Goal: Information Seeking & Learning: Check status

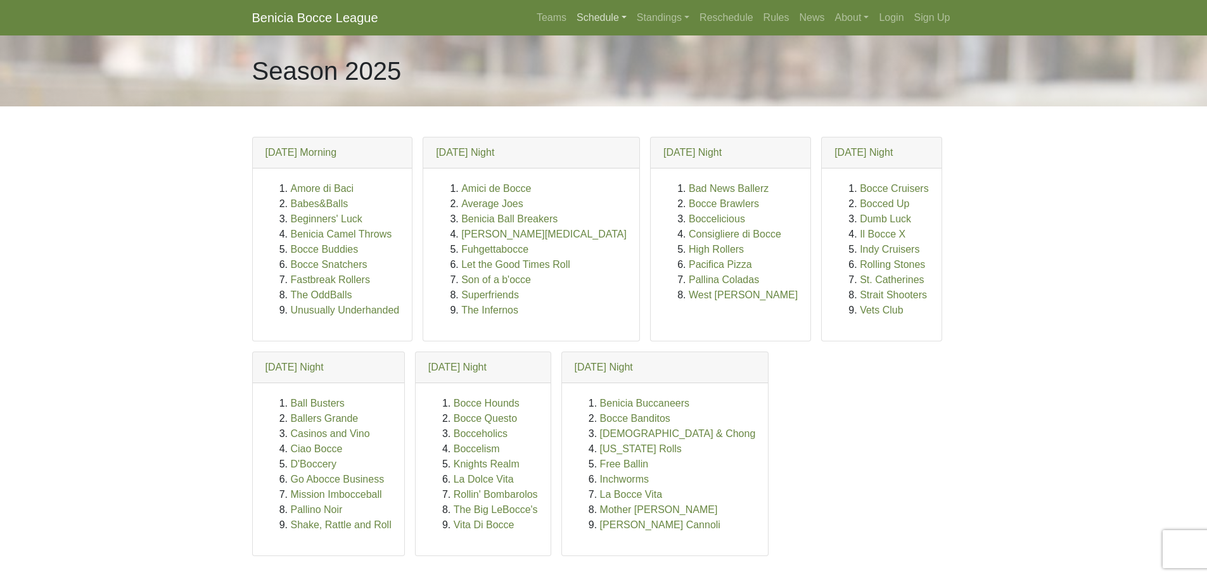
click at [584, 18] on link "Schedule" at bounding box center [602, 17] width 60 height 25
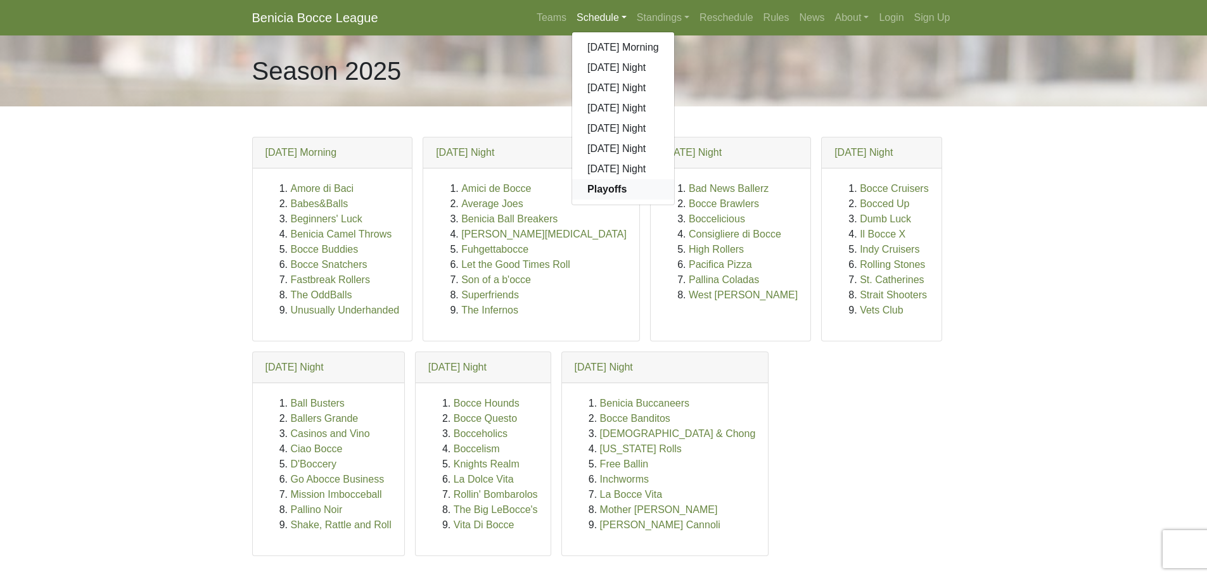
click at [597, 193] on strong "Playoffs" at bounding box center [606, 189] width 39 height 11
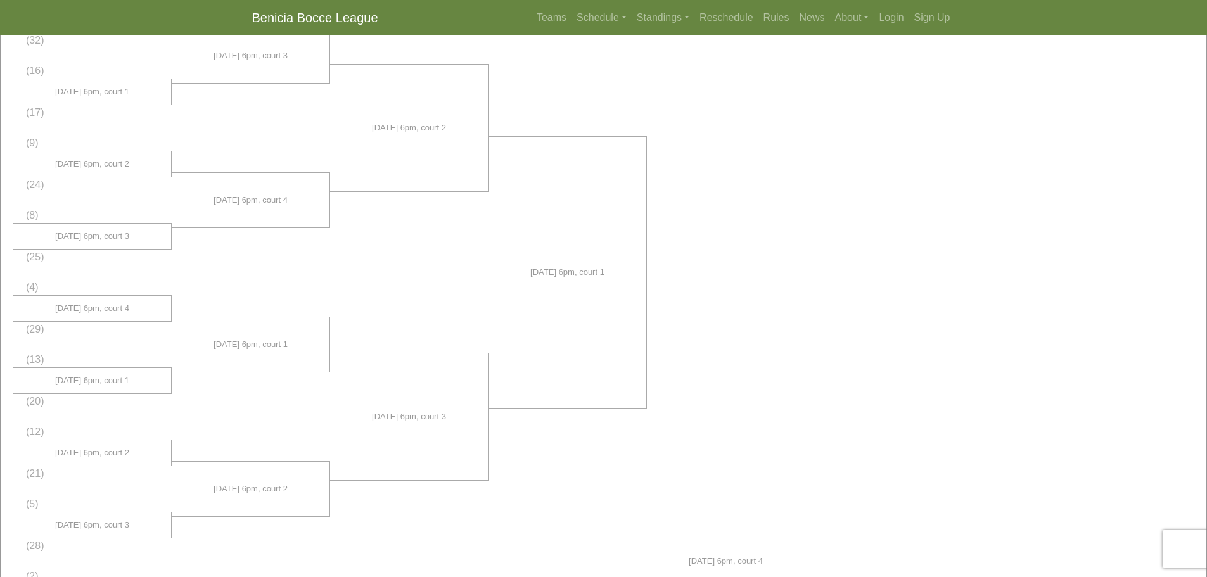
scroll to position [317, 0]
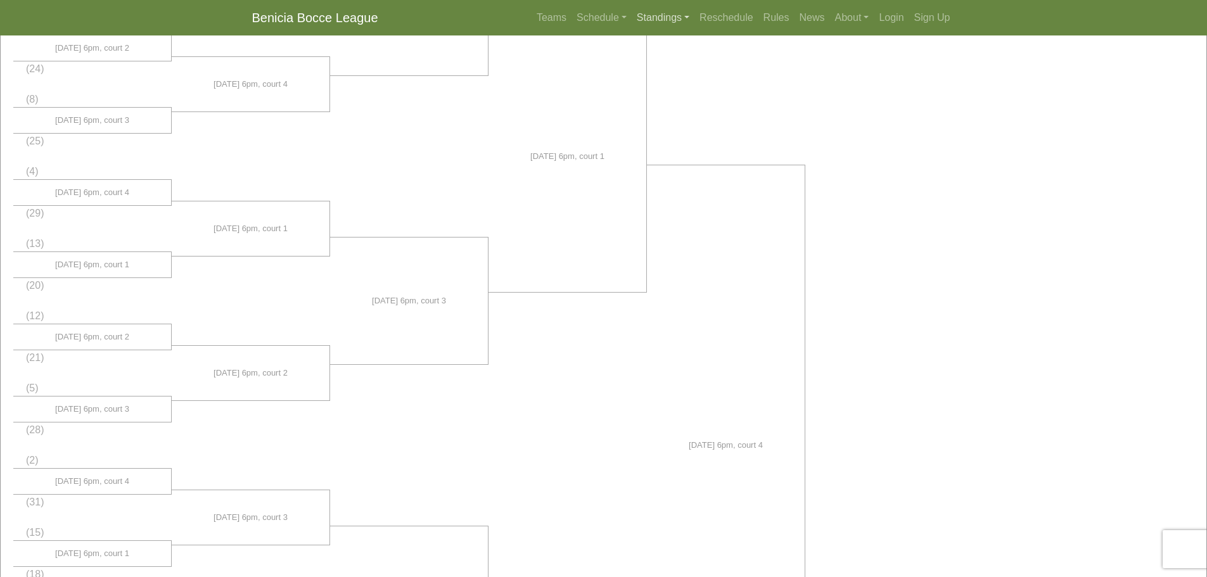
click at [660, 16] on link "Standings" at bounding box center [663, 17] width 63 height 25
click at [677, 149] on link "[DATE] Night" at bounding box center [683, 149] width 102 height 20
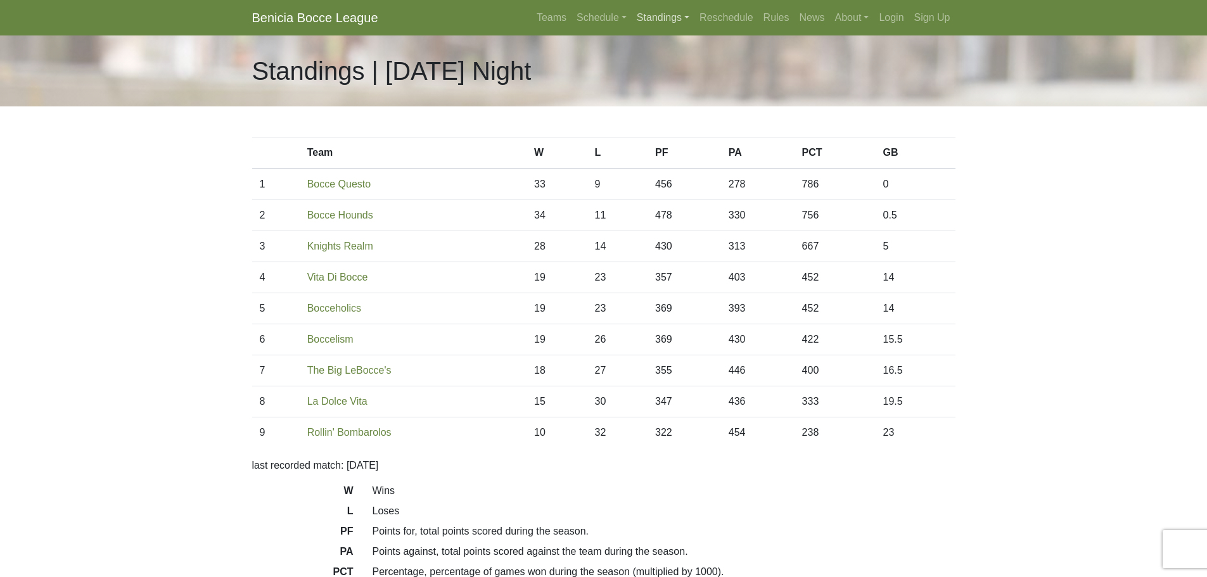
click at [653, 15] on link "Standings" at bounding box center [663, 17] width 63 height 25
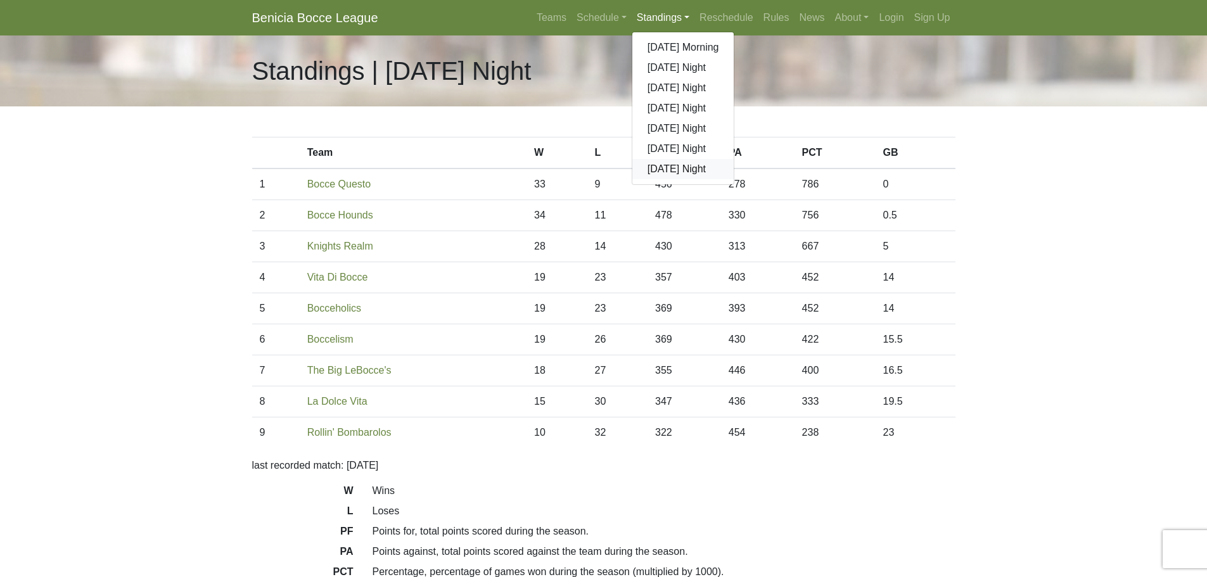
click at [676, 167] on link "[DATE] Night" at bounding box center [683, 169] width 102 height 20
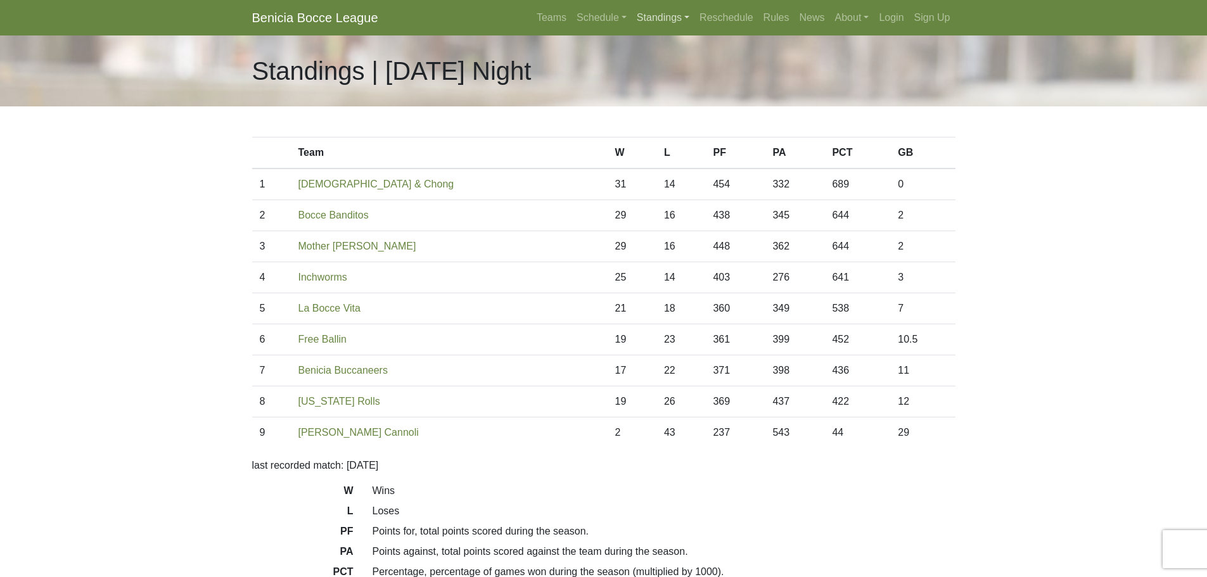
click at [658, 18] on link "Standings" at bounding box center [663, 17] width 63 height 25
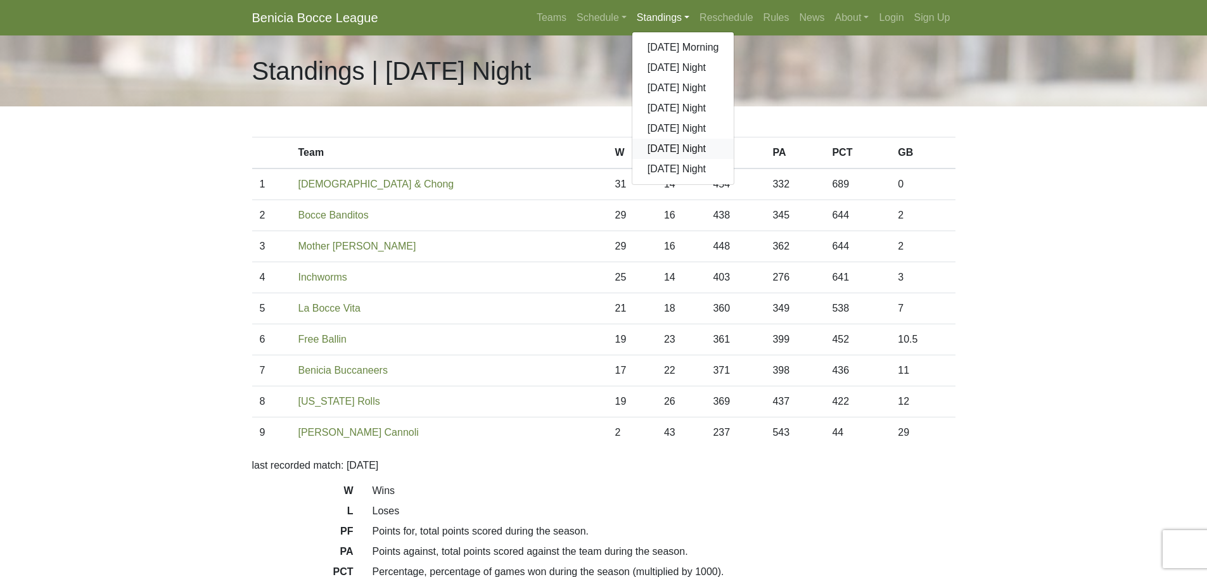
click at [677, 149] on link "[DATE] Night" at bounding box center [683, 149] width 102 height 20
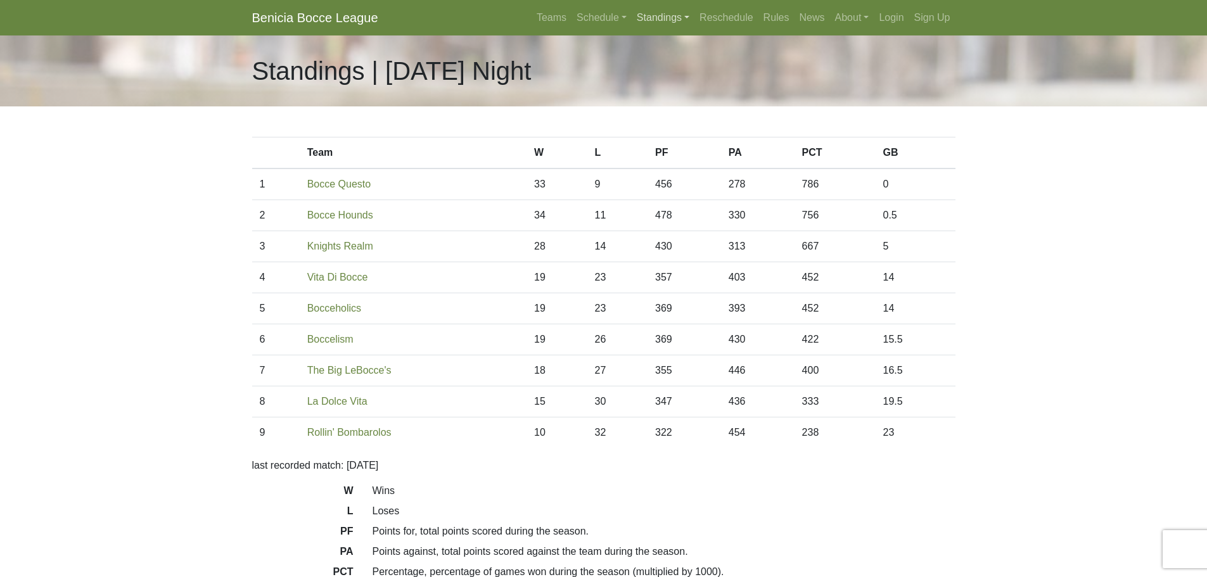
click at [657, 18] on link "Standings" at bounding box center [663, 17] width 63 height 25
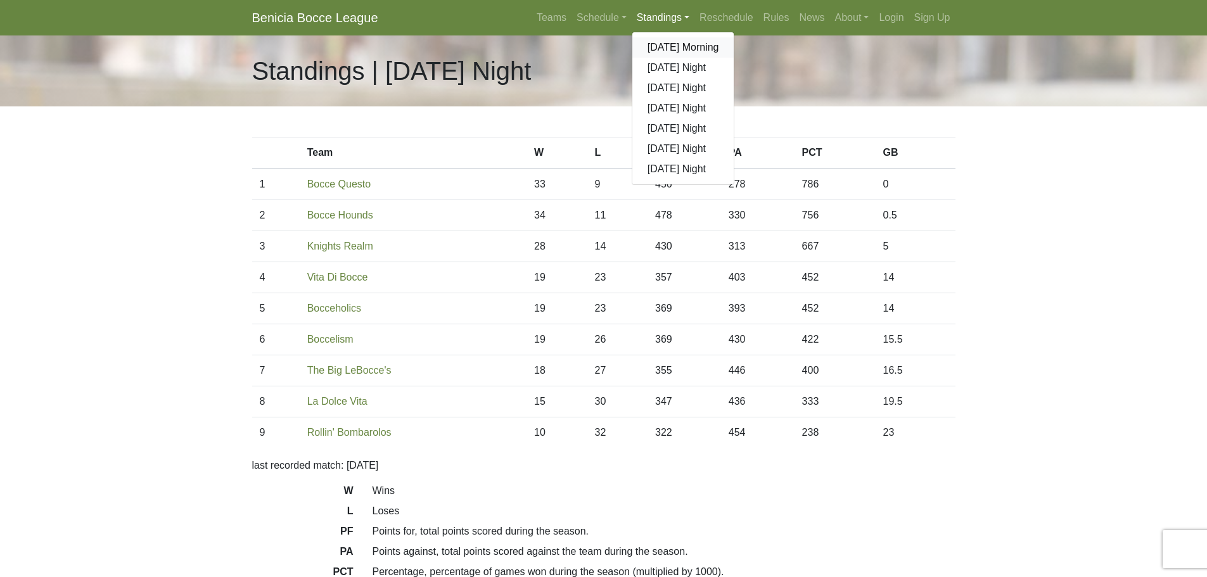
click at [664, 46] on link "[DATE] Morning" at bounding box center [683, 47] width 102 height 20
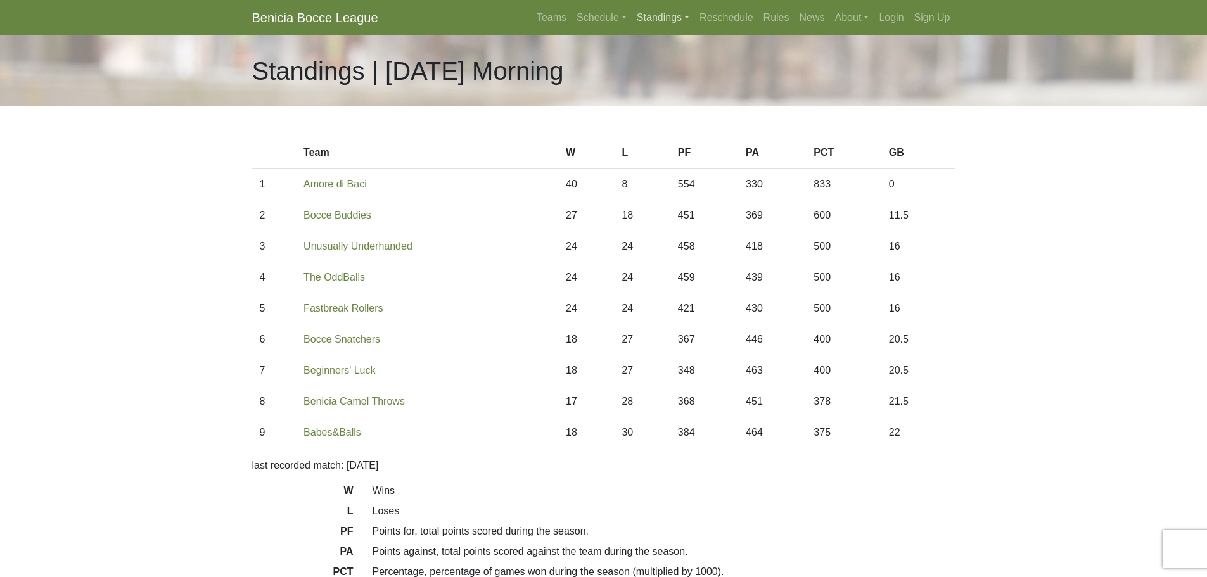
click at [662, 15] on link "Standings" at bounding box center [663, 17] width 63 height 25
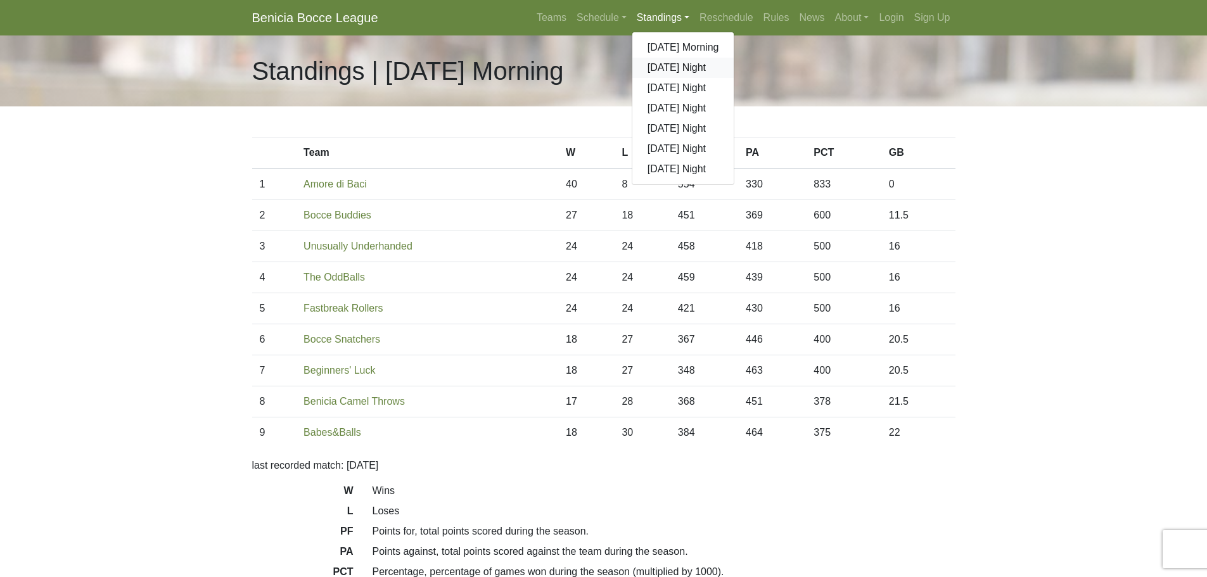
click at [665, 67] on link "[DATE] Night" at bounding box center [683, 68] width 102 height 20
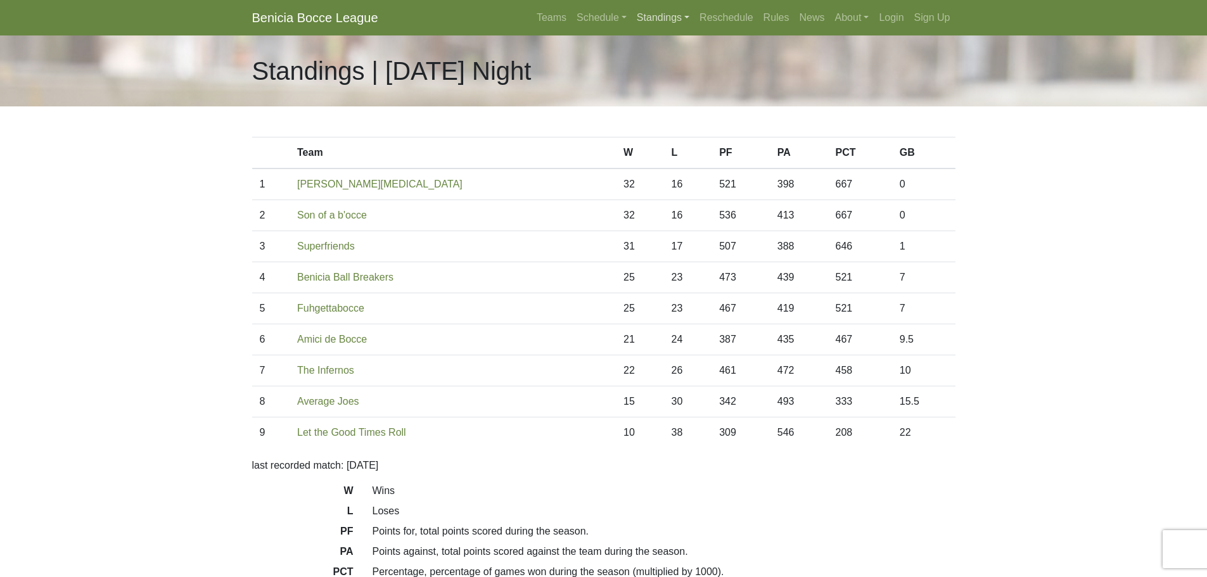
click at [658, 20] on link "Standings" at bounding box center [663, 17] width 63 height 25
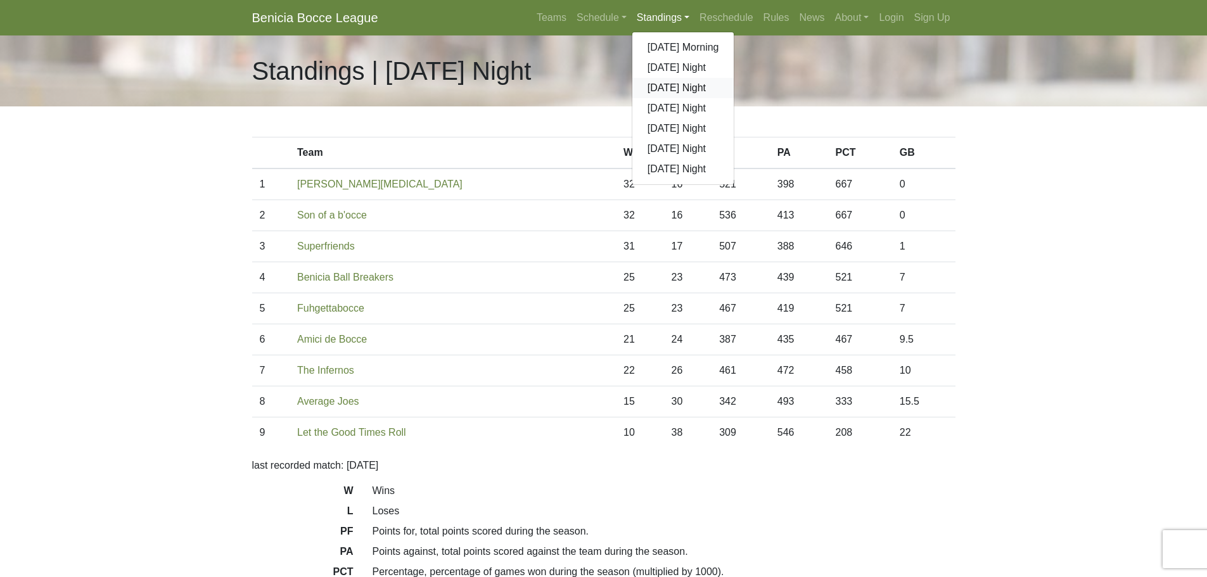
click at [667, 89] on link "[DATE] Night" at bounding box center [683, 88] width 102 height 20
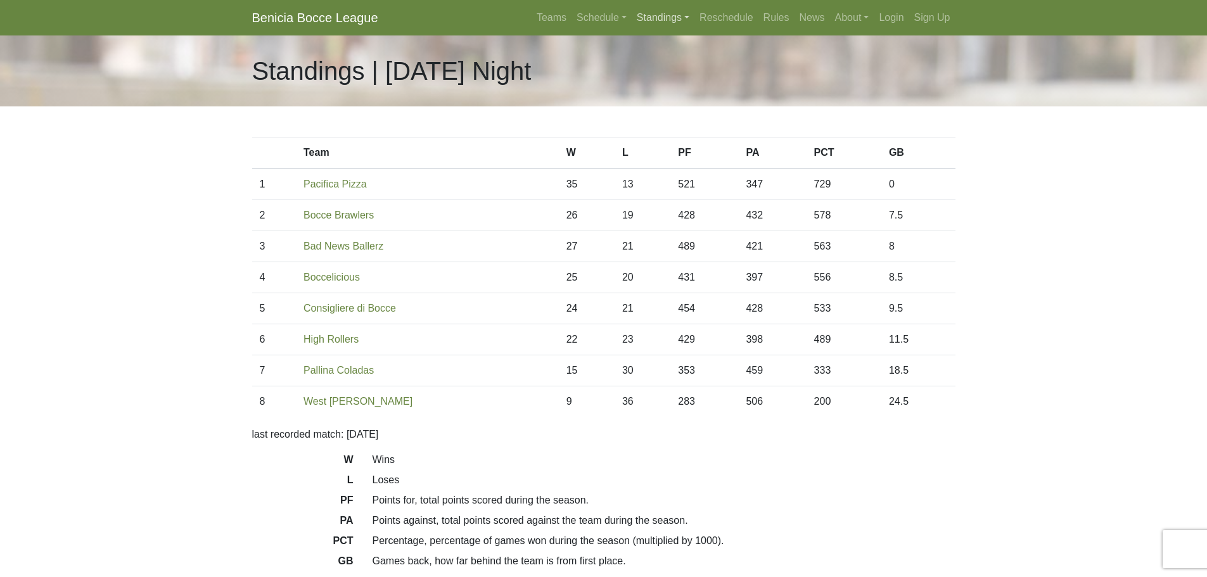
click at [675, 20] on link "Standings" at bounding box center [663, 17] width 63 height 25
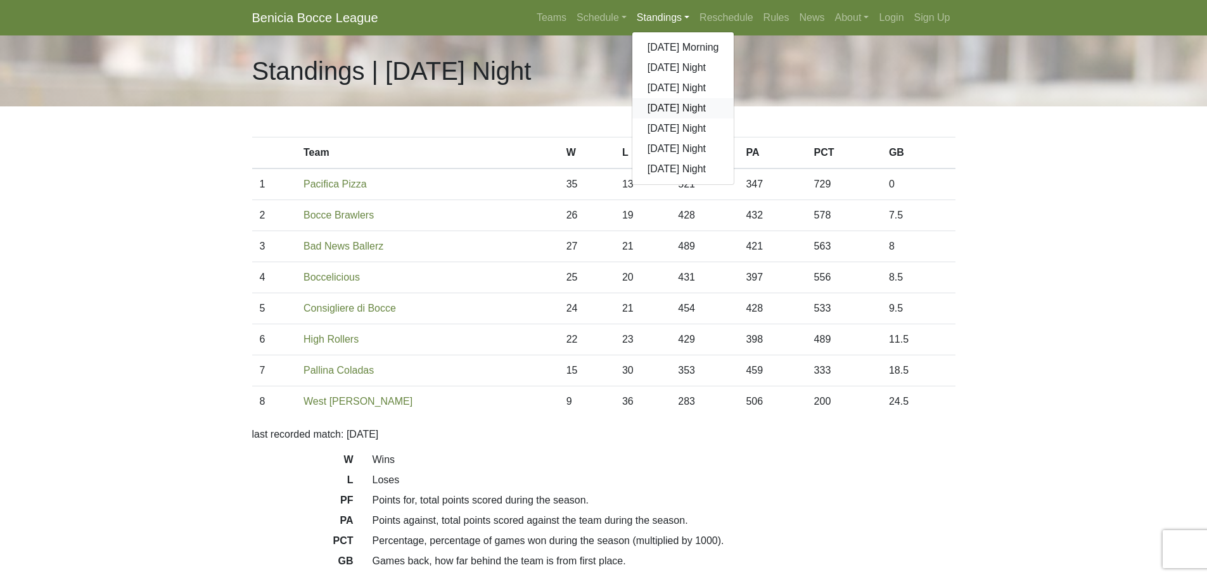
click at [672, 109] on link "[DATE] Night" at bounding box center [683, 108] width 102 height 20
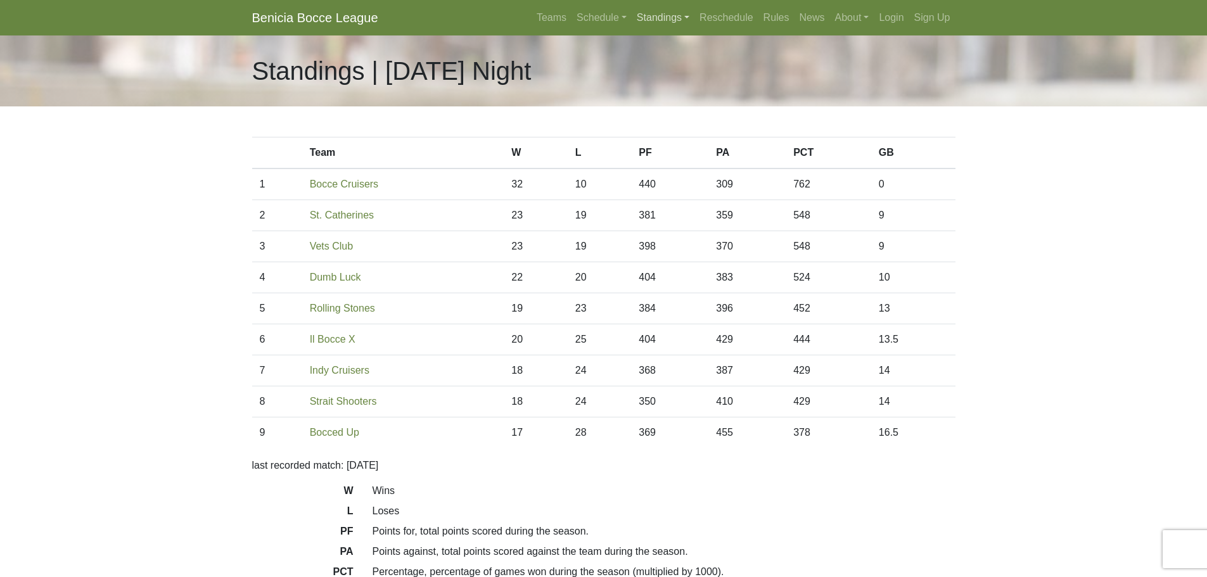
click at [660, 18] on link "Standings" at bounding box center [663, 17] width 63 height 25
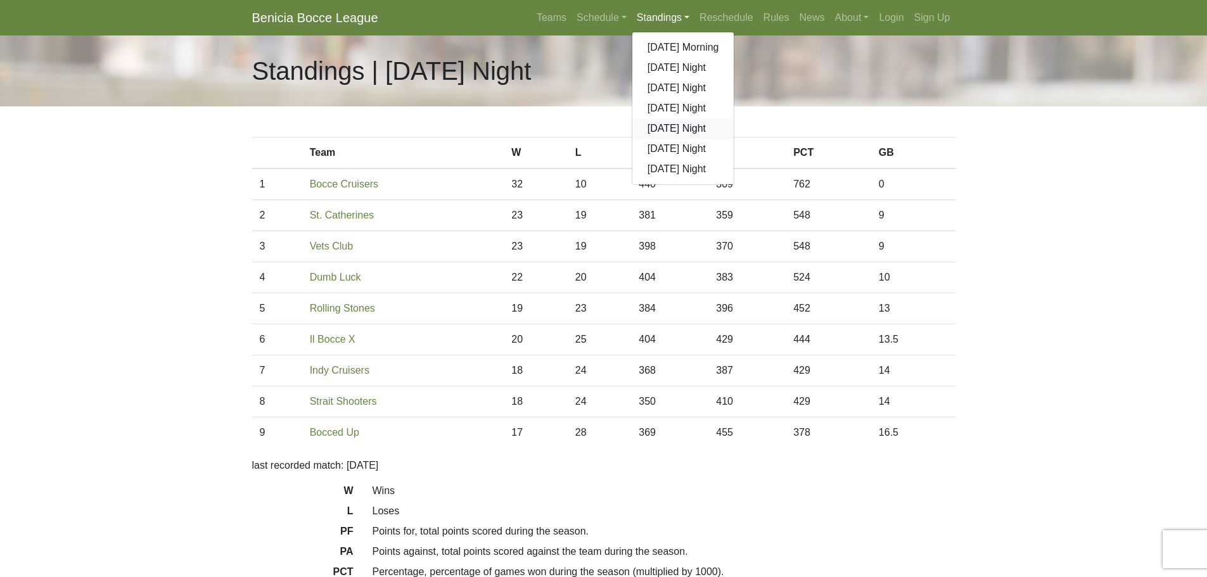
click at [673, 126] on link "[DATE] Night" at bounding box center [683, 128] width 102 height 20
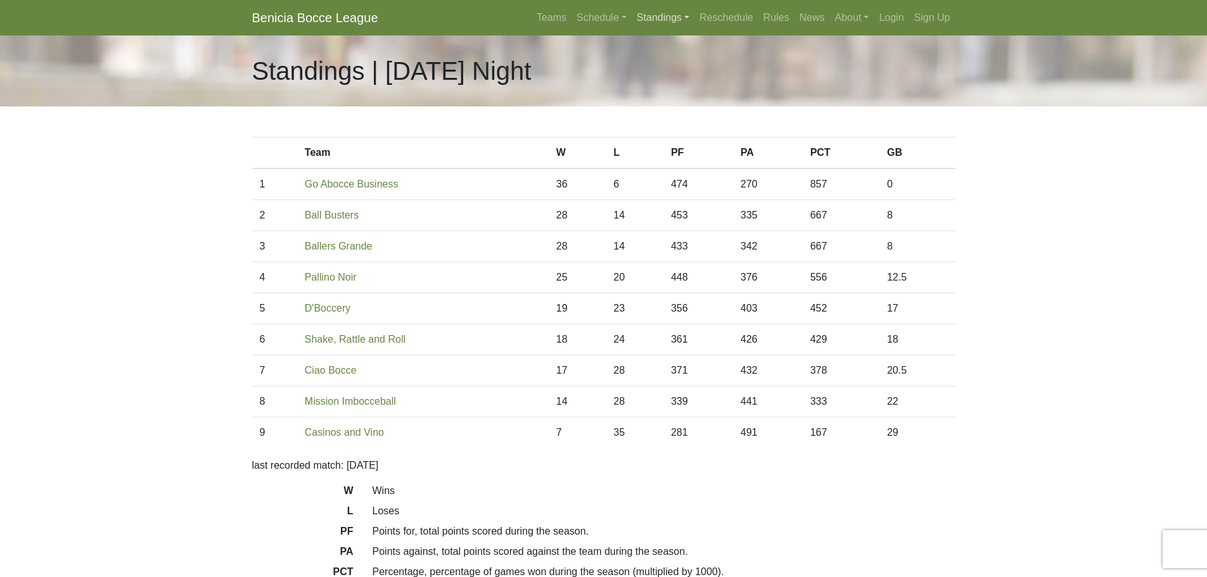
click at [675, 16] on link "Standings" at bounding box center [663, 17] width 63 height 25
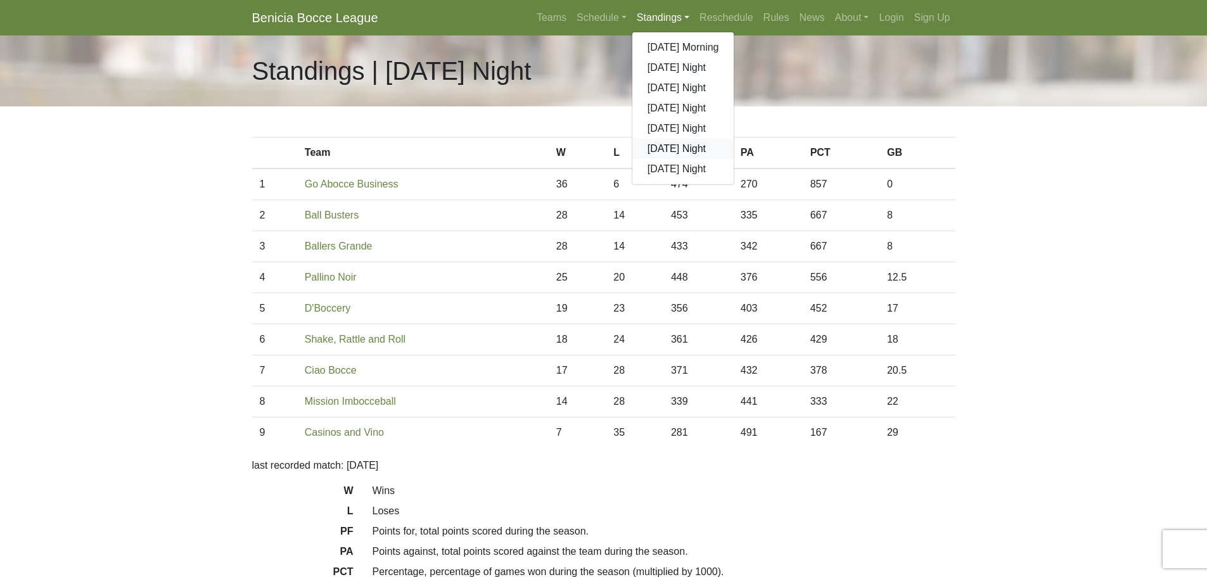
click at [672, 148] on link "[DATE] Night" at bounding box center [683, 149] width 102 height 20
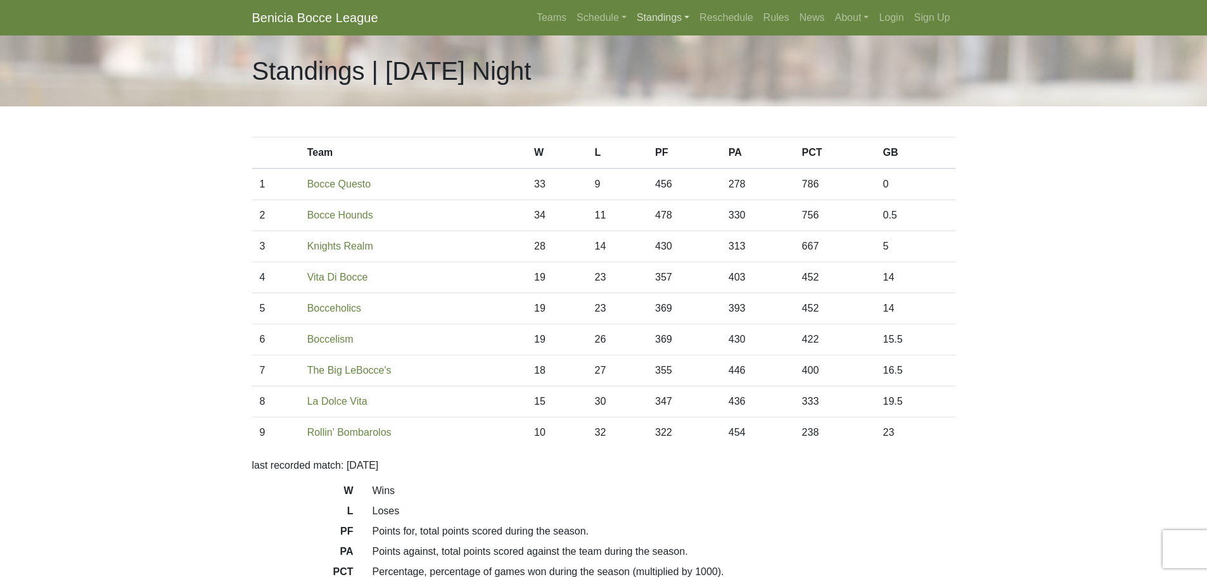
click at [664, 21] on link "Standings" at bounding box center [663, 17] width 63 height 25
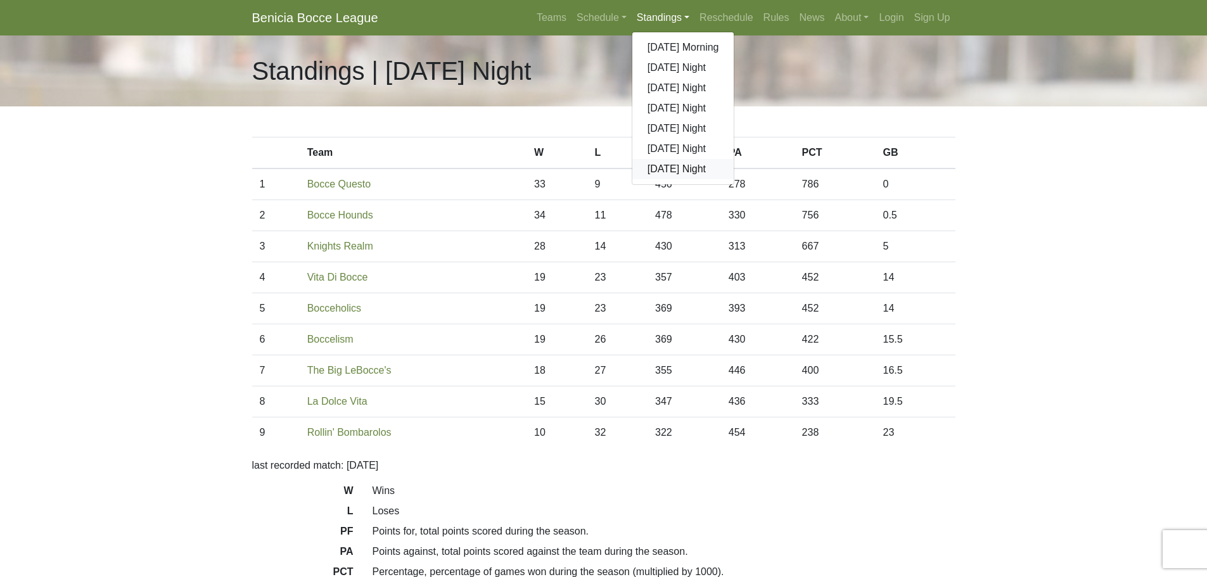
click at [670, 169] on link "[DATE] Night" at bounding box center [683, 169] width 102 height 20
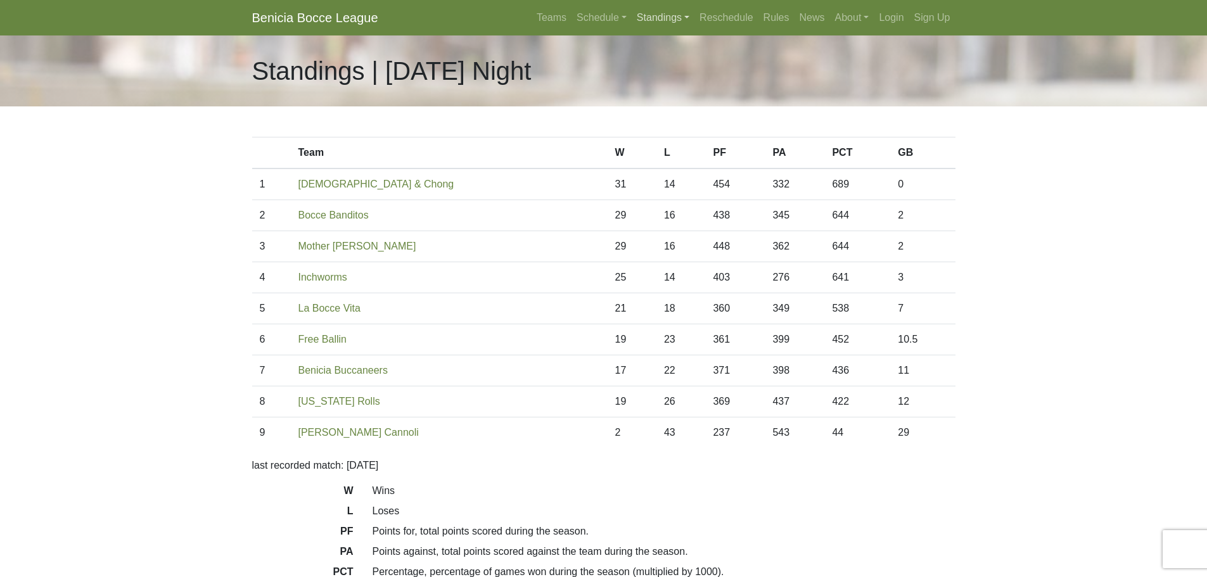
click at [669, 18] on link "Standings" at bounding box center [663, 17] width 63 height 25
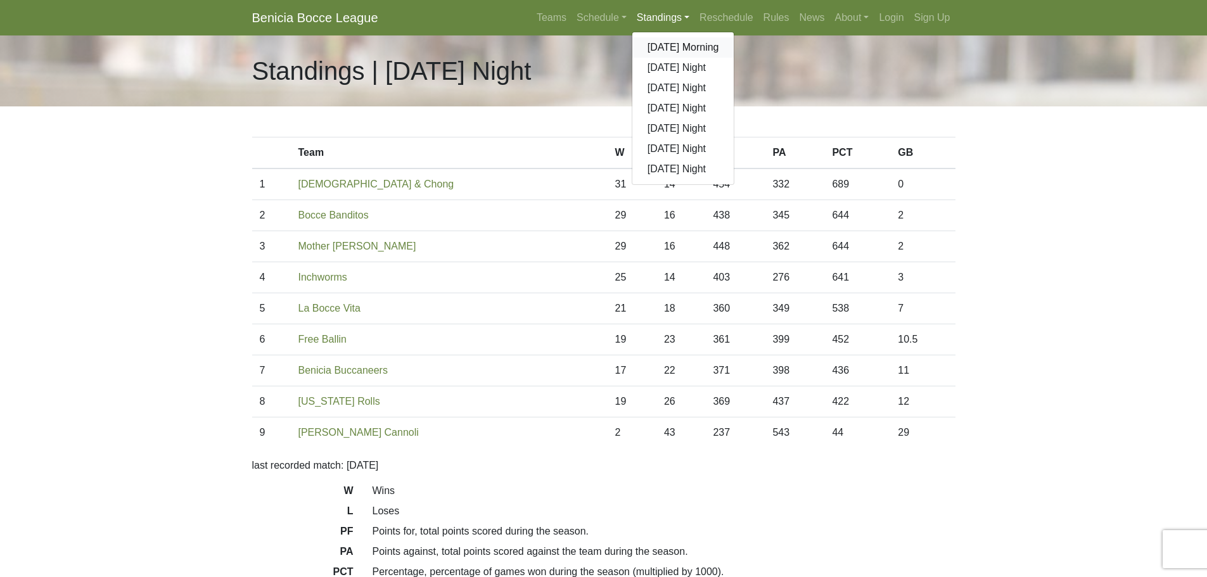
click at [668, 48] on link "[DATE] Morning" at bounding box center [683, 47] width 102 height 20
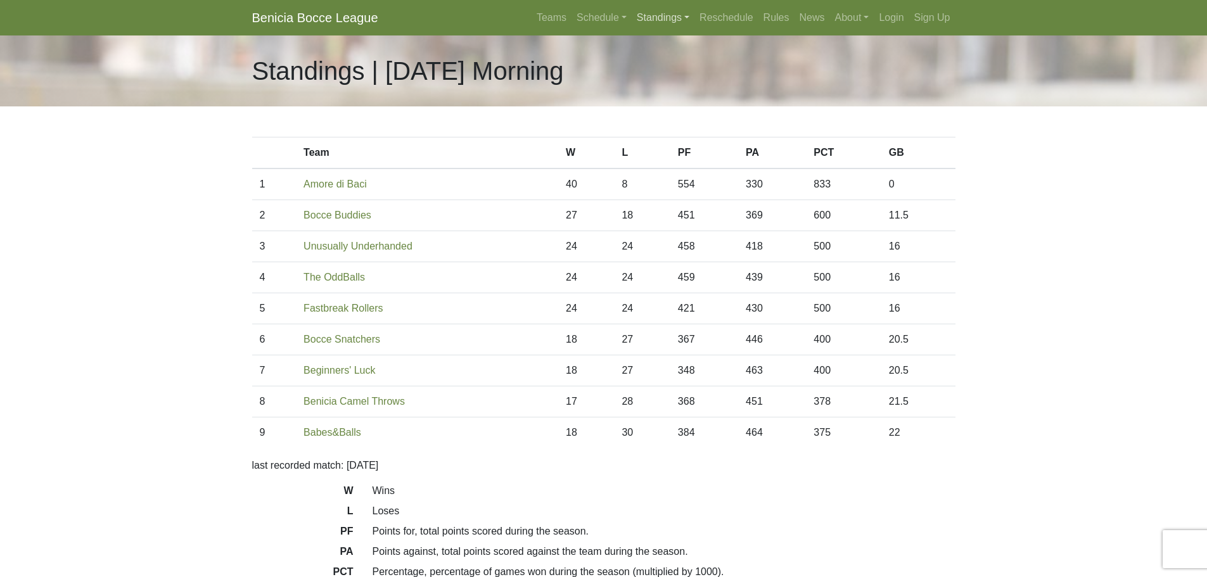
click at [663, 18] on link "Standings" at bounding box center [663, 17] width 63 height 25
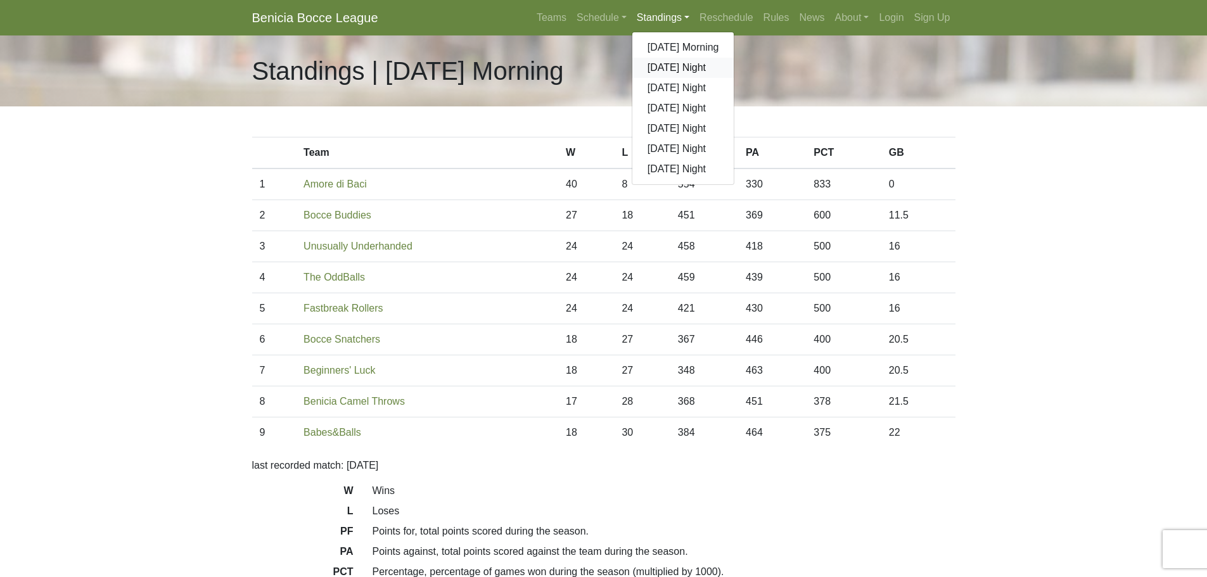
click at [669, 70] on link "[DATE] Night" at bounding box center [683, 68] width 102 height 20
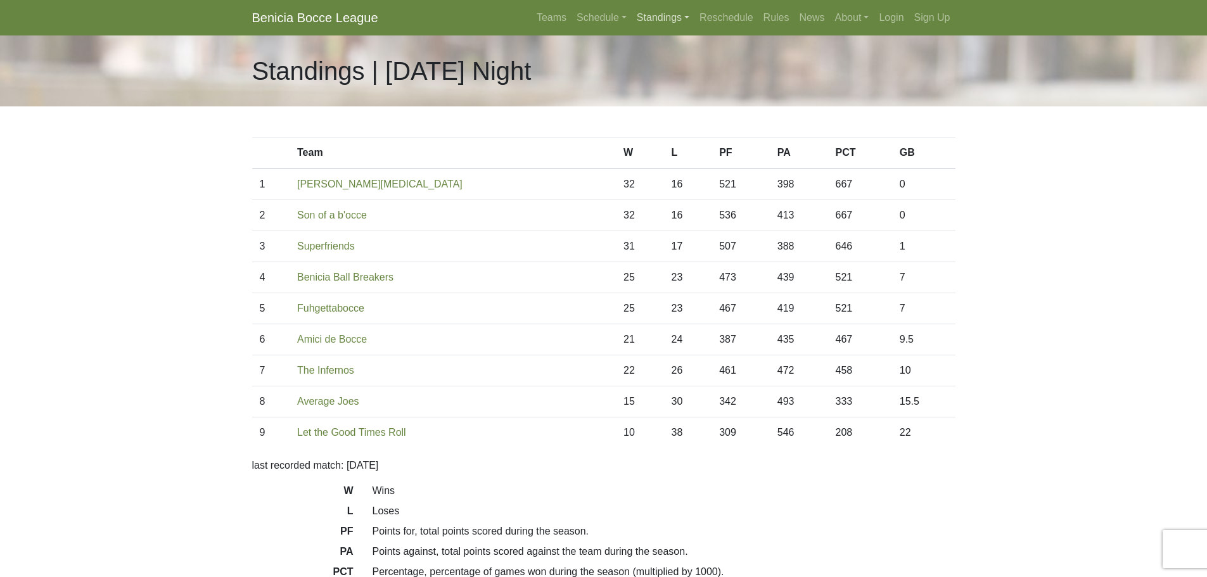
click at [667, 18] on link "Standings" at bounding box center [663, 17] width 63 height 25
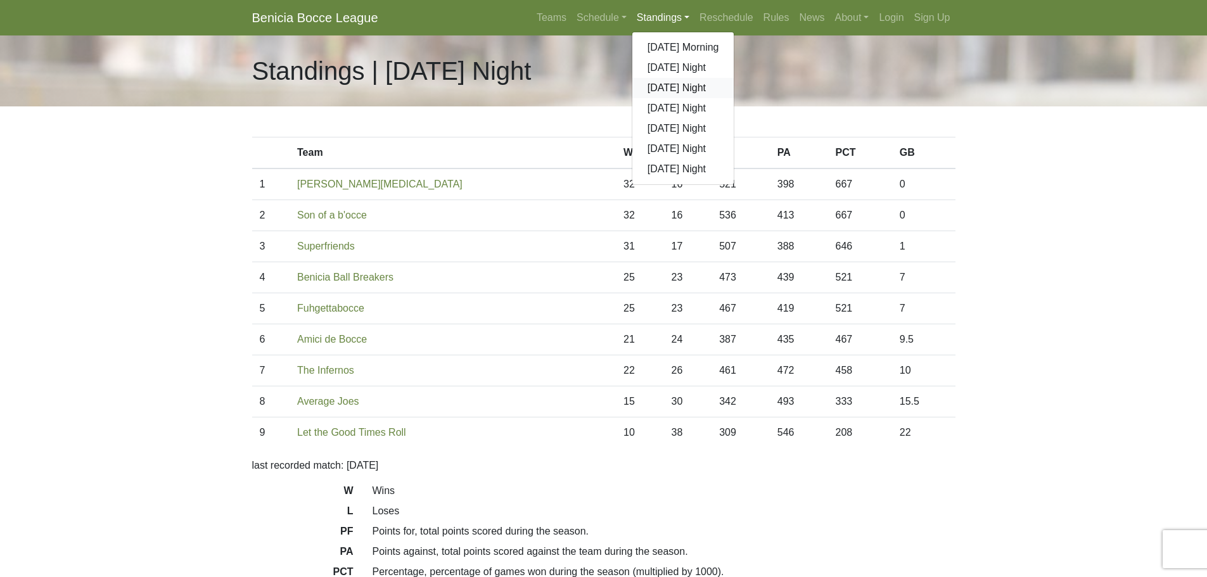
click at [671, 87] on link "[DATE] Night" at bounding box center [683, 88] width 102 height 20
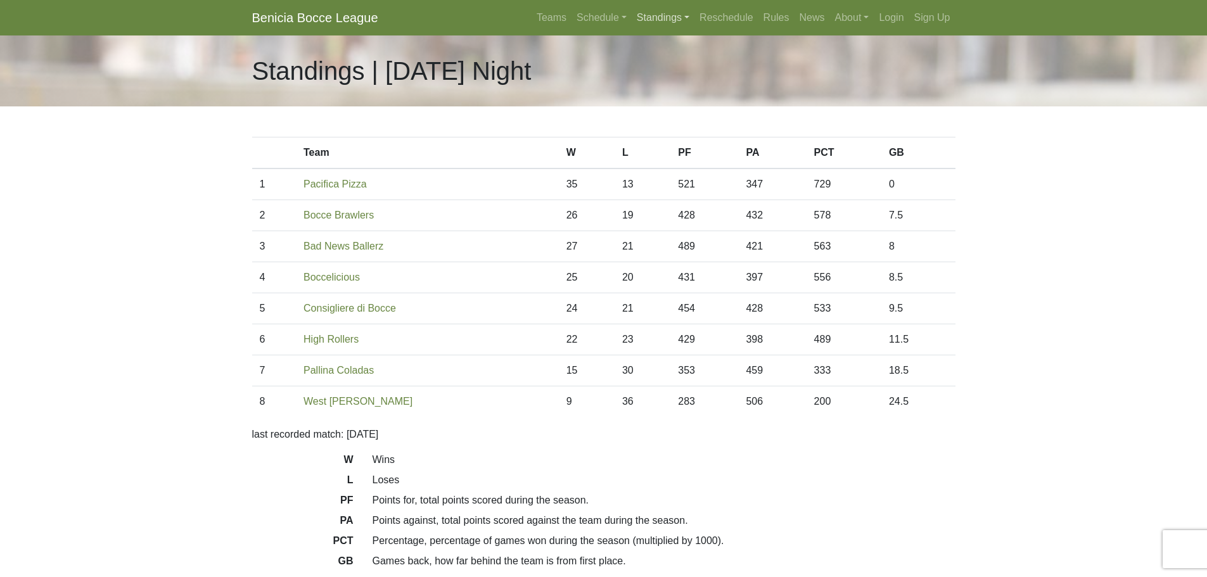
click at [658, 21] on link "Standings" at bounding box center [663, 17] width 63 height 25
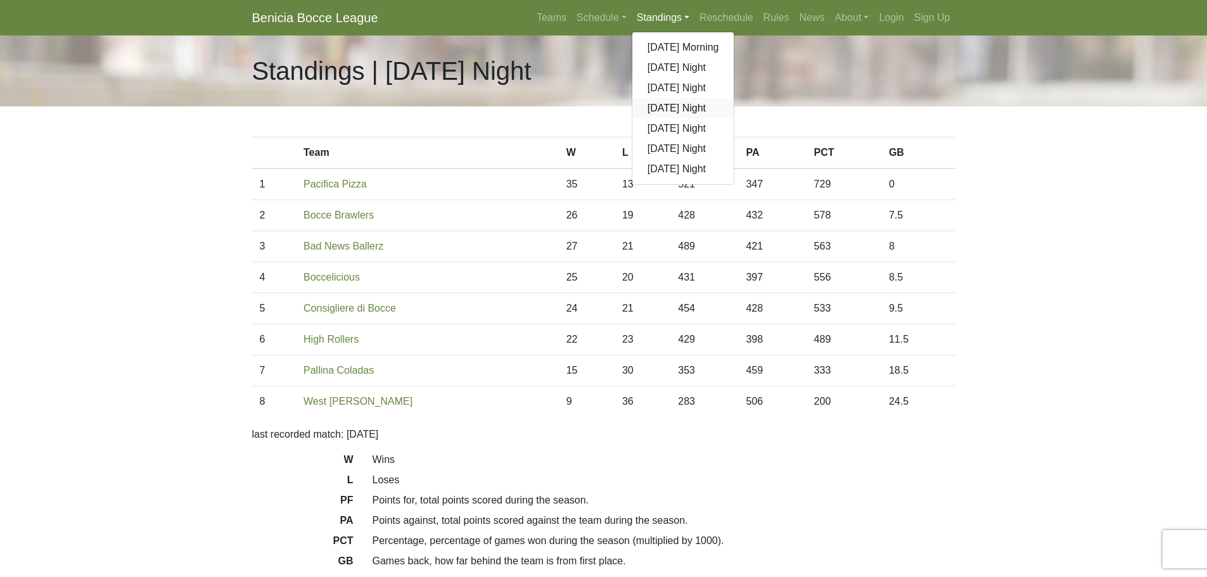
click at [661, 108] on link "[DATE] Night" at bounding box center [683, 108] width 102 height 20
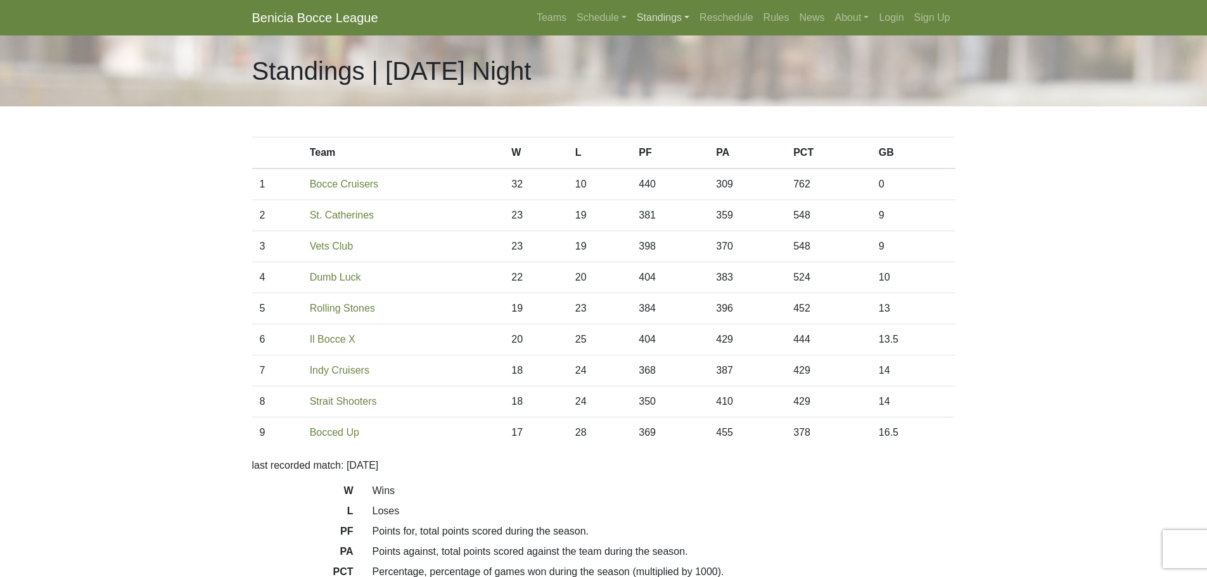
click at [658, 18] on link "Standings" at bounding box center [663, 17] width 63 height 25
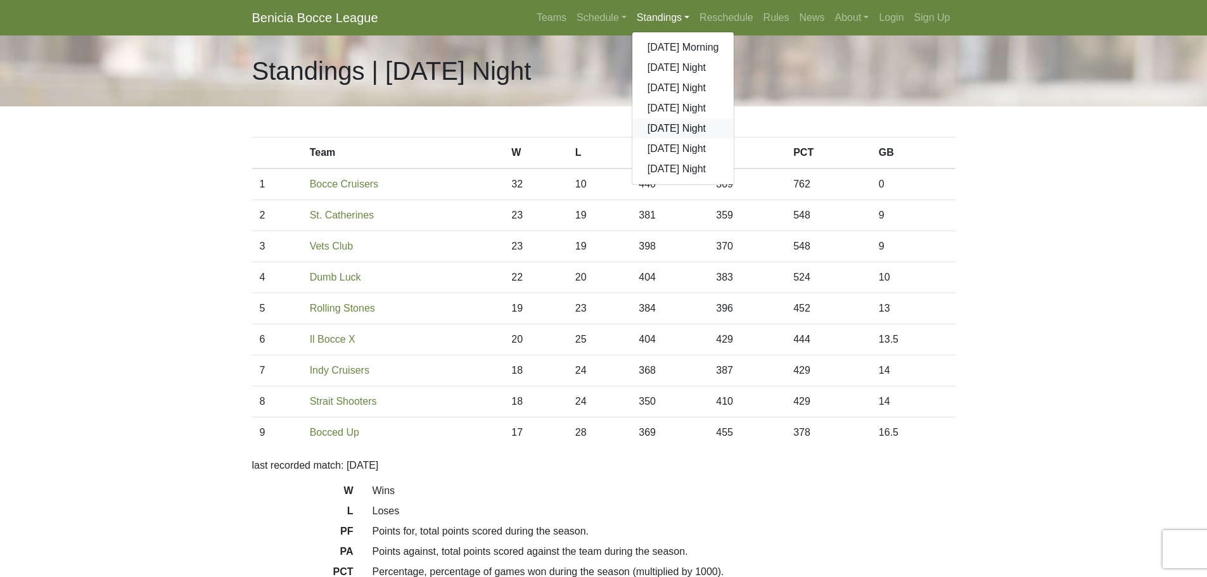
click at [669, 126] on link "[DATE] Night" at bounding box center [683, 128] width 102 height 20
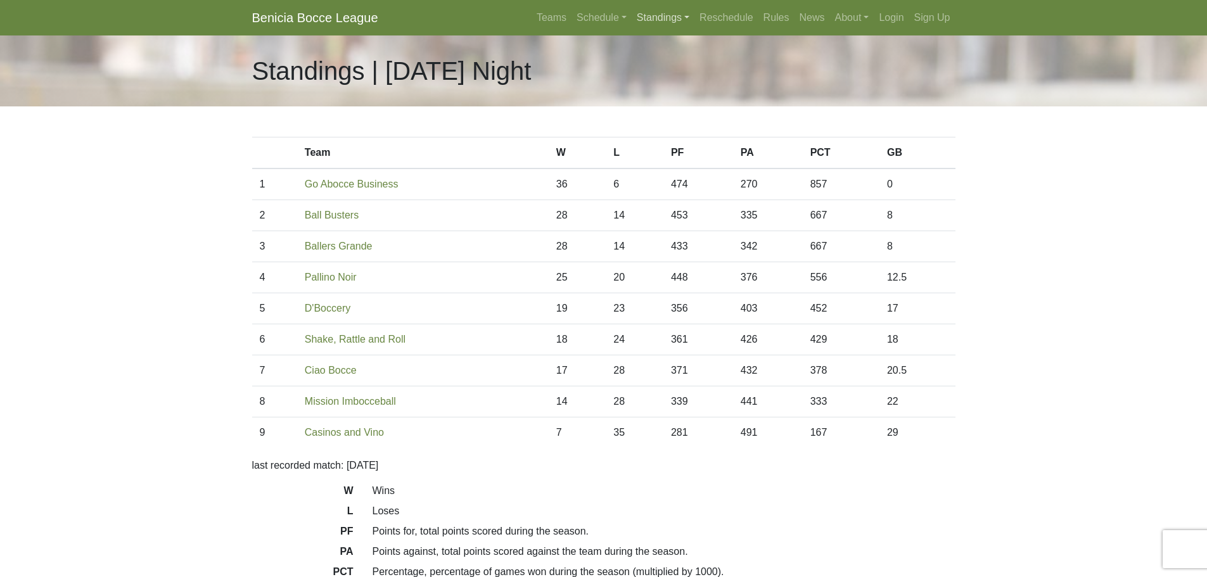
click at [660, 18] on link "Standings" at bounding box center [663, 17] width 63 height 25
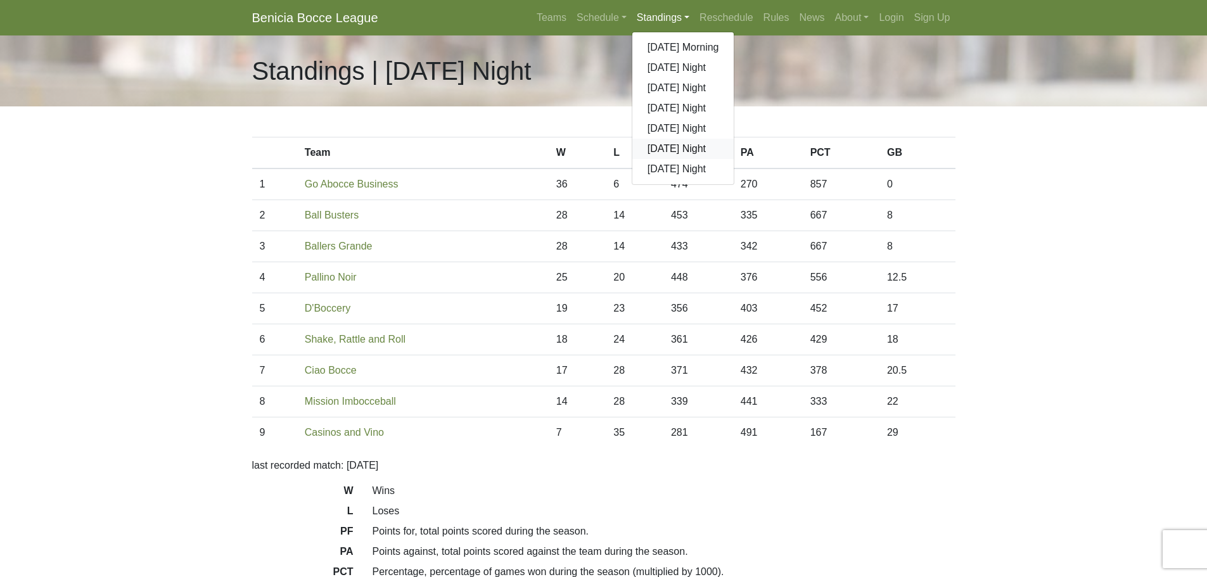
click at [674, 150] on link "[DATE] Night" at bounding box center [683, 149] width 102 height 20
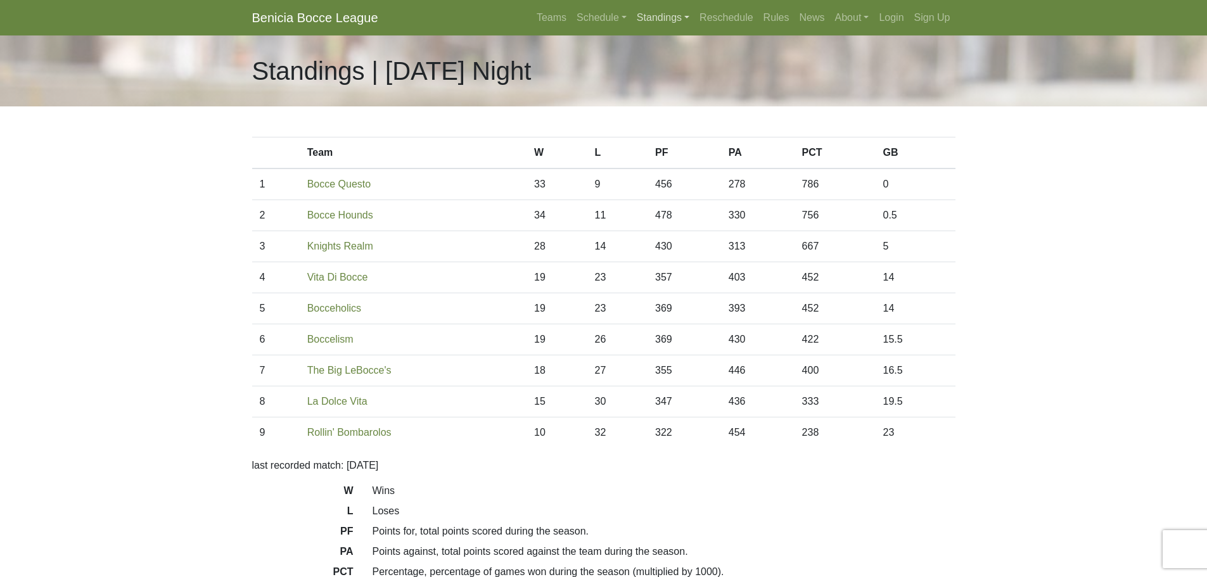
click at [660, 17] on link "Standings" at bounding box center [663, 17] width 63 height 25
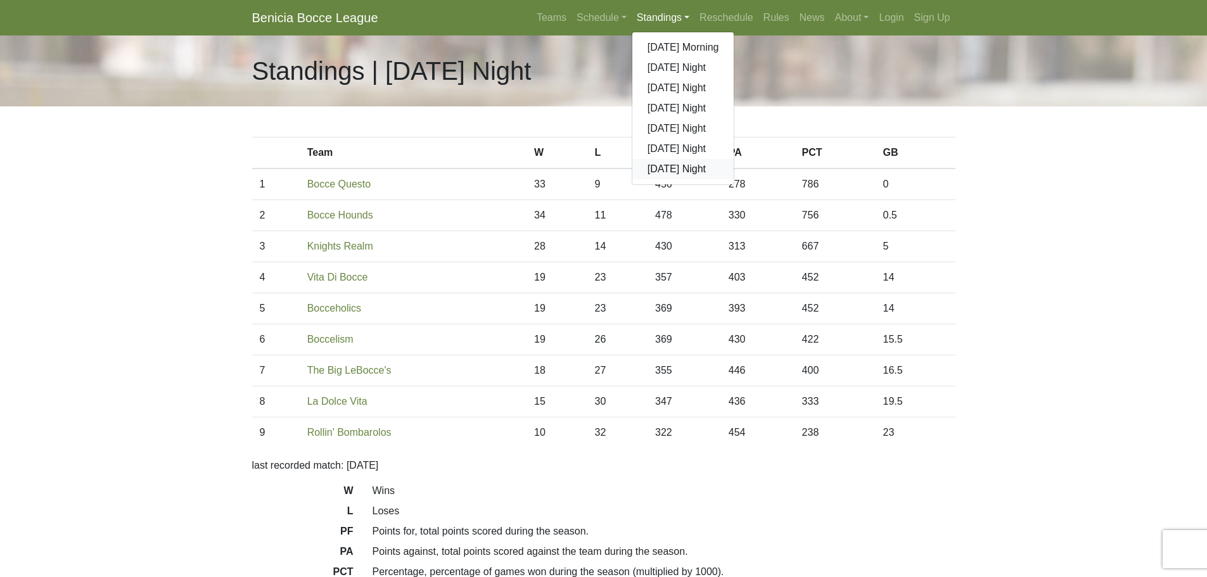
click at [673, 169] on link "[DATE] Night" at bounding box center [683, 169] width 102 height 20
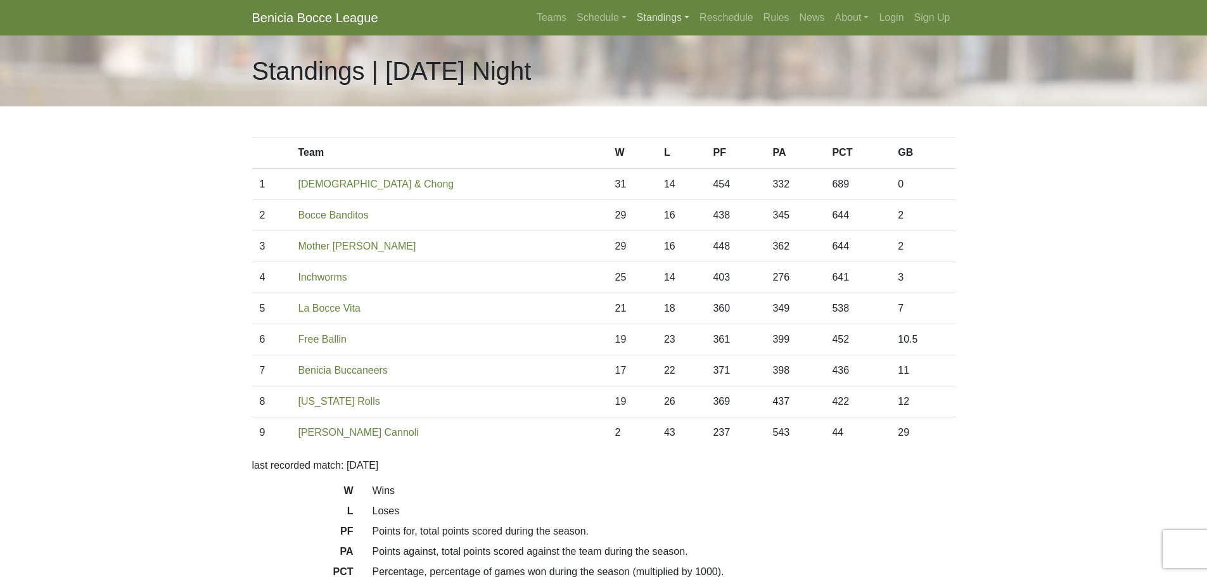
click at [652, 19] on link "Standings" at bounding box center [663, 17] width 63 height 25
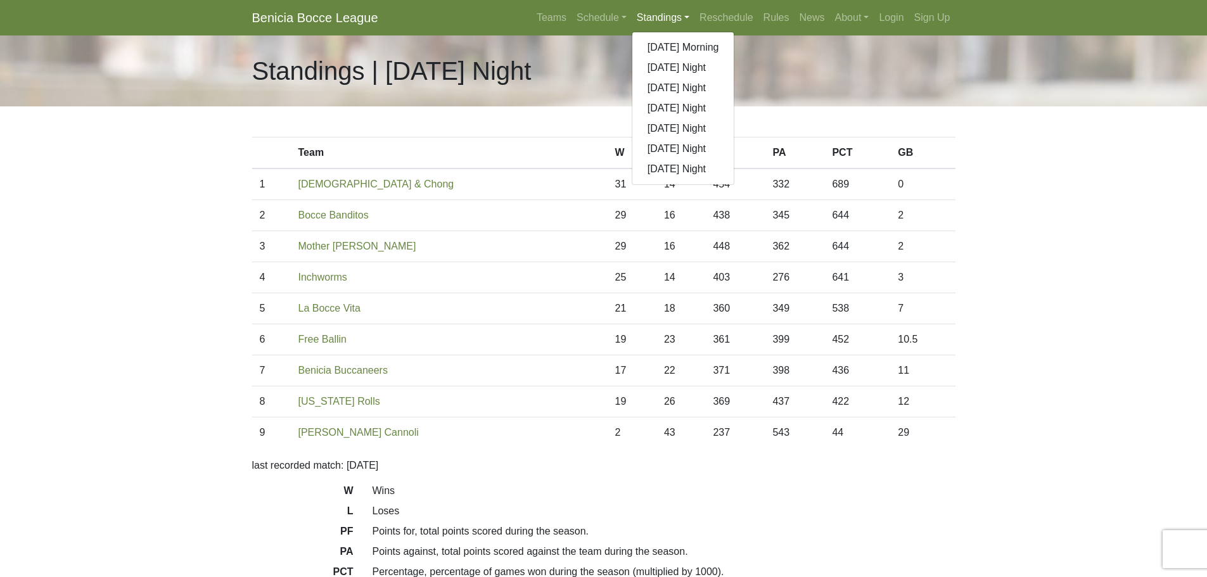
click at [973, 166] on body "Benicia Bocce League Teams Schedule Sunday Morning Sunday Night Monday Night Tu…" at bounding box center [603, 356] width 1207 height 712
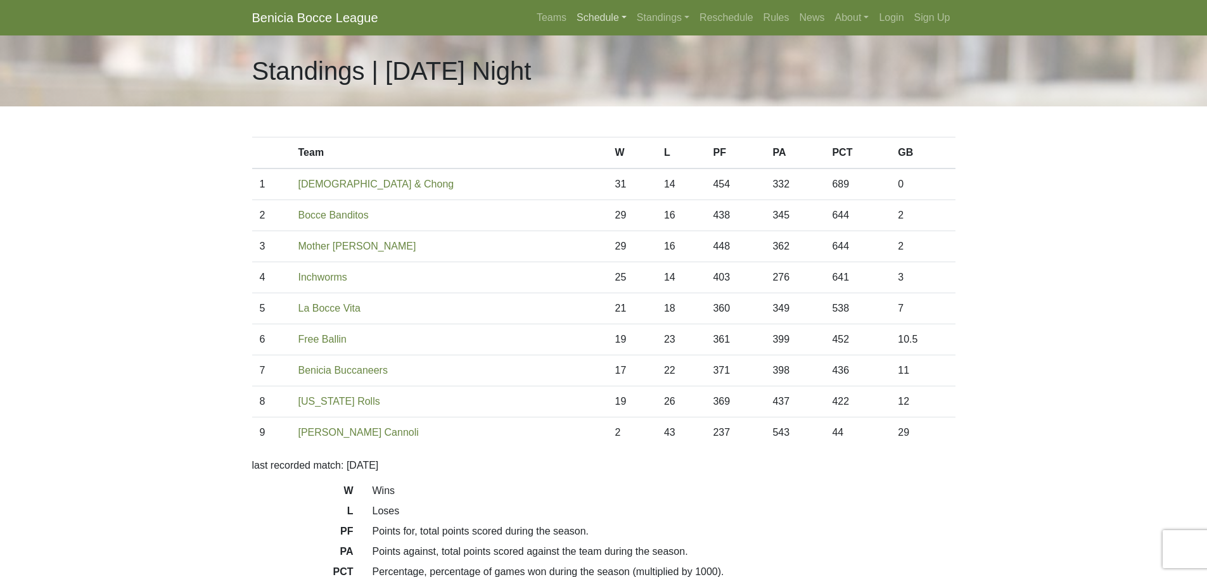
click at [599, 21] on link "Schedule" at bounding box center [602, 17] width 60 height 25
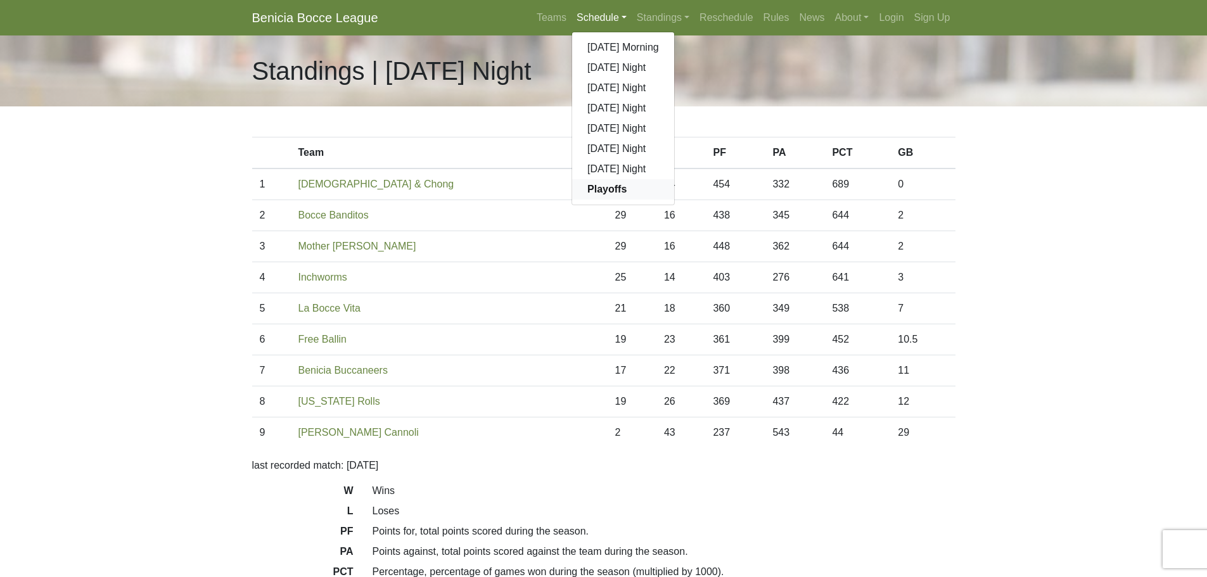
click at [605, 189] on strong "Playoffs" at bounding box center [606, 189] width 39 height 11
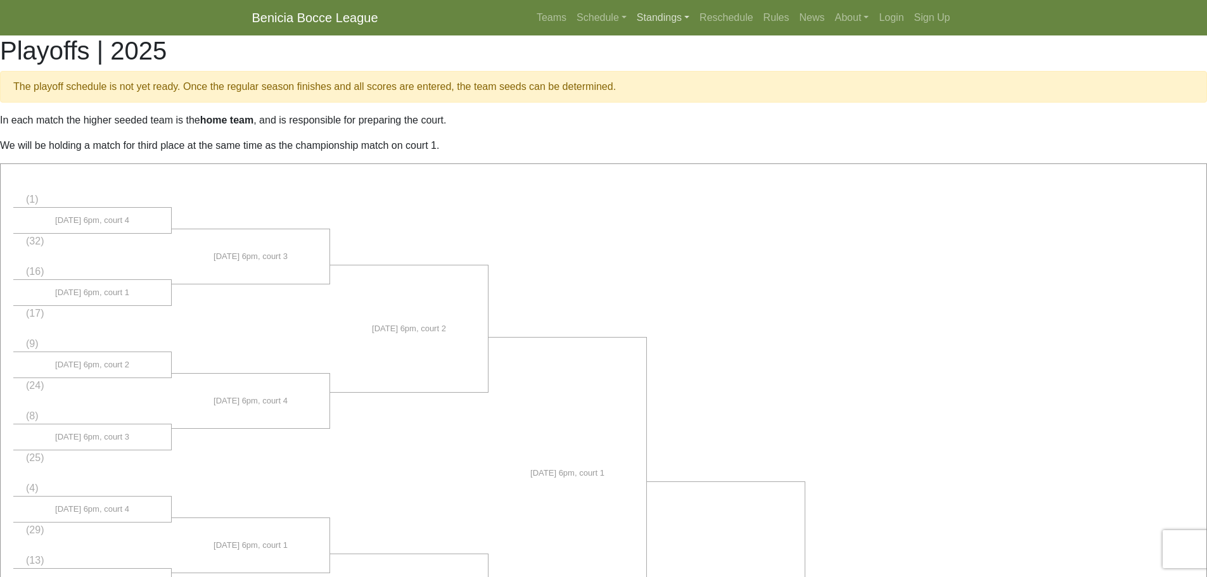
click at [653, 18] on link "Standings" at bounding box center [663, 17] width 63 height 25
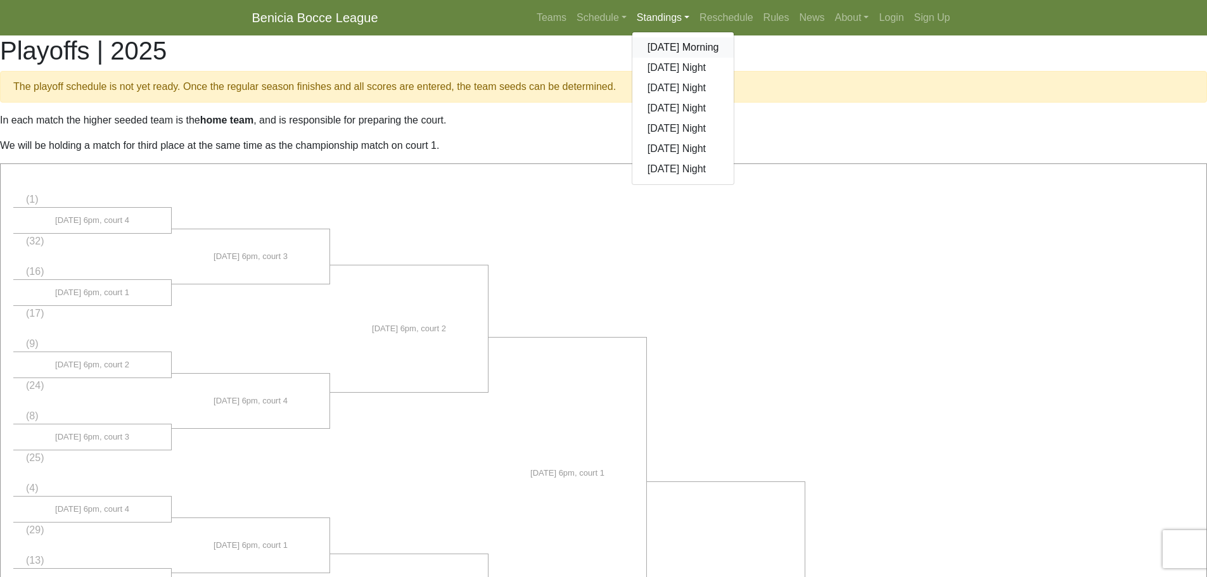
click at [657, 44] on link "[DATE] Morning" at bounding box center [683, 47] width 102 height 20
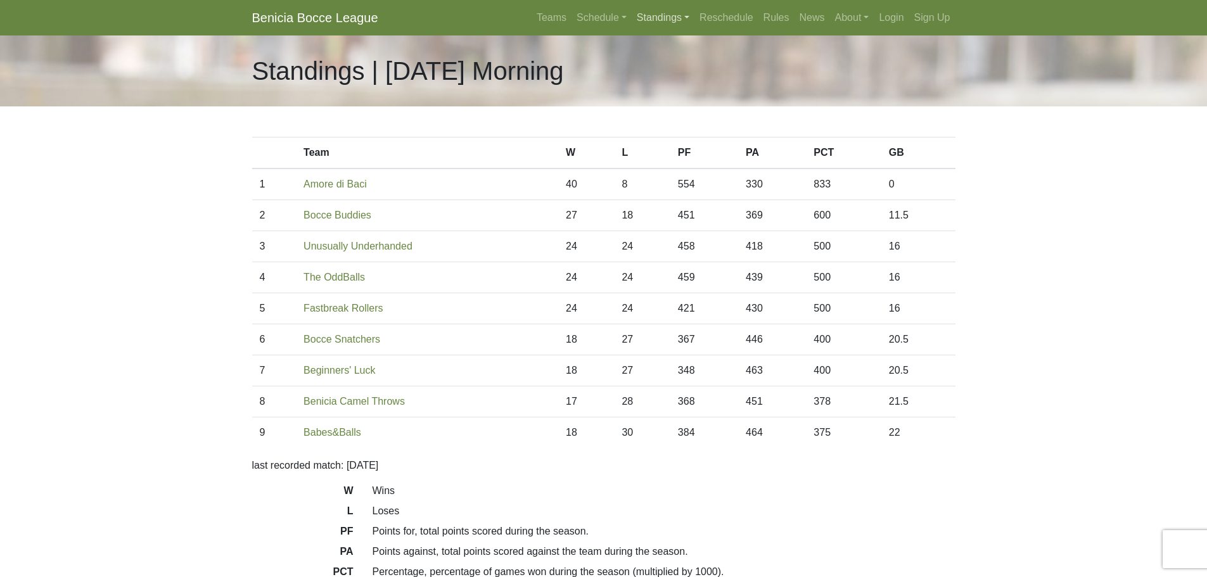
click at [658, 15] on link "Standings" at bounding box center [663, 17] width 63 height 25
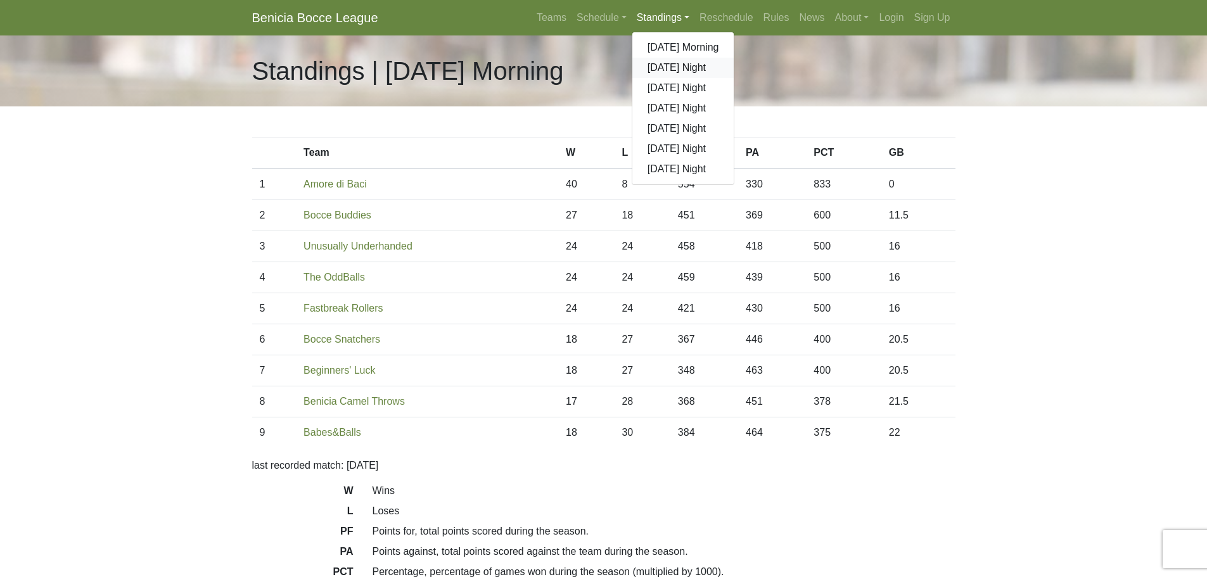
click at [662, 65] on link "[DATE] Night" at bounding box center [683, 68] width 102 height 20
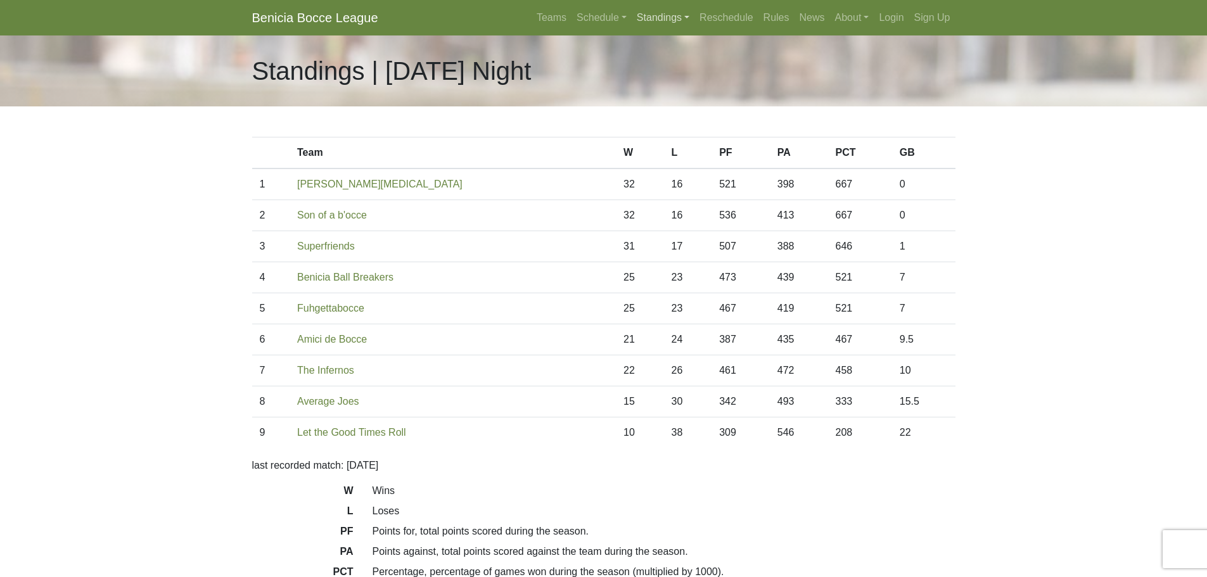
click at [669, 16] on link "Standings" at bounding box center [663, 17] width 63 height 25
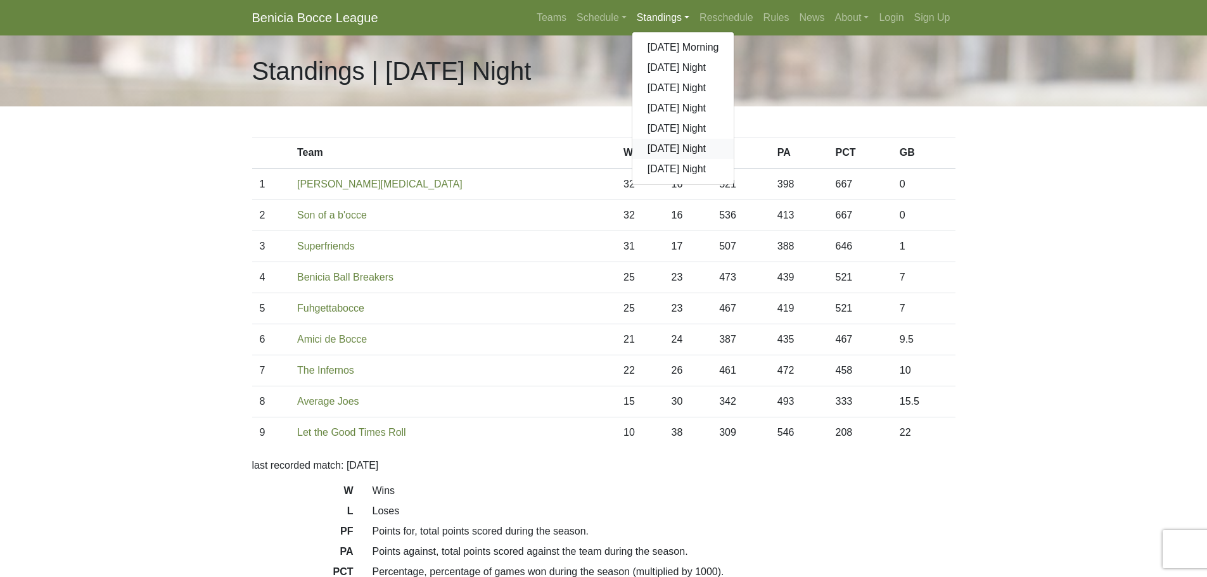
click at [677, 151] on link "[DATE] Night" at bounding box center [683, 149] width 102 height 20
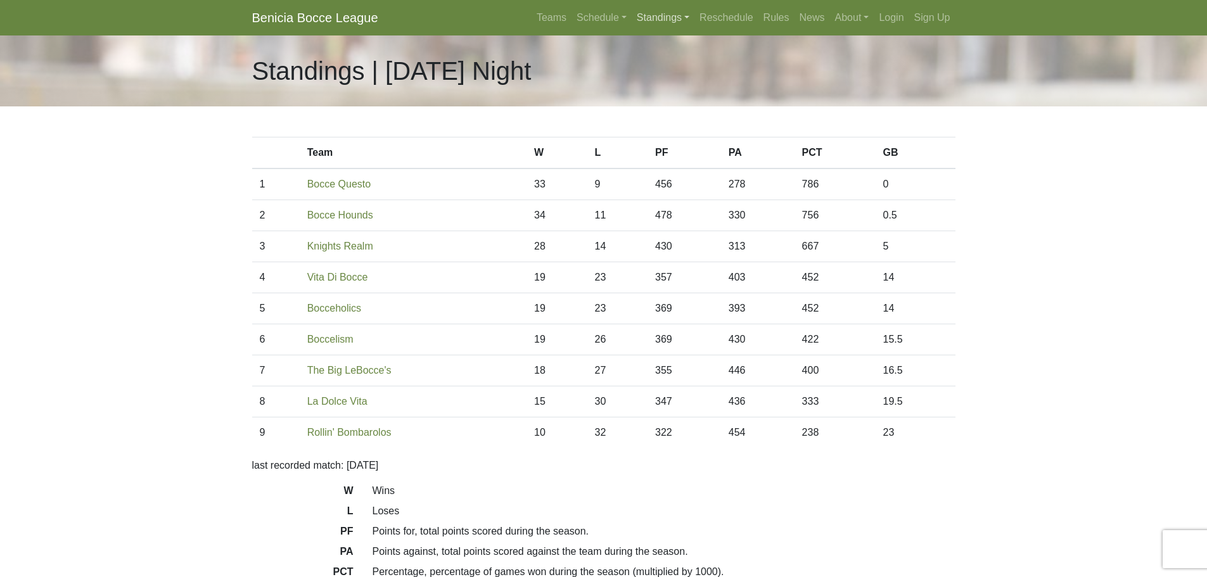
click at [660, 18] on link "Standings" at bounding box center [663, 17] width 63 height 25
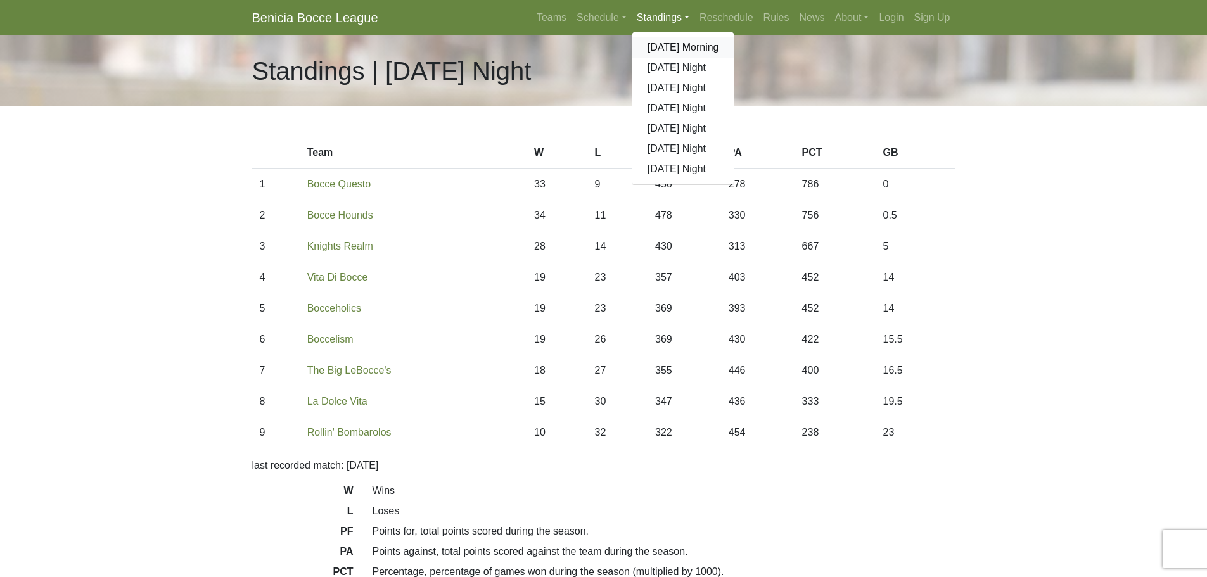
click at [660, 44] on link "[DATE] Morning" at bounding box center [683, 47] width 102 height 20
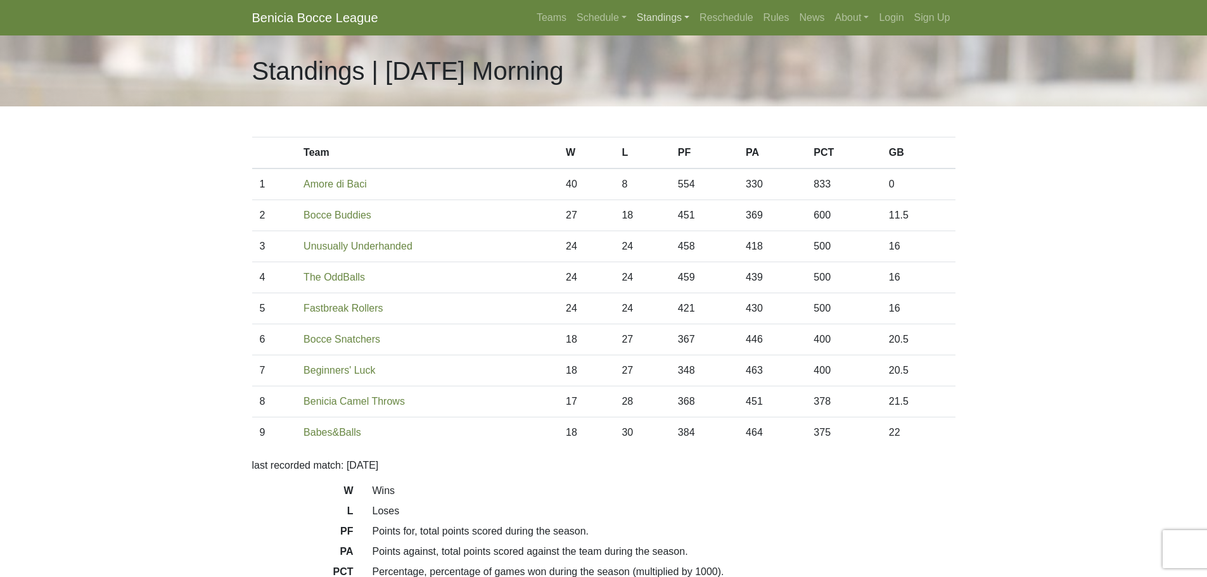
click at [653, 19] on link "Standings" at bounding box center [663, 17] width 63 height 25
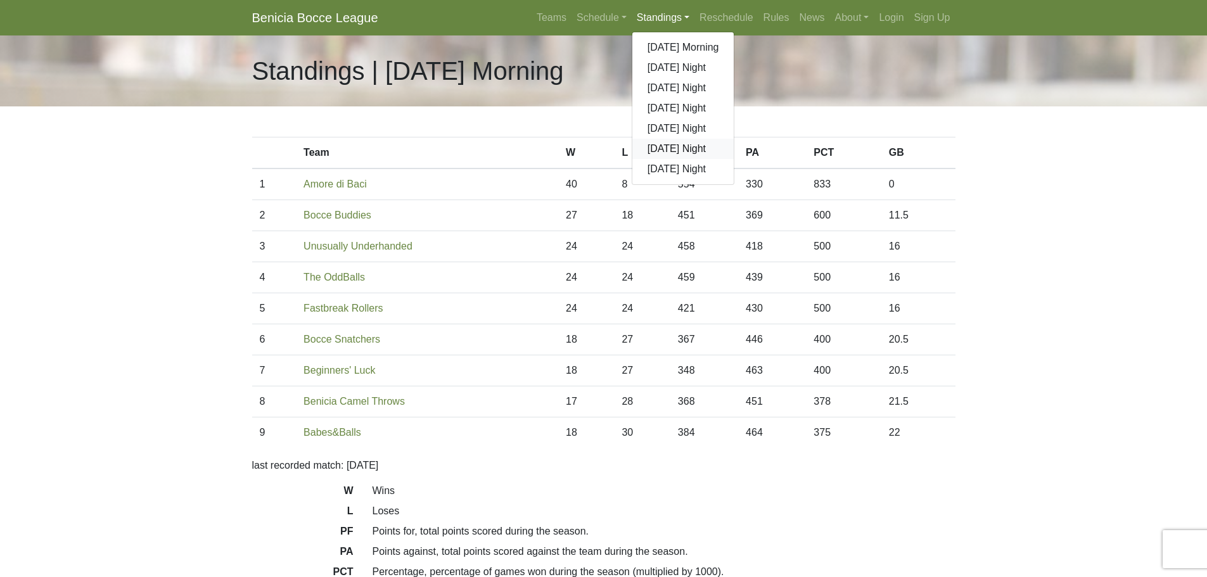
click at [666, 147] on link "[DATE] Night" at bounding box center [683, 149] width 102 height 20
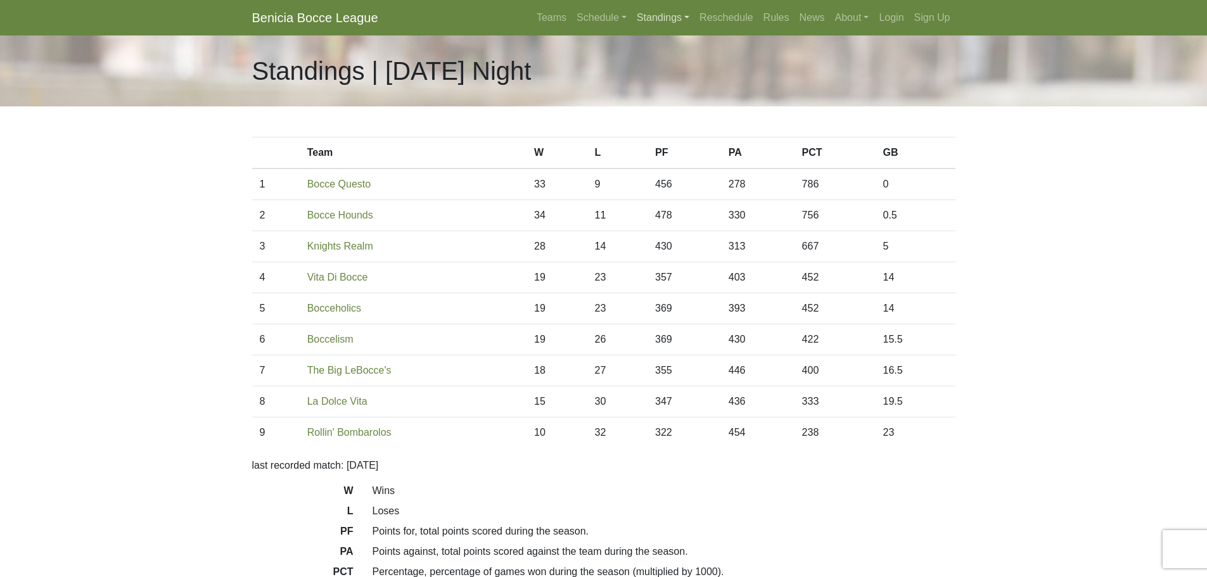
click at [662, 16] on link "Standings" at bounding box center [663, 17] width 63 height 25
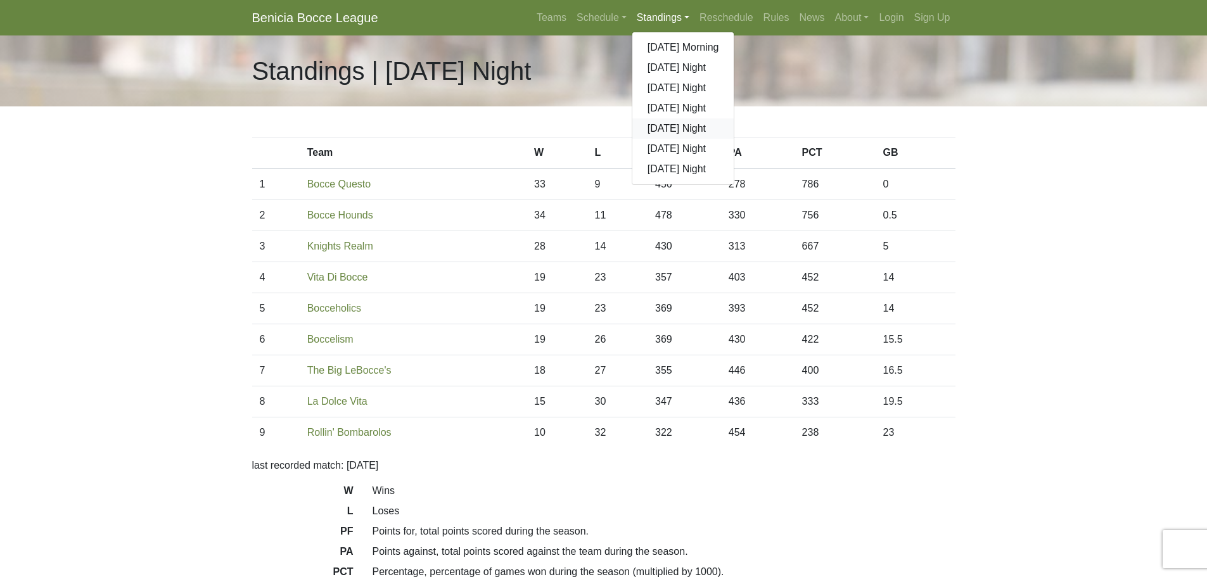
click at [669, 131] on link "[DATE] Night" at bounding box center [683, 128] width 102 height 20
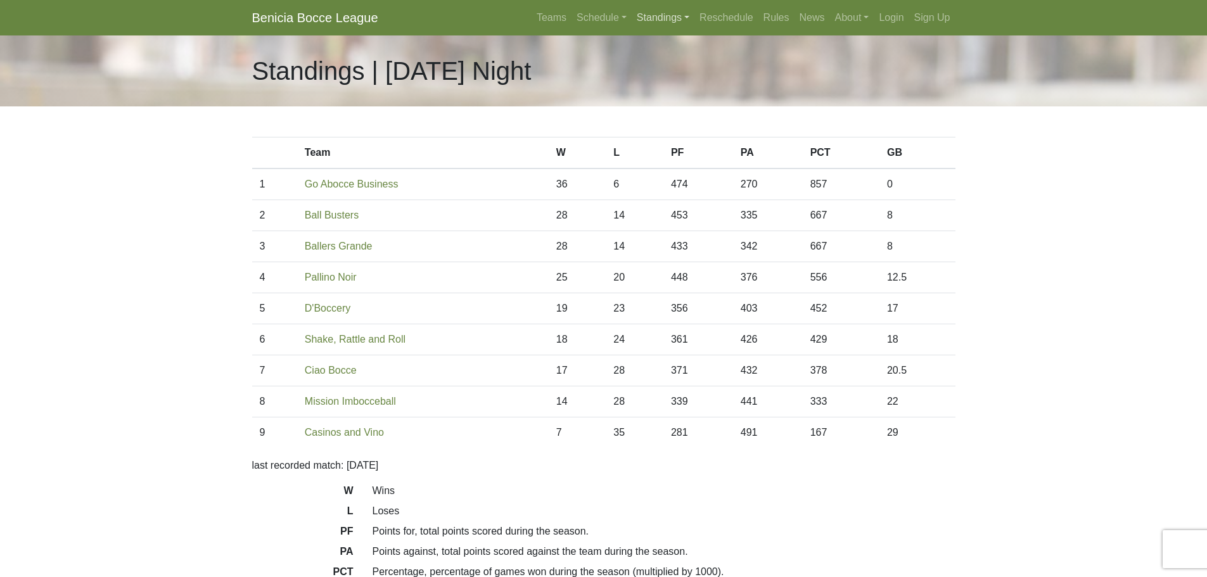
click at [657, 18] on link "Standings" at bounding box center [663, 17] width 63 height 25
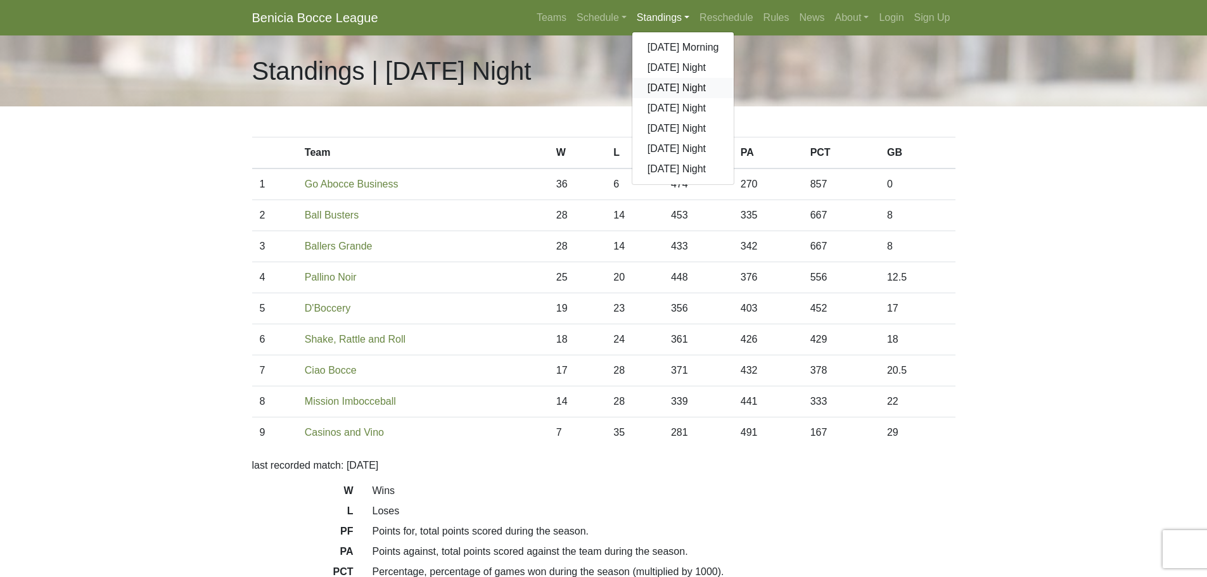
click at [662, 89] on link "[DATE] Night" at bounding box center [683, 88] width 102 height 20
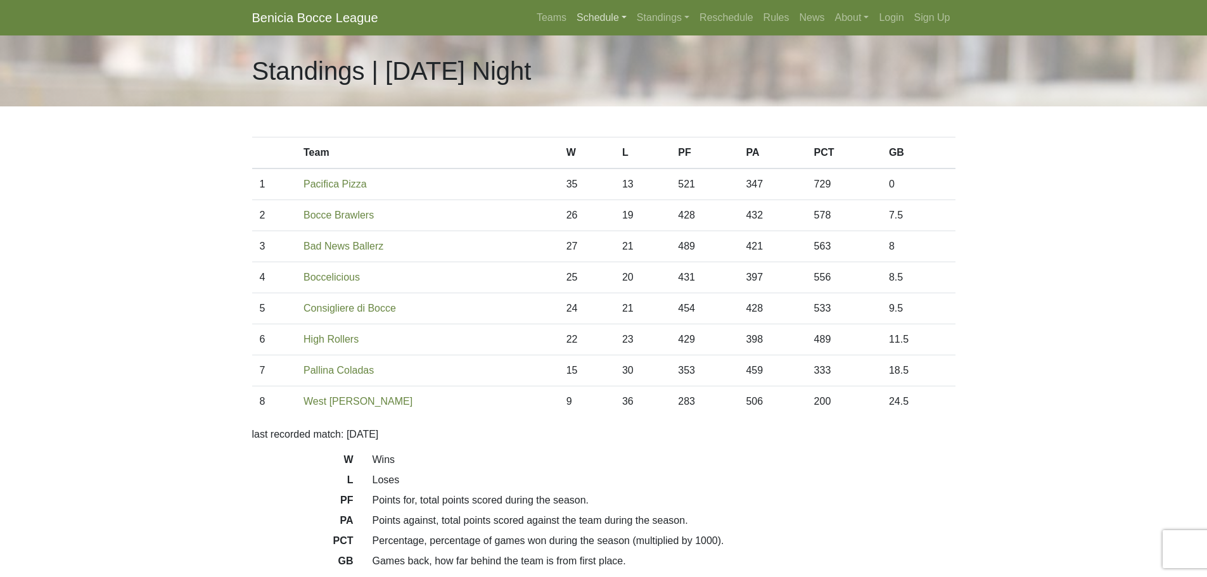
click at [595, 18] on link "Schedule" at bounding box center [602, 17] width 60 height 25
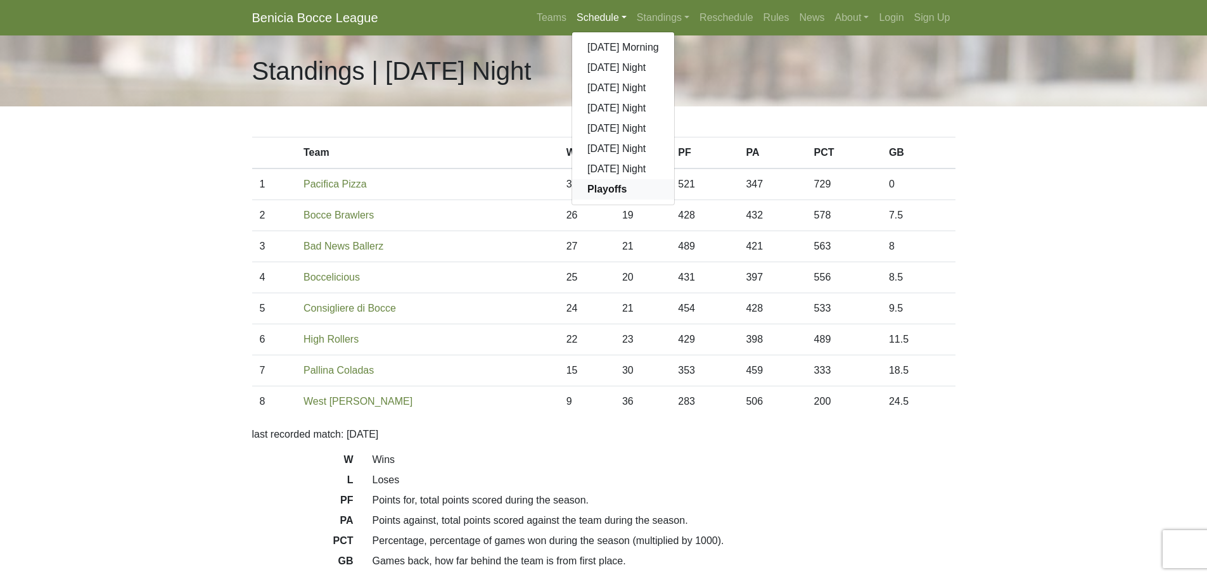
click at [601, 186] on strong "Playoffs" at bounding box center [606, 189] width 39 height 11
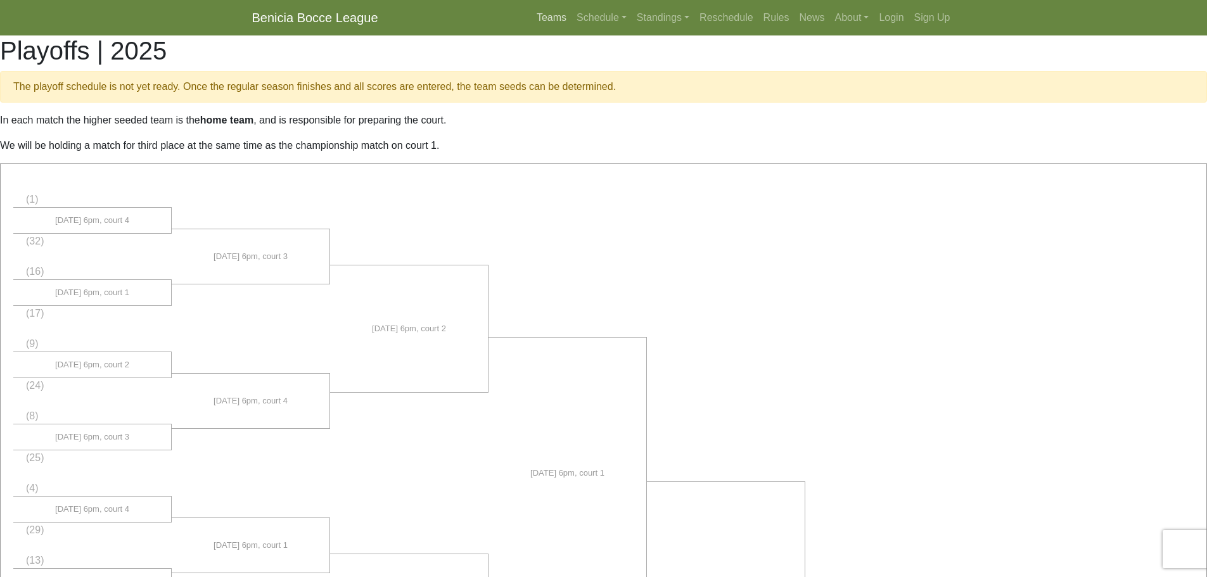
click at [554, 21] on link "Teams" at bounding box center [552, 17] width 40 height 25
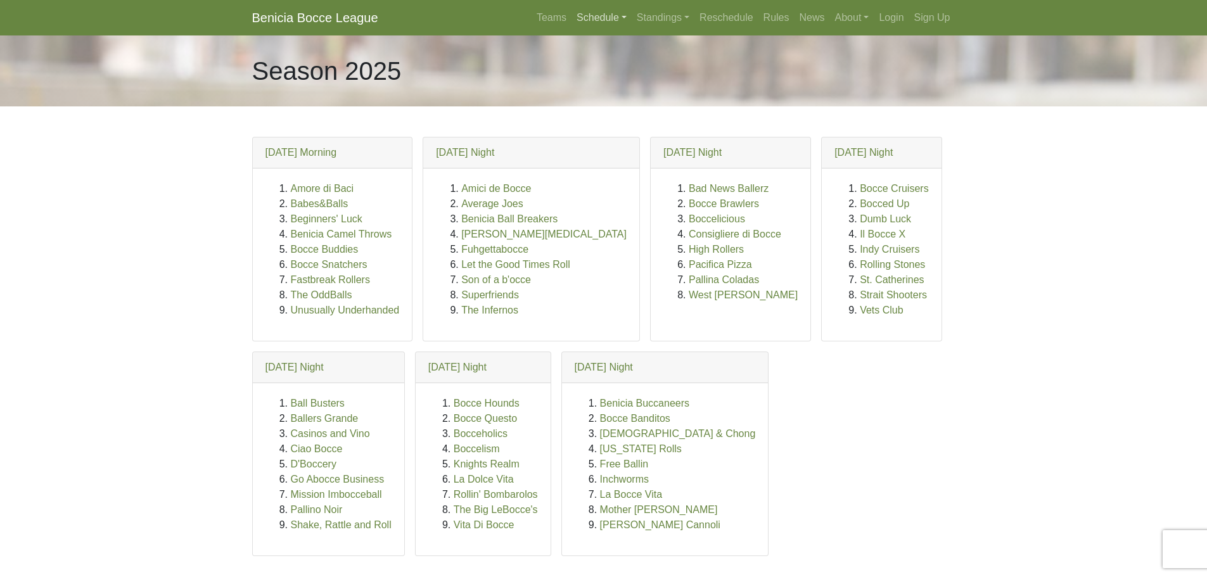
click at [599, 18] on link "Schedule" at bounding box center [602, 17] width 60 height 25
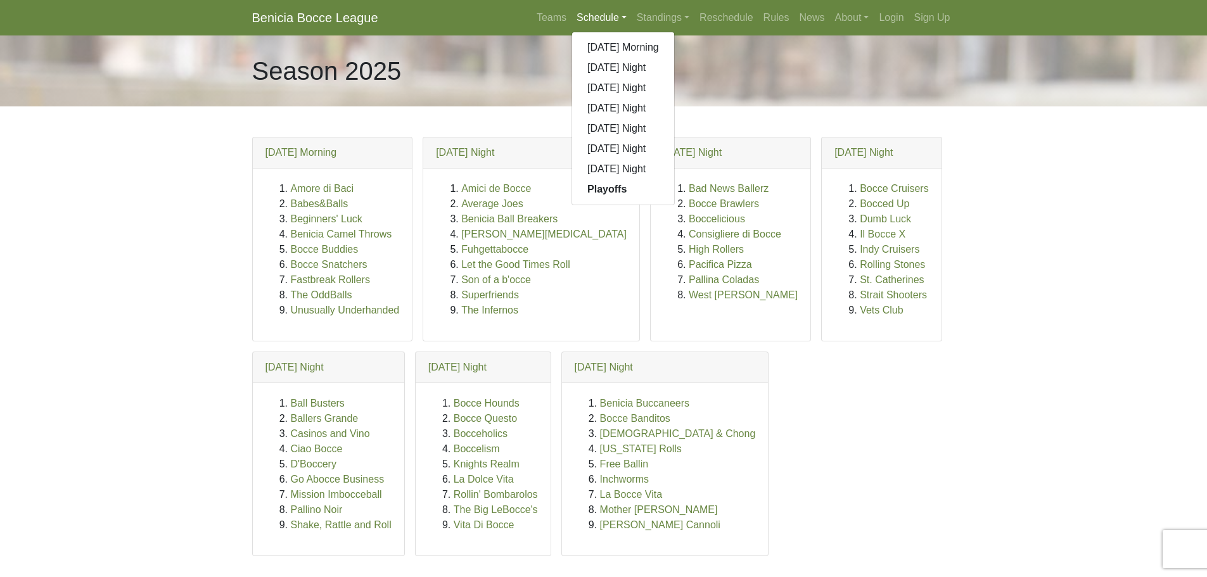
click at [715, 57] on div "Season 2025" at bounding box center [604, 70] width 722 height 71
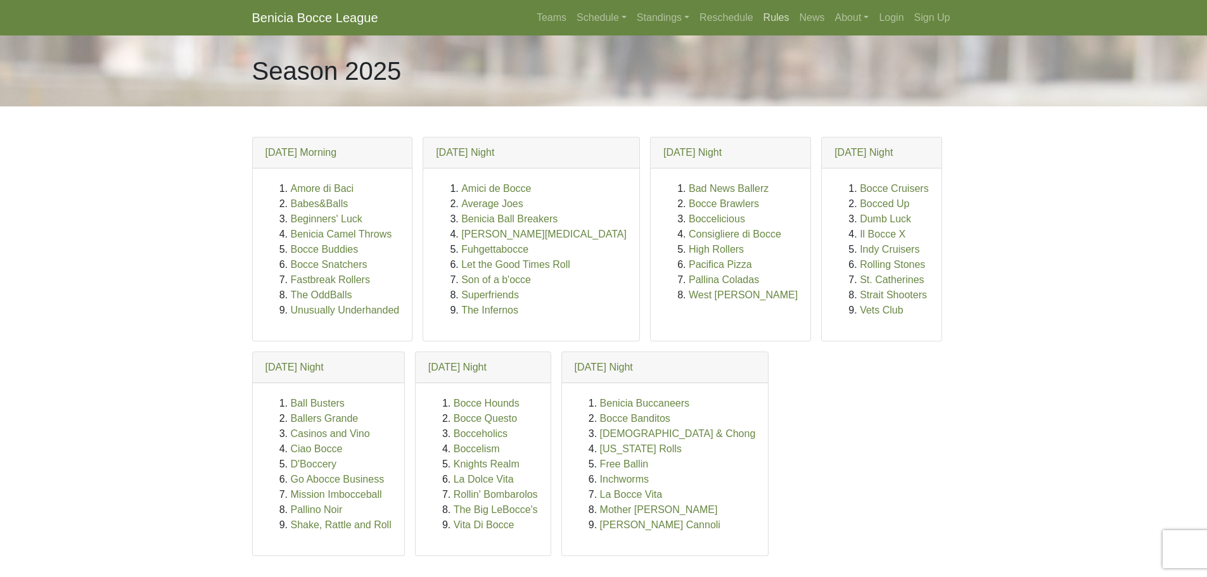
click at [771, 19] on link "Rules" at bounding box center [776, 17] width 36 height 25
click at [656, 16] on link "Standings" at bounding box center [663, 17] width 63 height 25
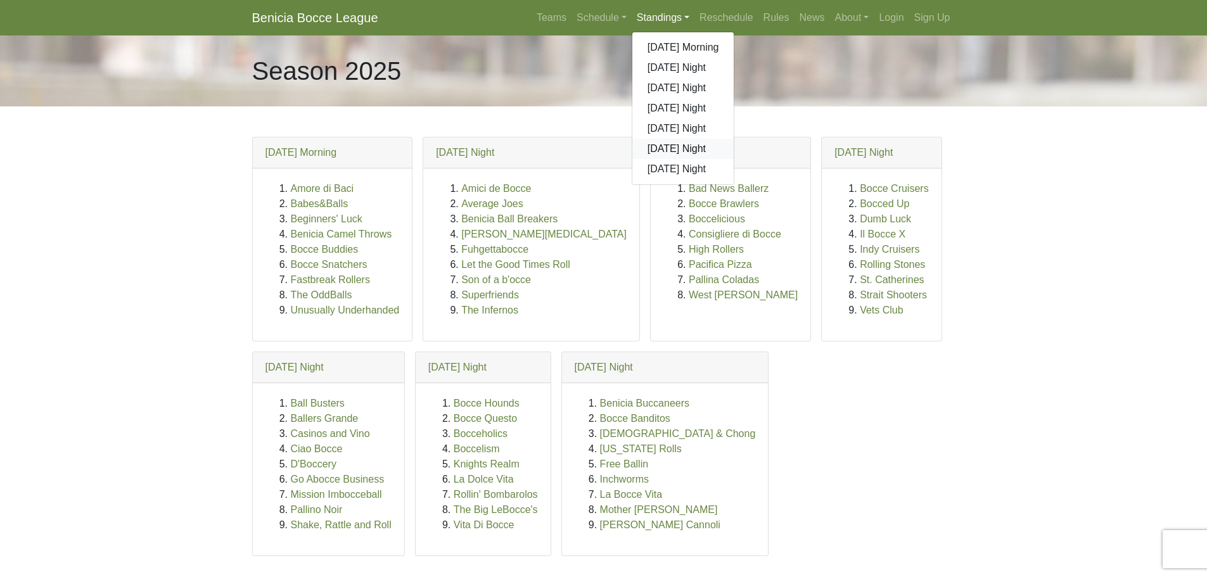
click at [670, 151] on link "[DATE] Night" at bounding box center [683, 149] width 102 height 20
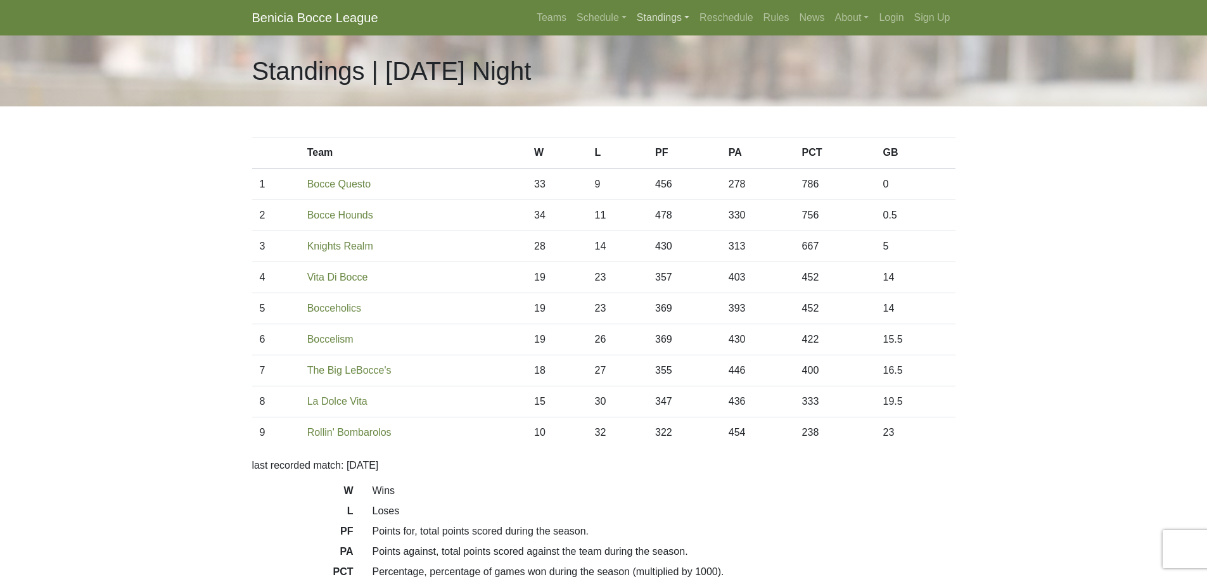
click at [670, 17] on link "Standings" at bounding box center [663, 17] width 63 height 25
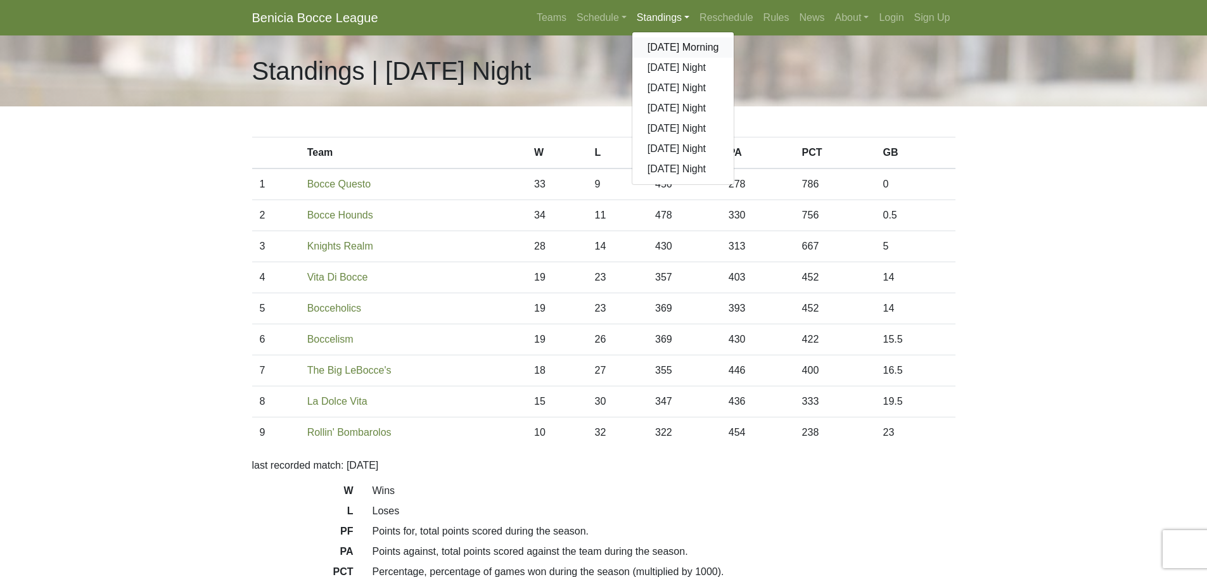
click at [669, 46] on link "[DATE] Morning" at bounding box center [683, 47] width 102 height 20
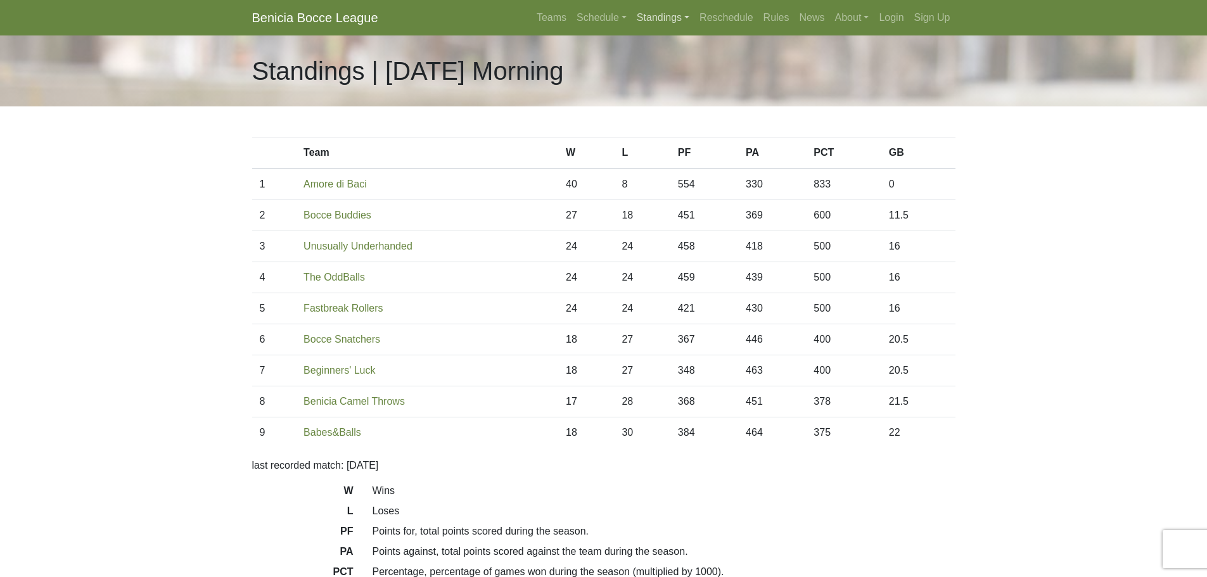
click at [651, 16] on link "Standings" at bounding box center [663, 17] width 63 height 25
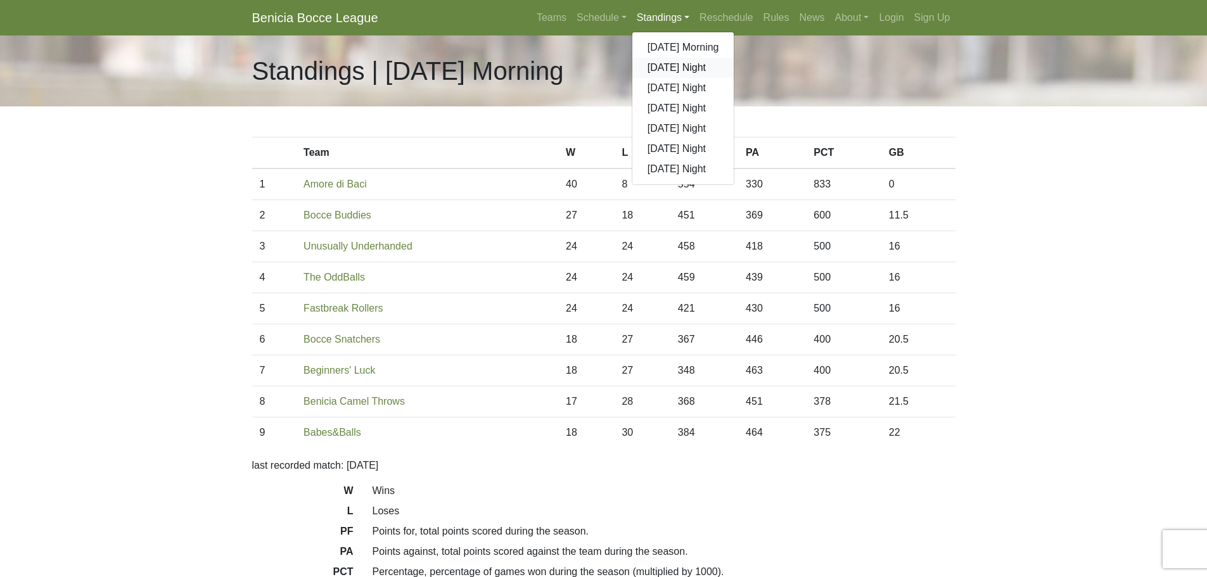
click at [669, 69] on link "[DATE] Night" at bounding box center [683, 68] width 102 height 20
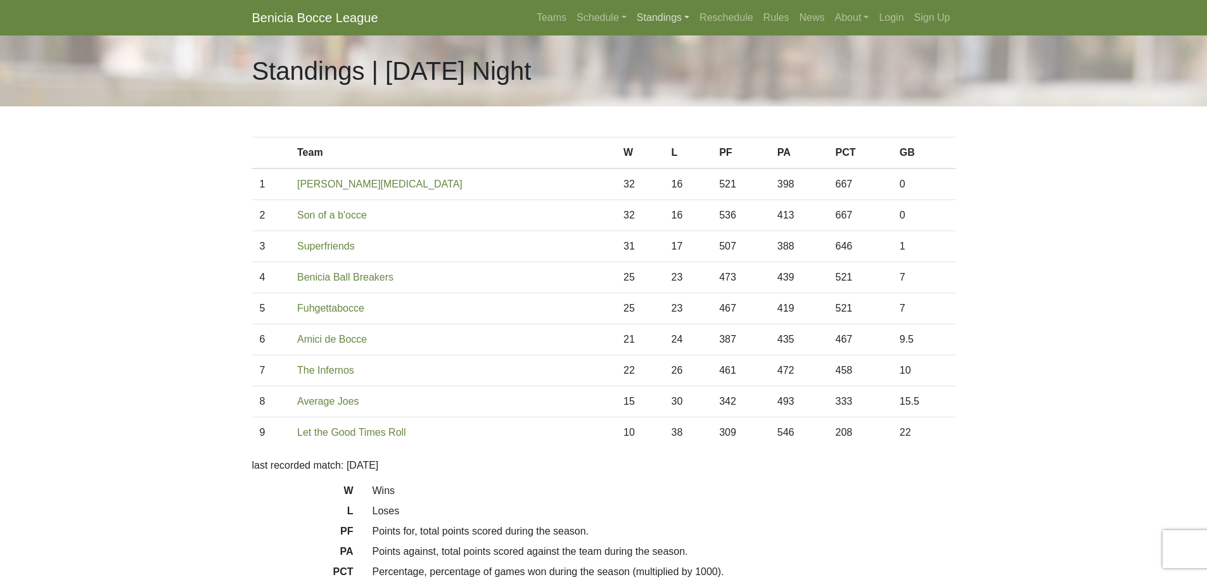
click at [657, 18] on link "Standings" at bounding box center [663, 17] width 63 height 25
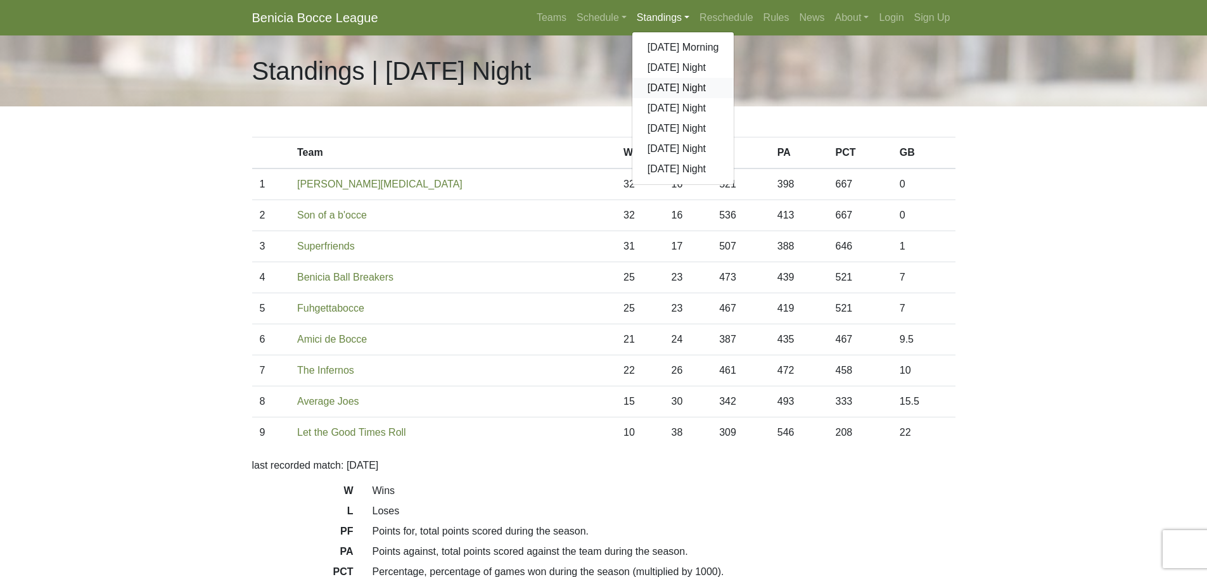
click at [663, 89] on link "[DATE] Night" at bounding box center [683, 88] width 102 height 20
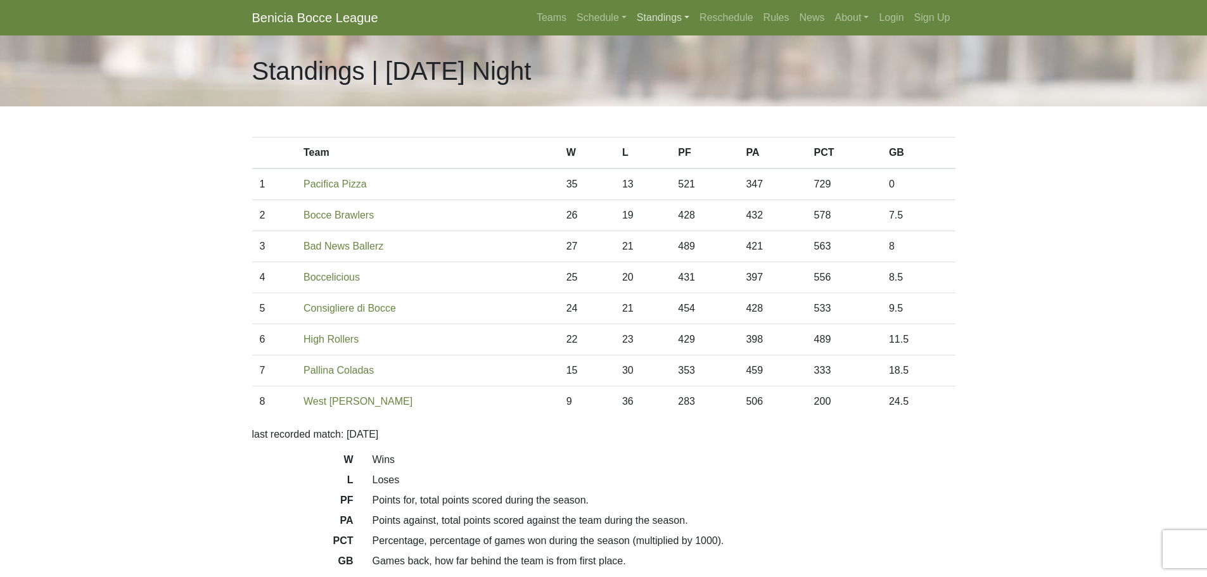
click at [670, 20] on link "Standings" at bounding box center [663, 17] width 63 height 25
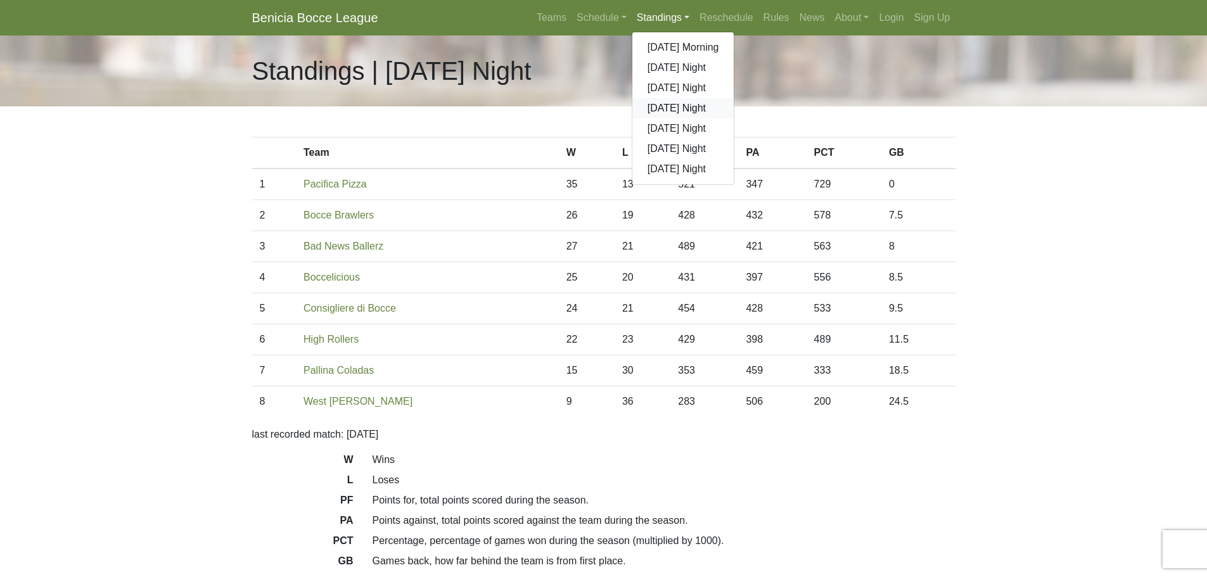
click at [663, 110] on link "[DATE] Night" at bounding box center [683, 108] width 102 height 20
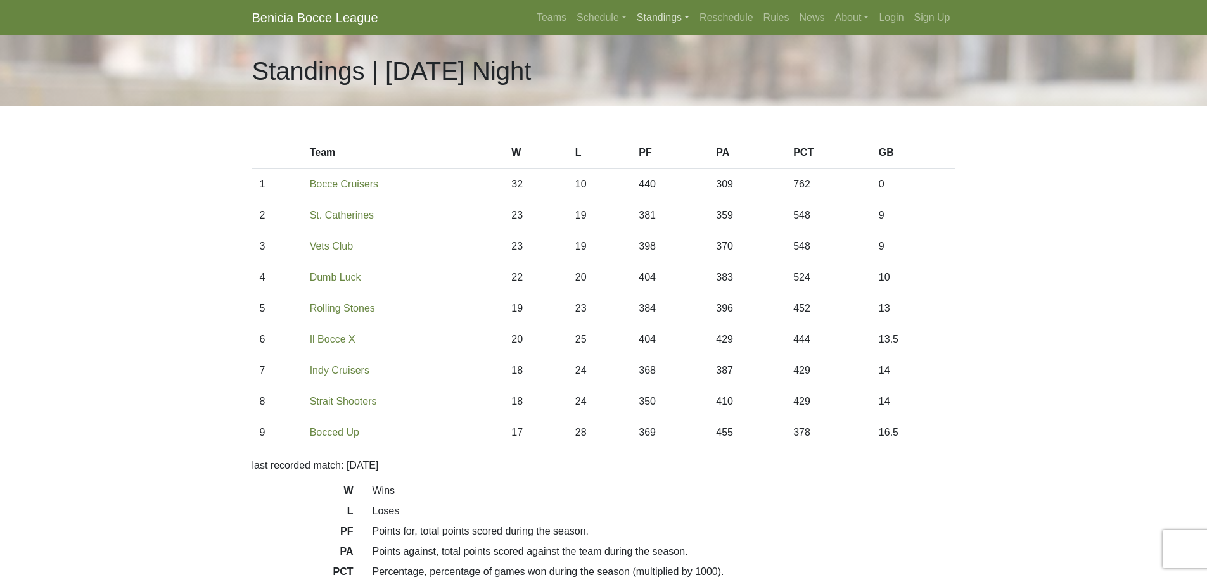
click at [670, 19] on link "Standings" at bounding box center [663, 17] width 63 height 25
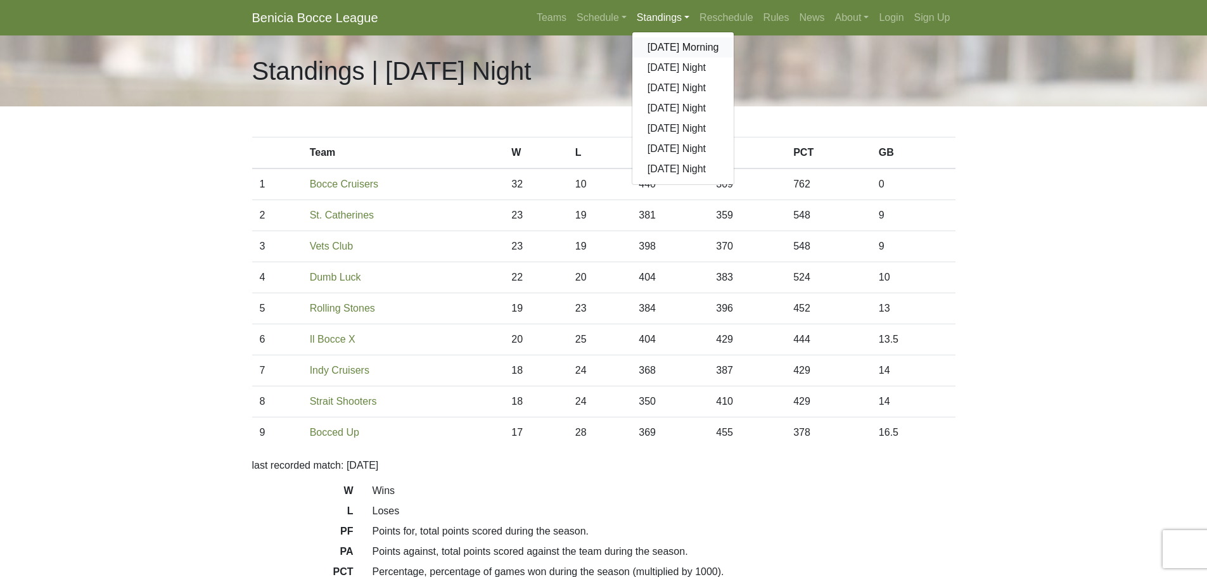
click at [669, 49] on link "[DATE] Morning" at bounding box center [683, 47] width 102 height 20
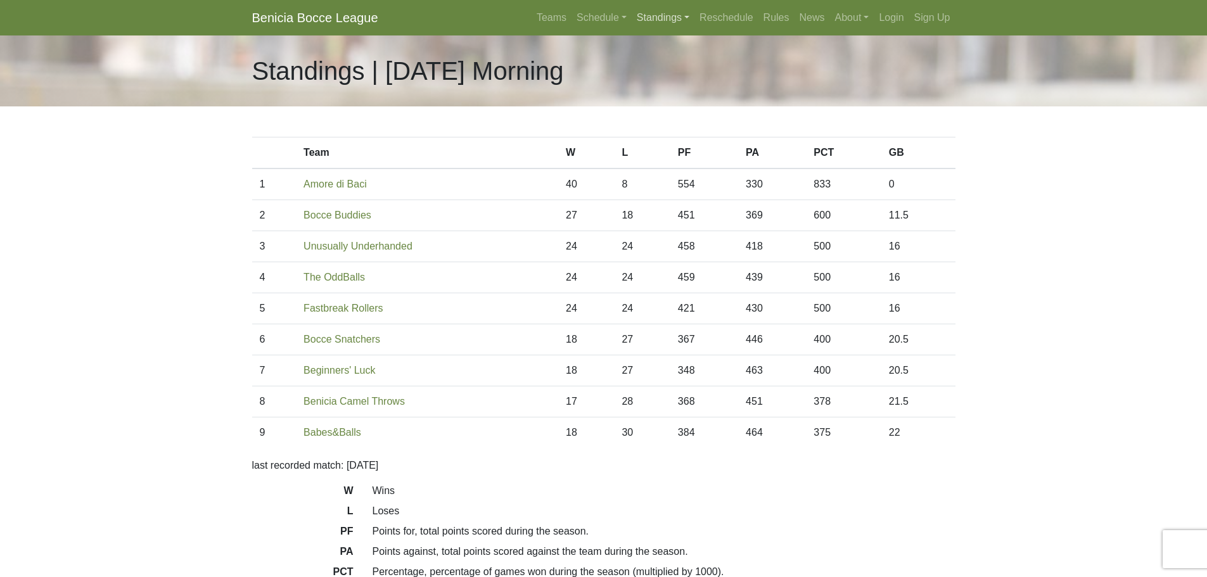
click at [660, 20] on link "Standings" at bounding box center [663, 17] width 63 height 25
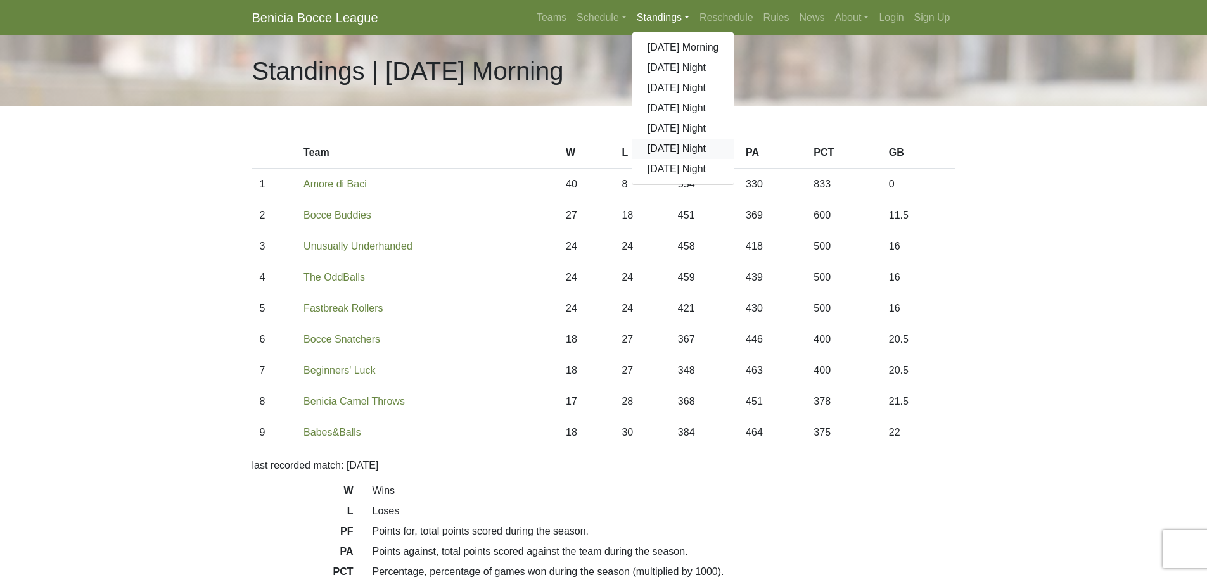
click at [661, 150] on link "[DATE] Night" at bounding box center [683, 149] width 102 height 20
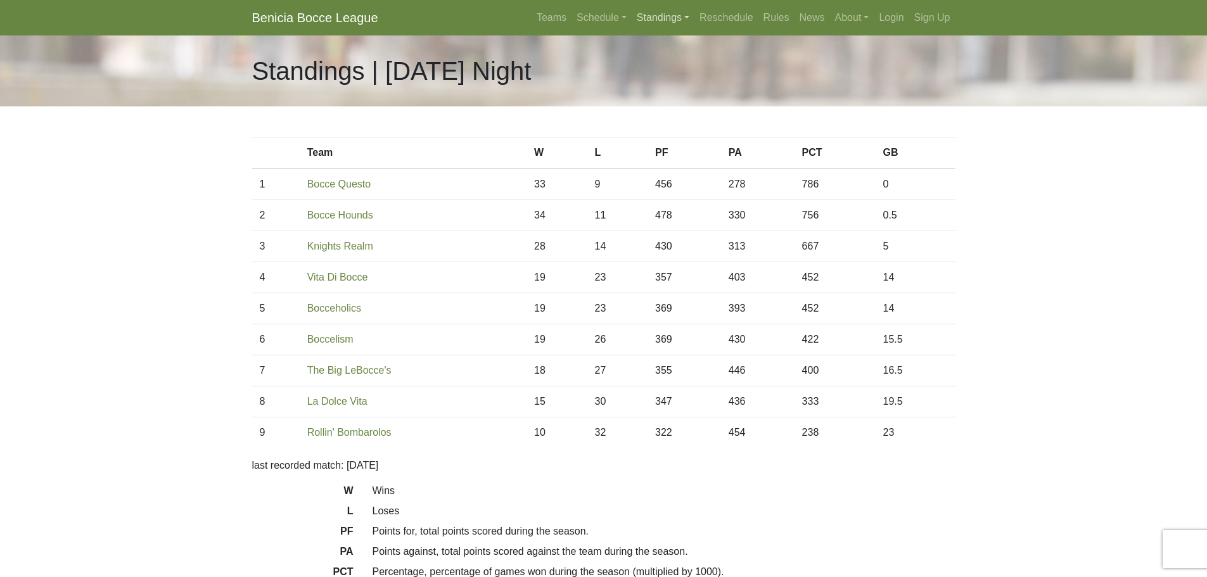
click at [660, 19] on link "Standings" at bounding box center [663, 17] width 63 height 25
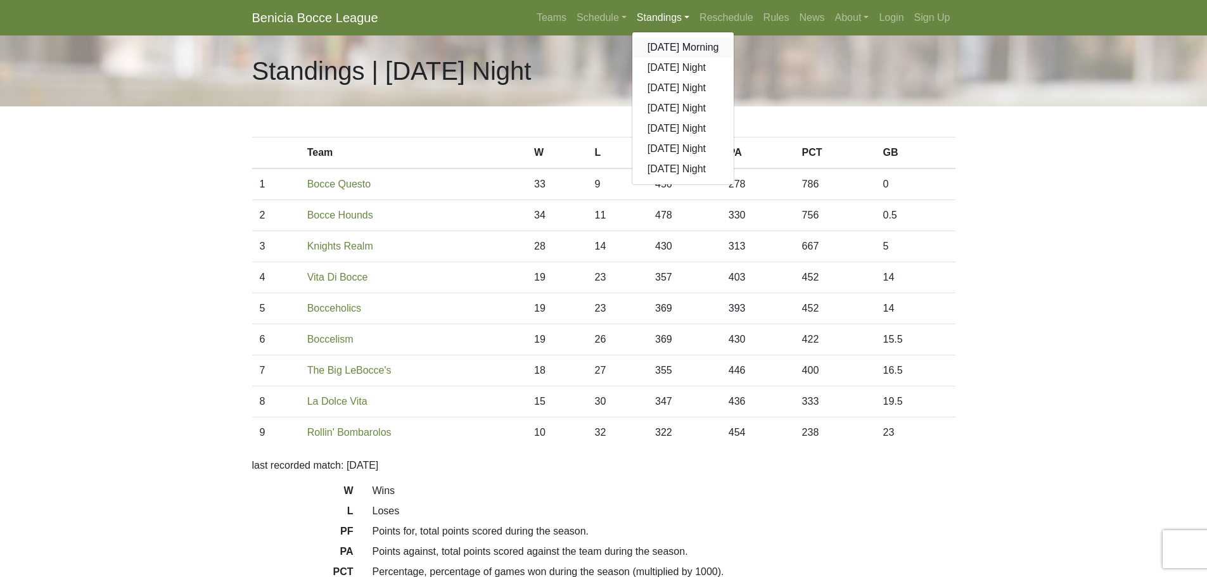
click at [660, 47] on link "[DATE] Morning" at bounding box center [683, 47] width 102 height 20
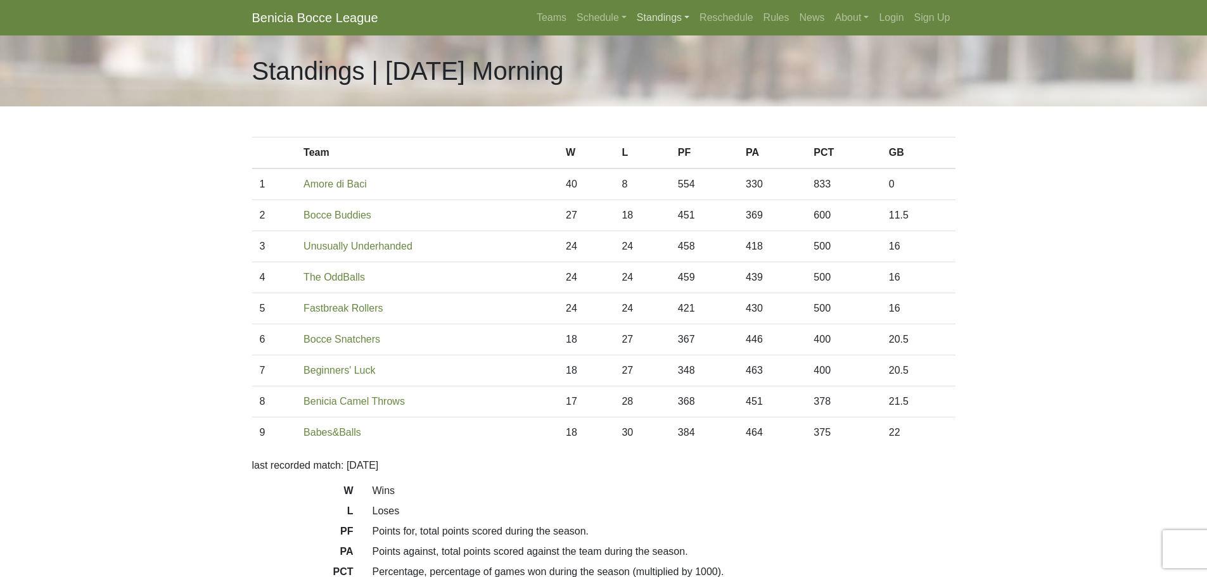
click at [655, 22] on link "Standings" at bounding box center [663, 17] width 63 height 25
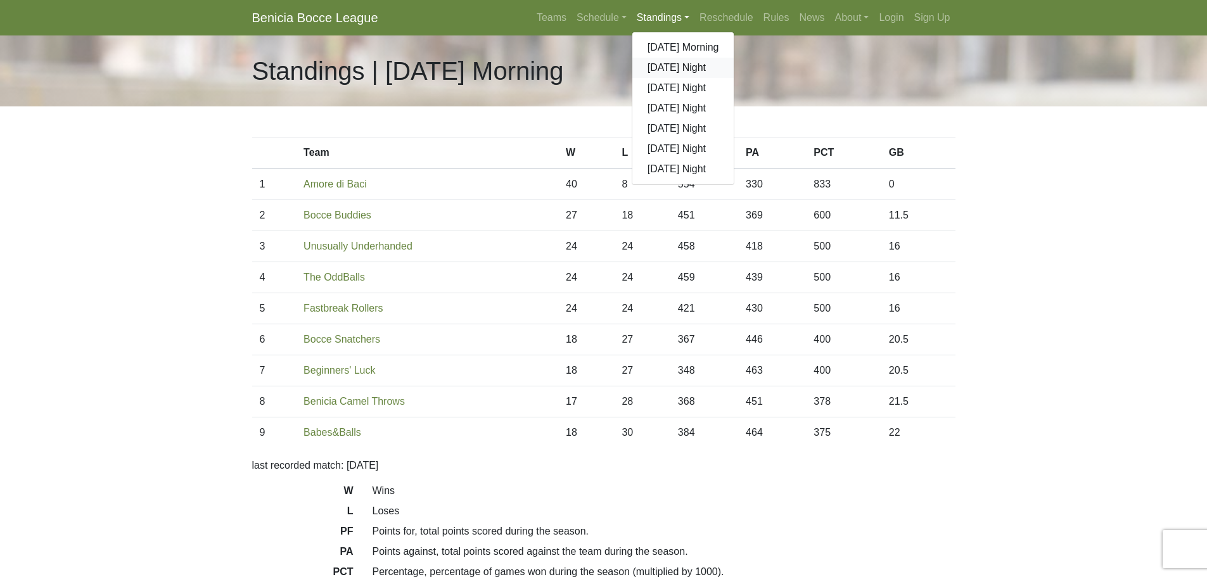
click at [663, 63] on link "[DATE] Night" at bounding box center [683, 68] width 102 height 20
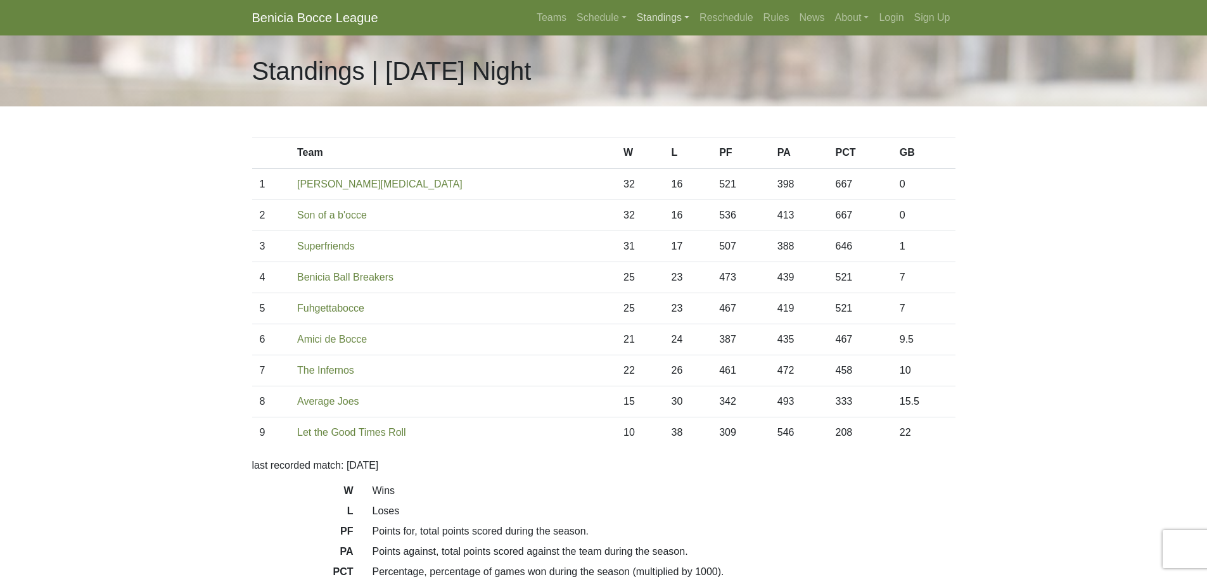
click at [650, 21] on link "Standings" at bounding box center [663, 17] width 63 height 25
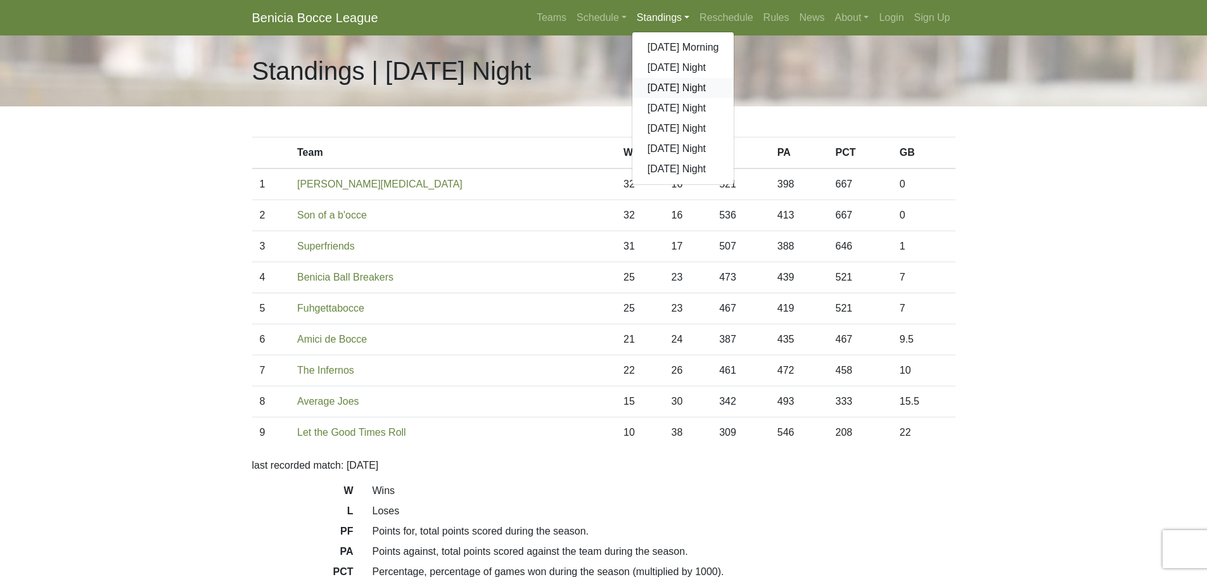
click at [656, 83] on link "[DATE] Night" at bounding box center [683, 88] width 102 height 20
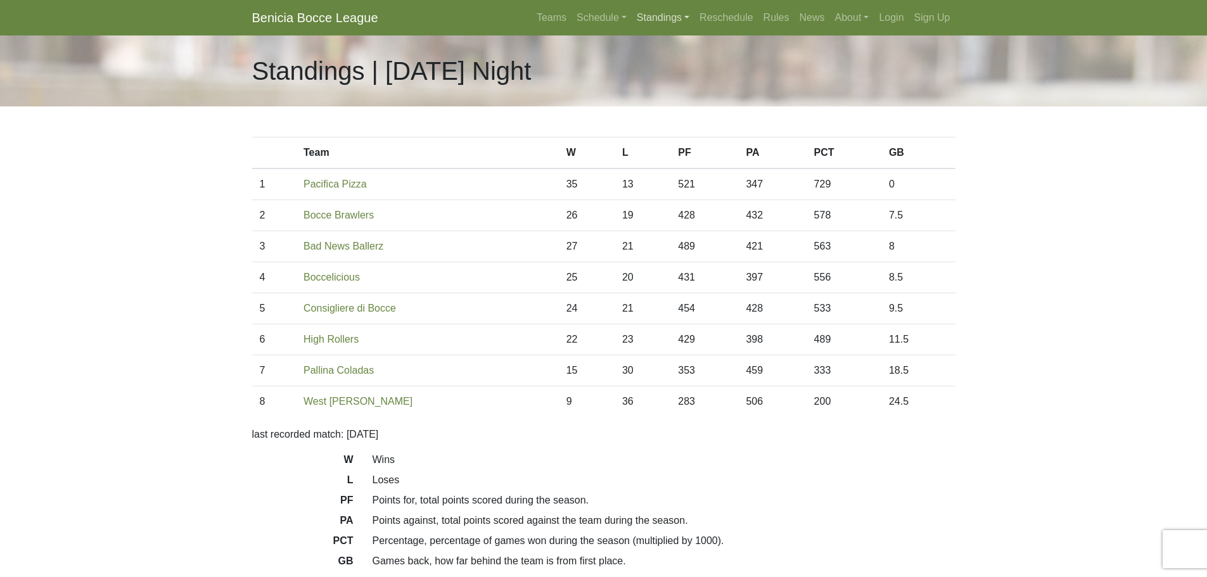
click at [664, 23] on link "Standings" at bounding box center [663, 17] width 63 height 25
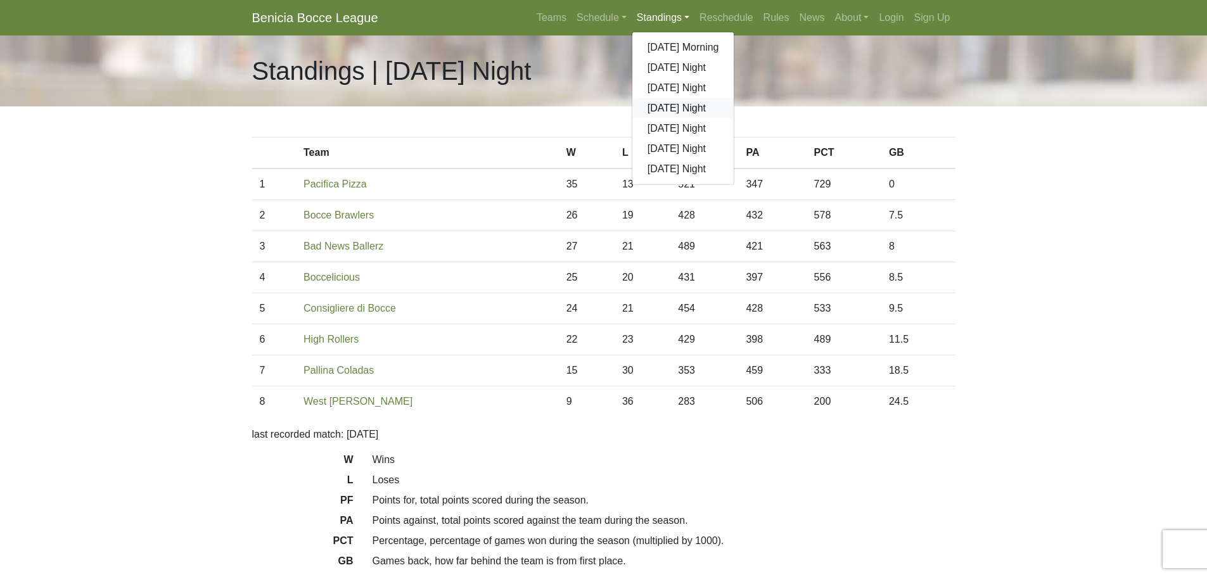
click at [653, 108] on link "[DATE] Night" at bounding box center [683, 108] width 102 height 20
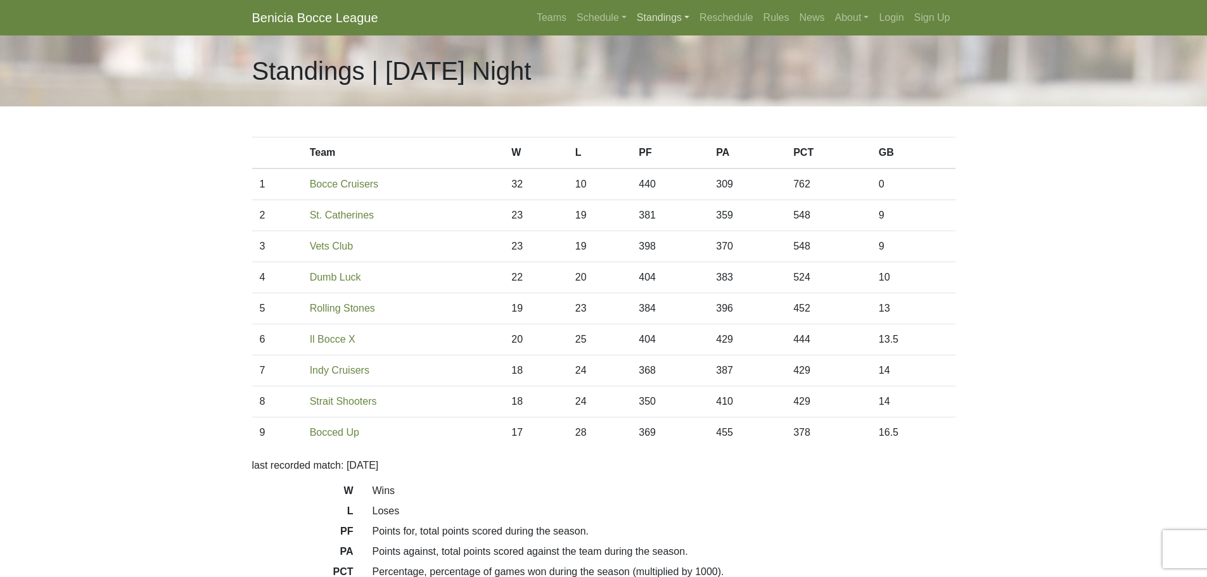
click at [657, 15] on link "Standings" at bounding box center [663, 17] width 63 height 25
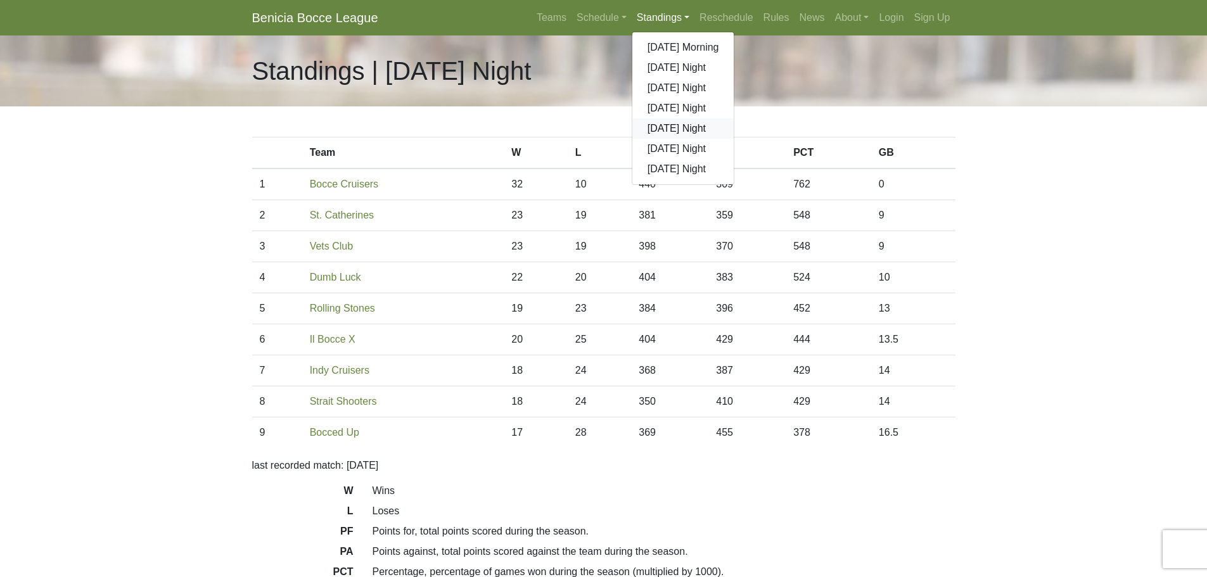
click at [658, 122] on link "[DATE] Night" at bounding box center [683, 128] width 102 height 20
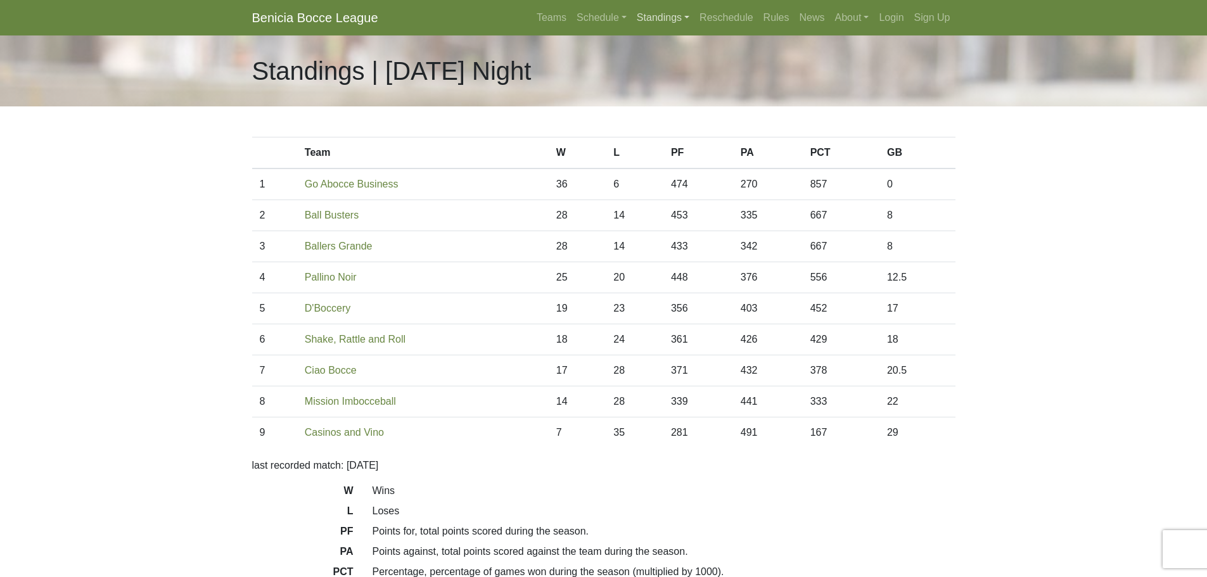
click at [661, 23] on link "Standings" at bounding box center [663, 17] width 63 height 25
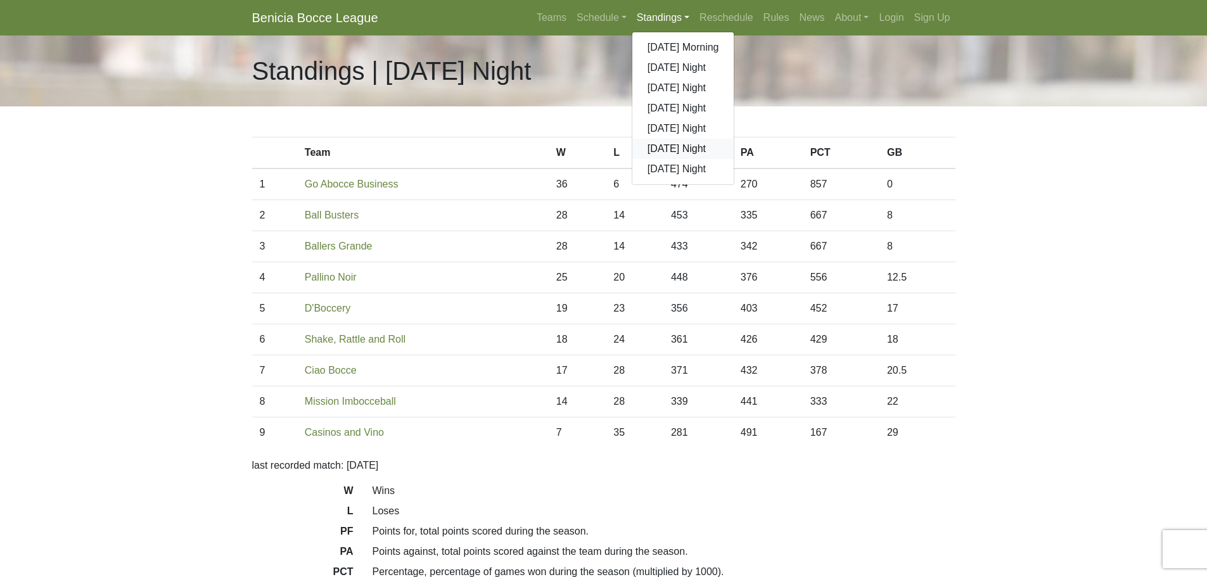
click at [666, 149] on link "[DATE] Night" at bounding box center [683, 149] width 102 height 20
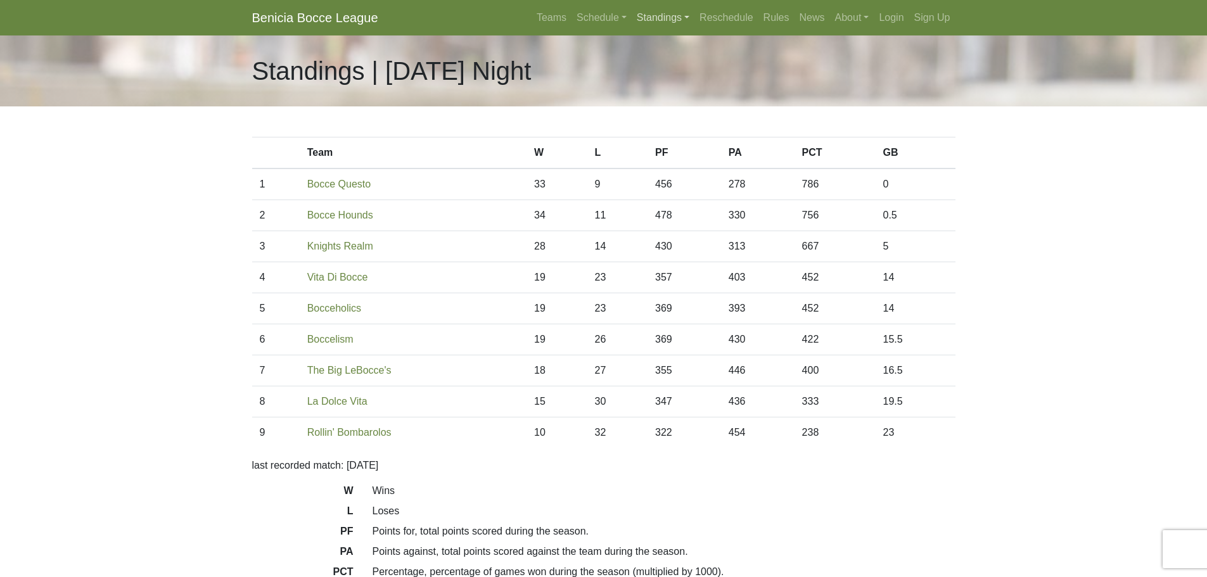
click at [663, 17] on link "Standings" at bounding box center [663, 17] width 63 height 25
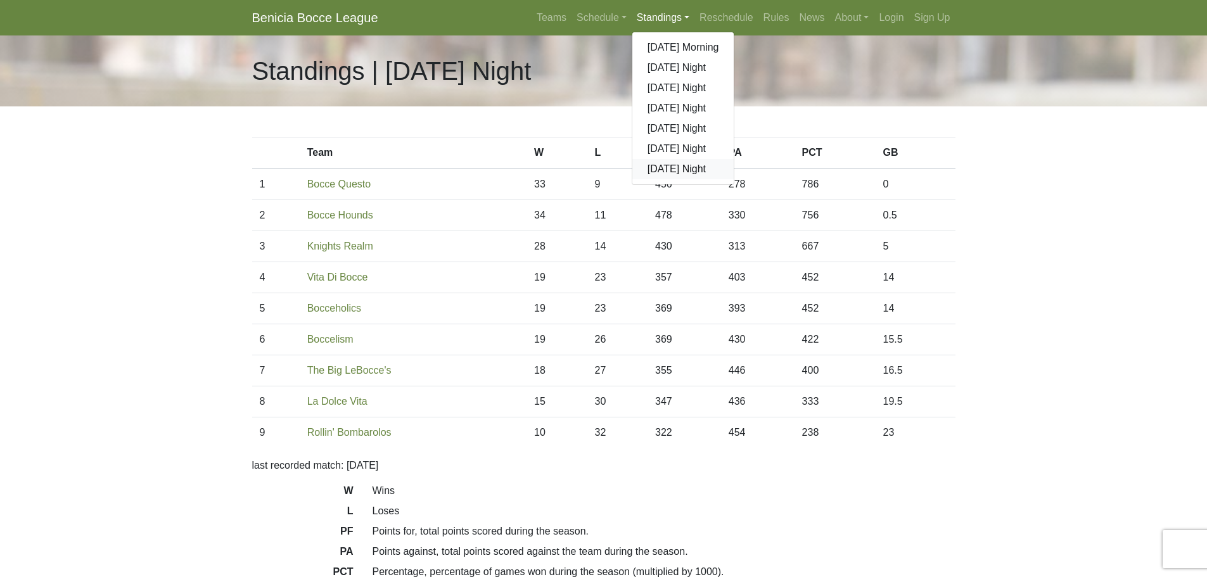
click at [658, 169] on link "[DATE] Night" at bounding box center [683, 169] width 102 height 20
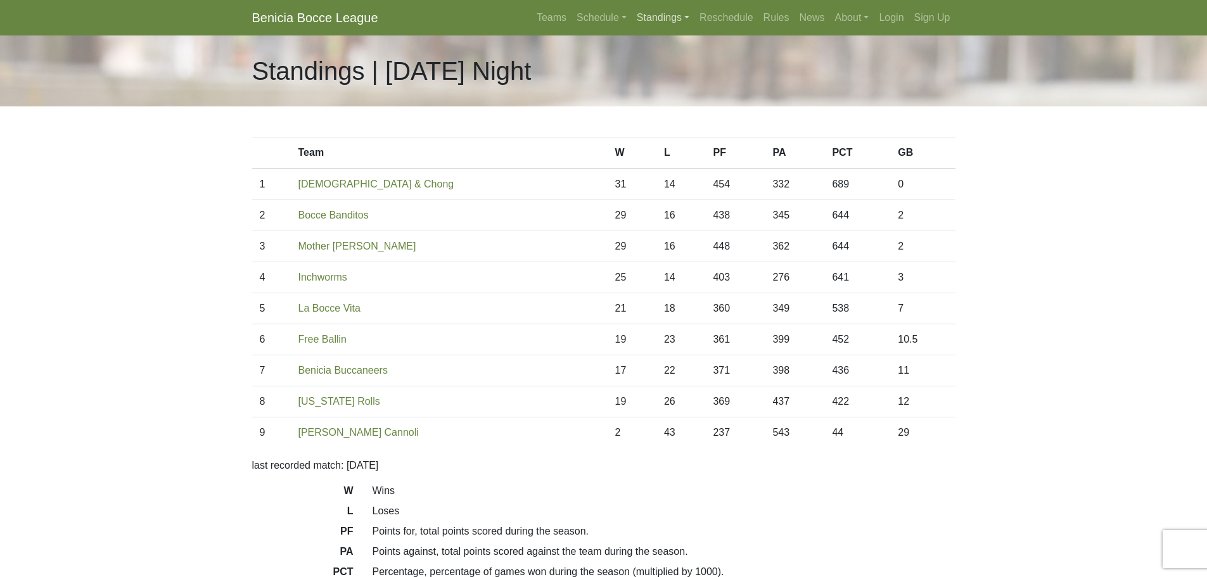
click at [657, 20] on link "Standings" at bounding box center [663, 17] width 63 height 25
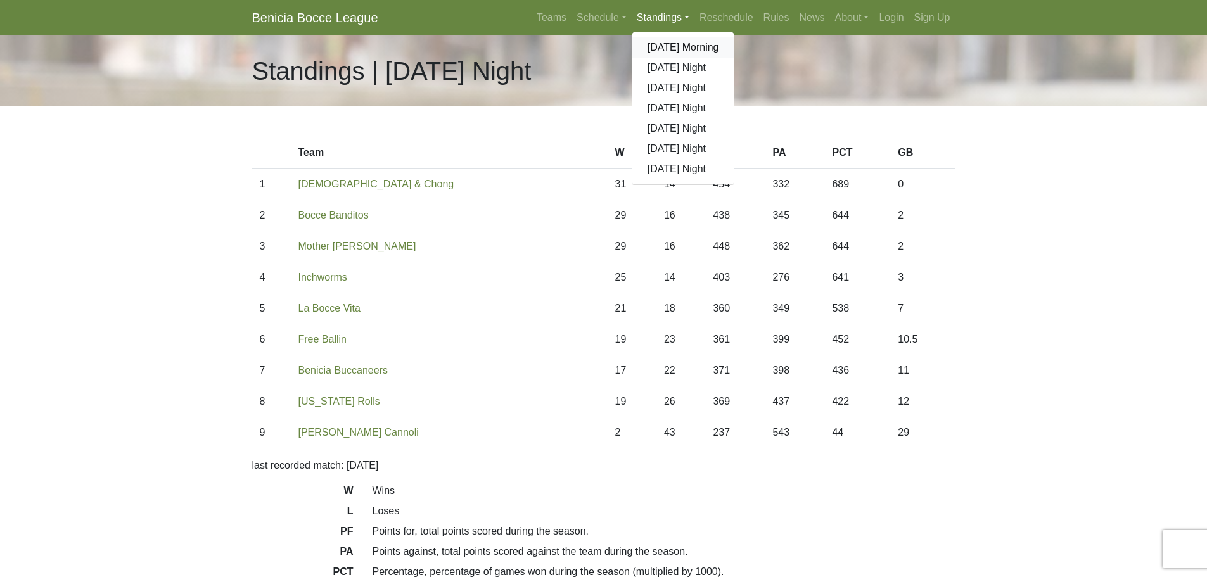
click at [679, 48] on link "[DATE] Morning" at bounding box center [683, 47] width 102 height 20
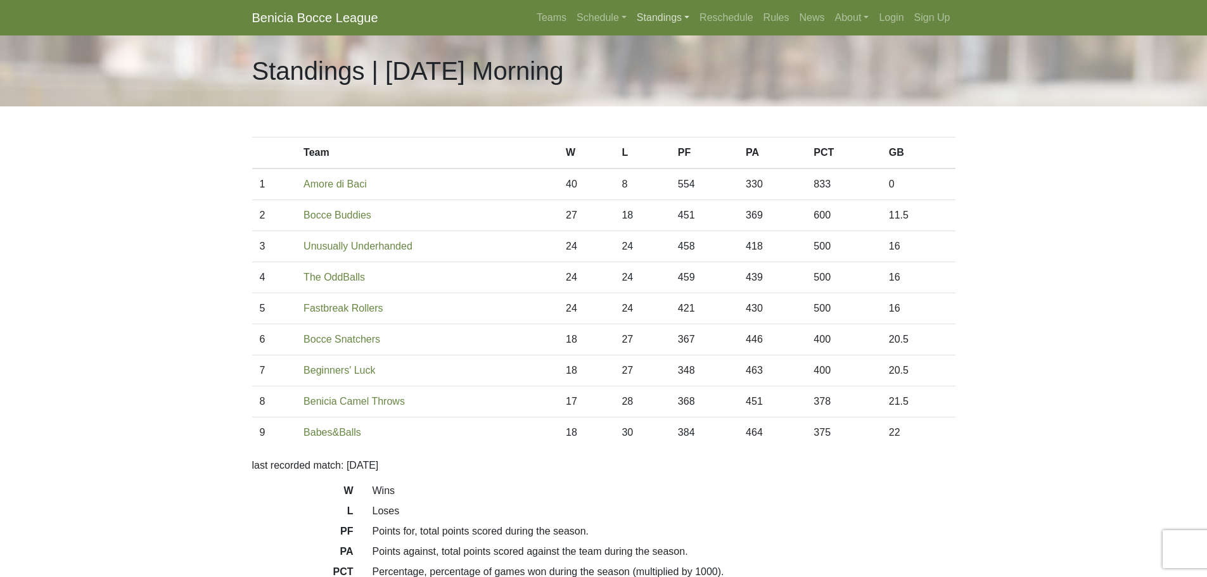
click at [665, 20] on link "Standings" at bounding box center [663, 17] width 63 height 25
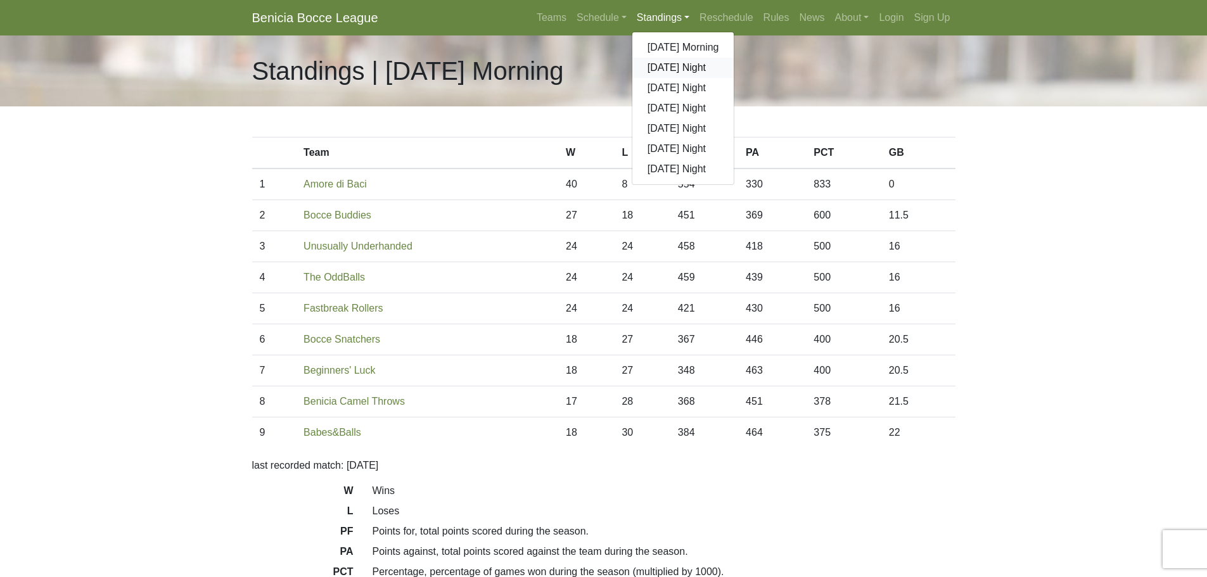
click at [665, 67] on link "[DATE] Night" at bounding box center [683, 68] width 102 height 20
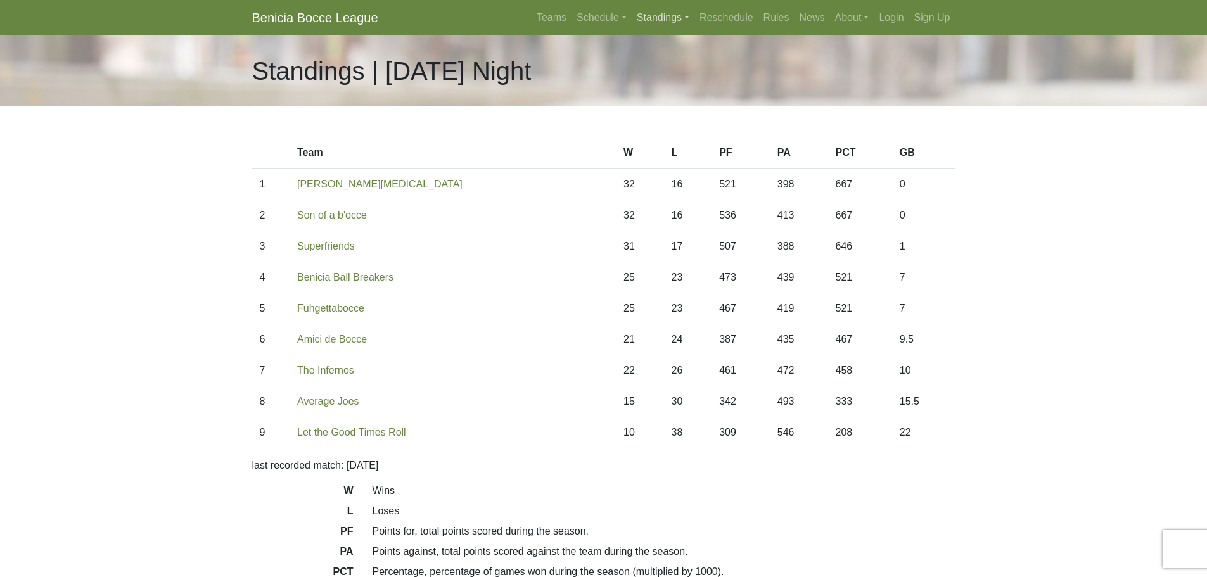
click at [659, 20] on link "Standings" at bounding box center [663, 17] width 63 height 25
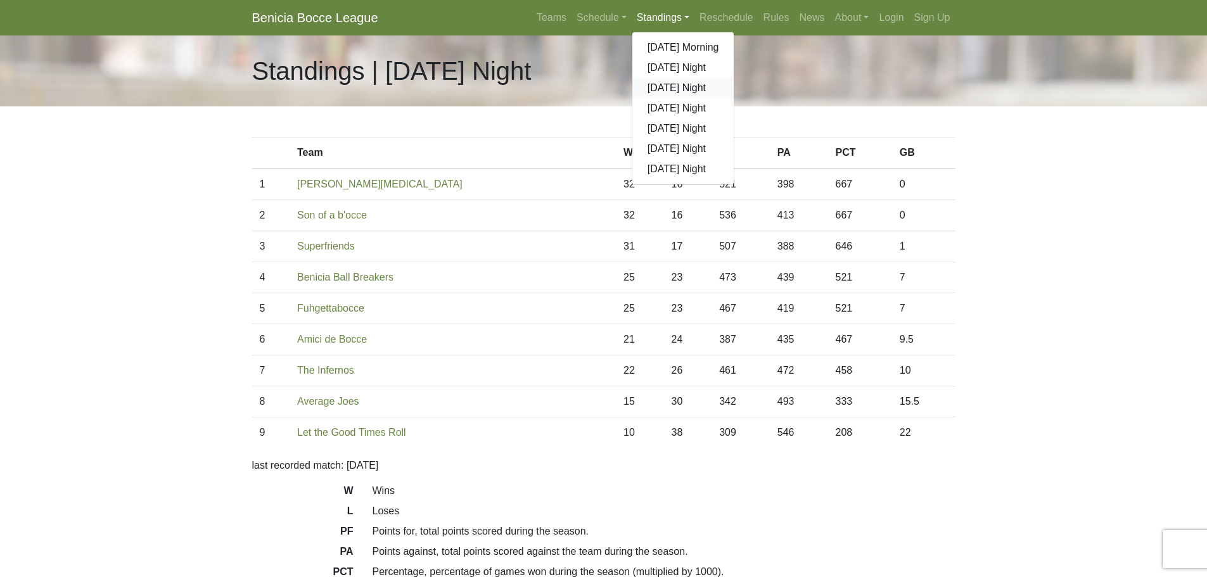
click at [671, 84] on link "[DATE] Night" at bounding box center [683, 88] width 102 height 20
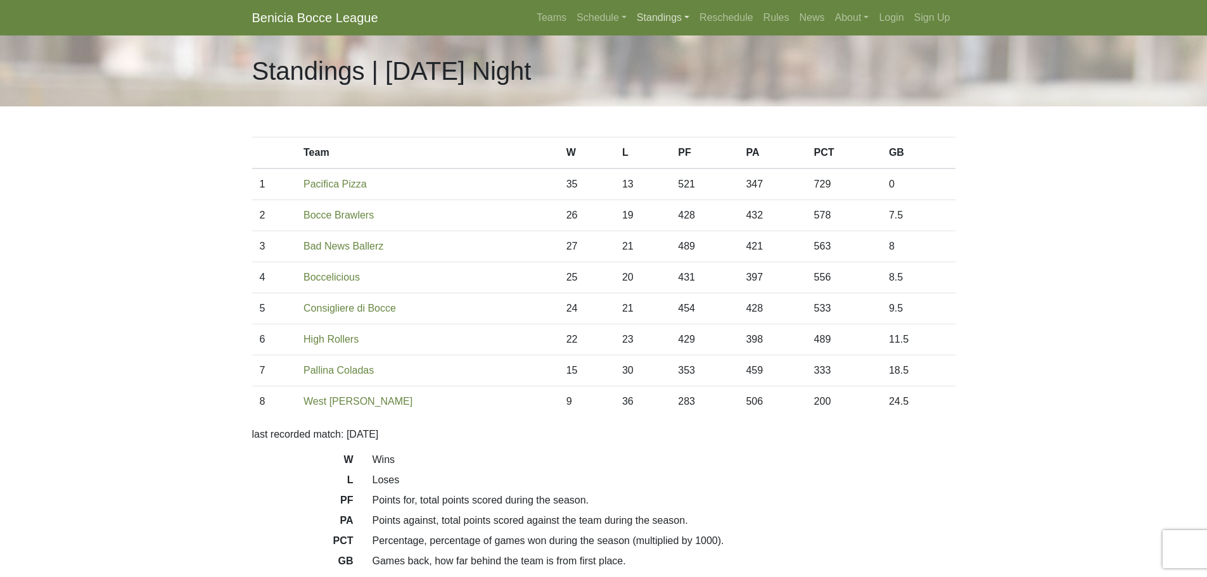
click at [661, 20] on link "Standings" at bounding box center [663, 17] width 63 height 25
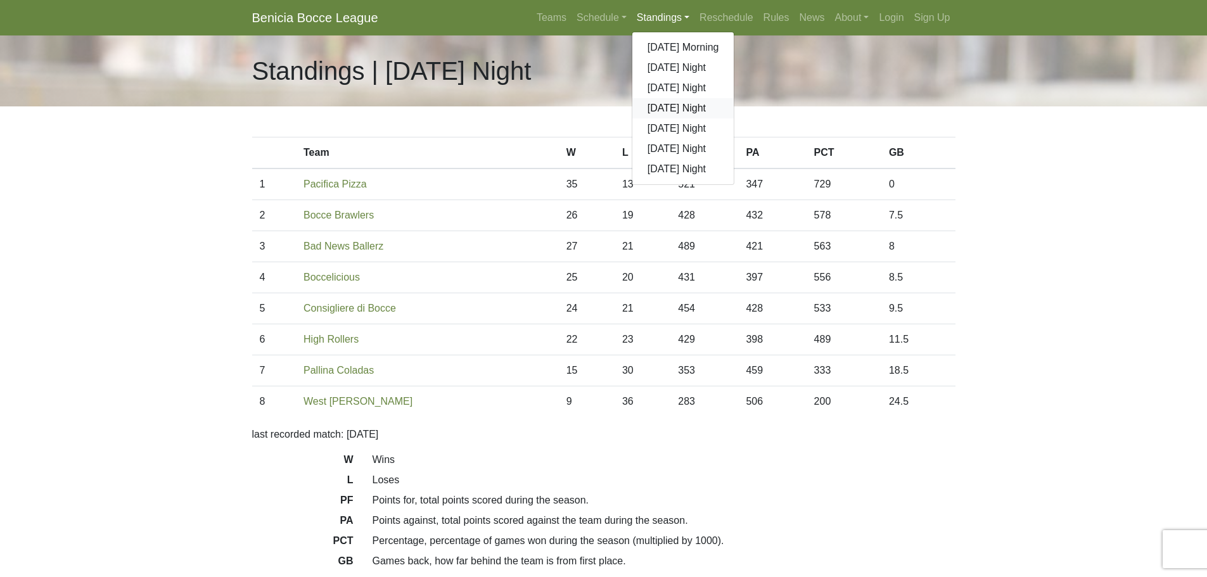
click at [672, 109] on link "[DATE] Night" at bounding box center [683, 108] width 102 height 20
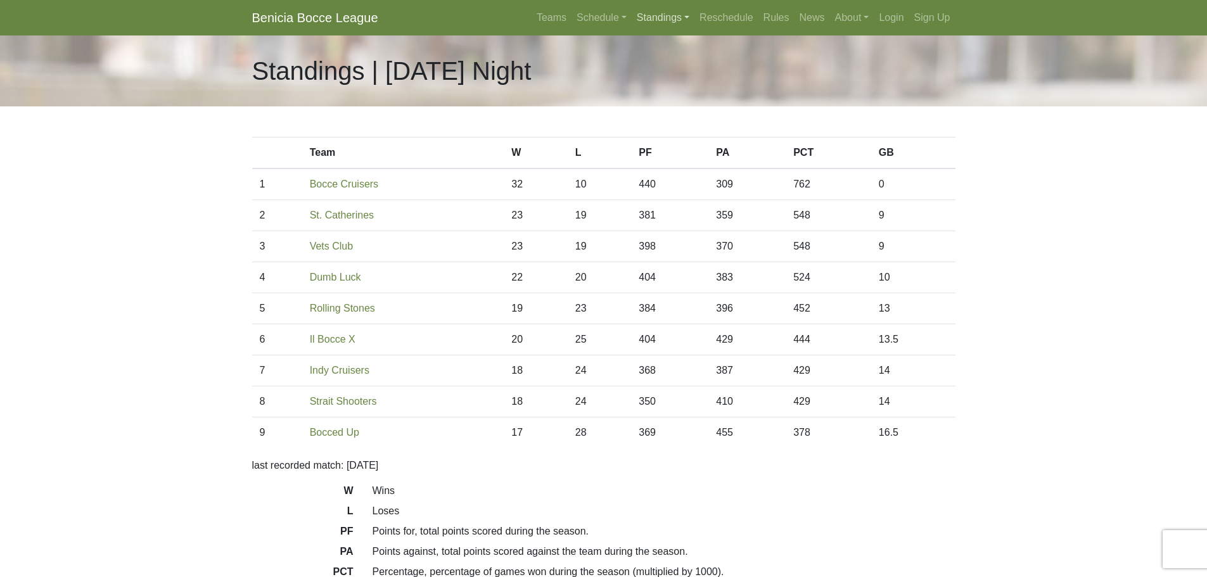
click at [663, 21] on link "Standings" at bounding box center [663, 17] width 63 height 25
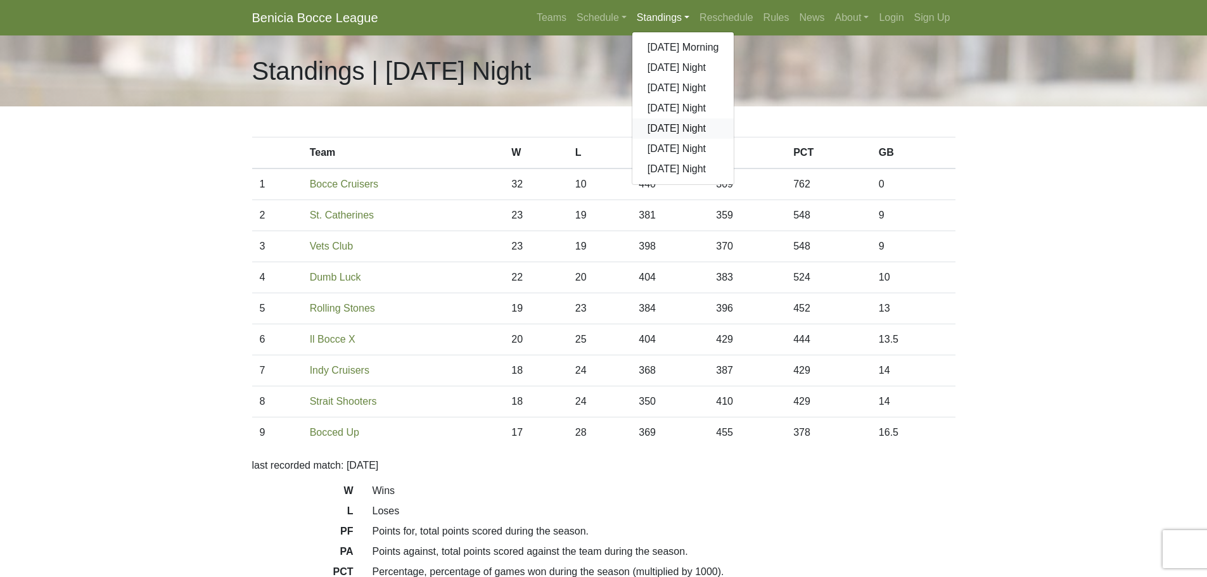
click at [674, 125] on link "[DATE] Night" at bounding box center [683, 128] width 102 height 20
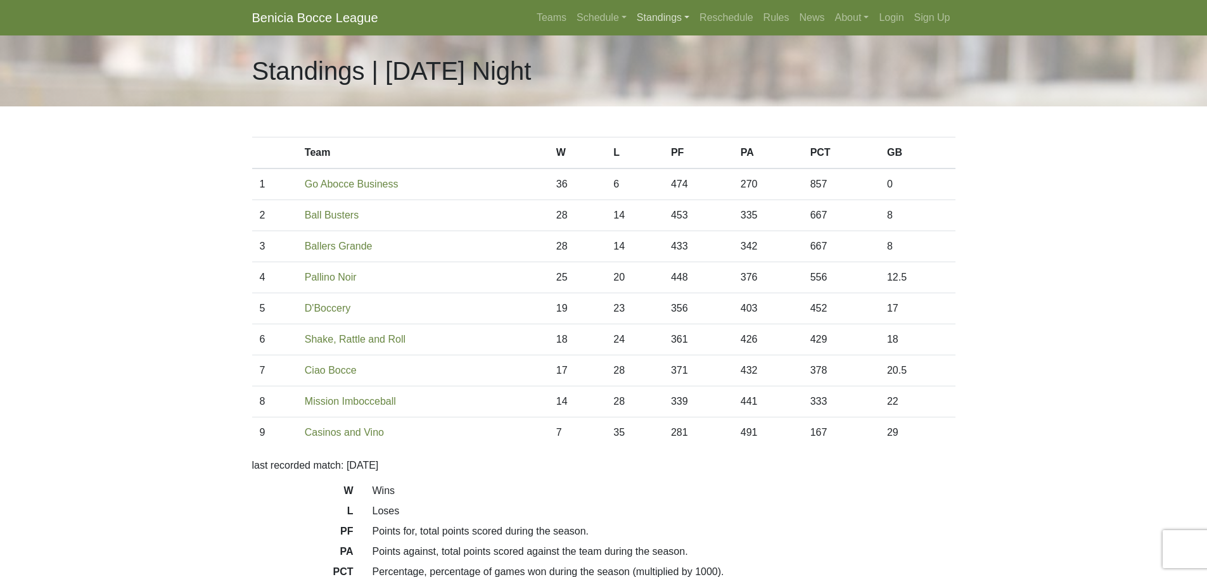
click at [662, 14] on link "Standings" at bounding box center [663, 17] width 63 height 25
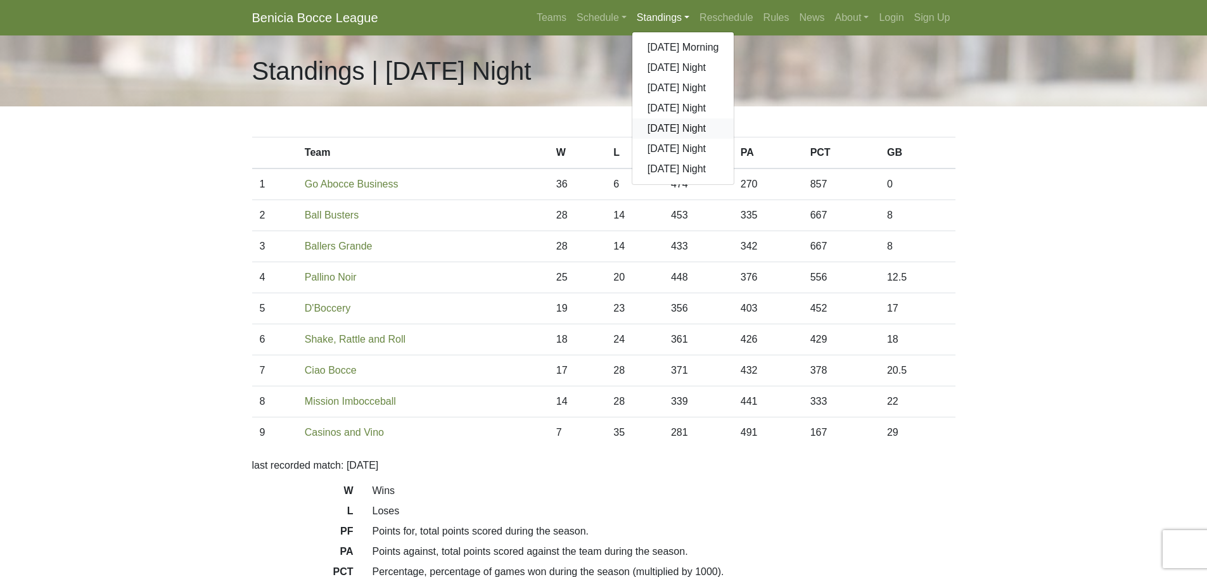
click at [660, 125] on link "[DATE] Night" at bounding box center [683, 128] width 102 height 20
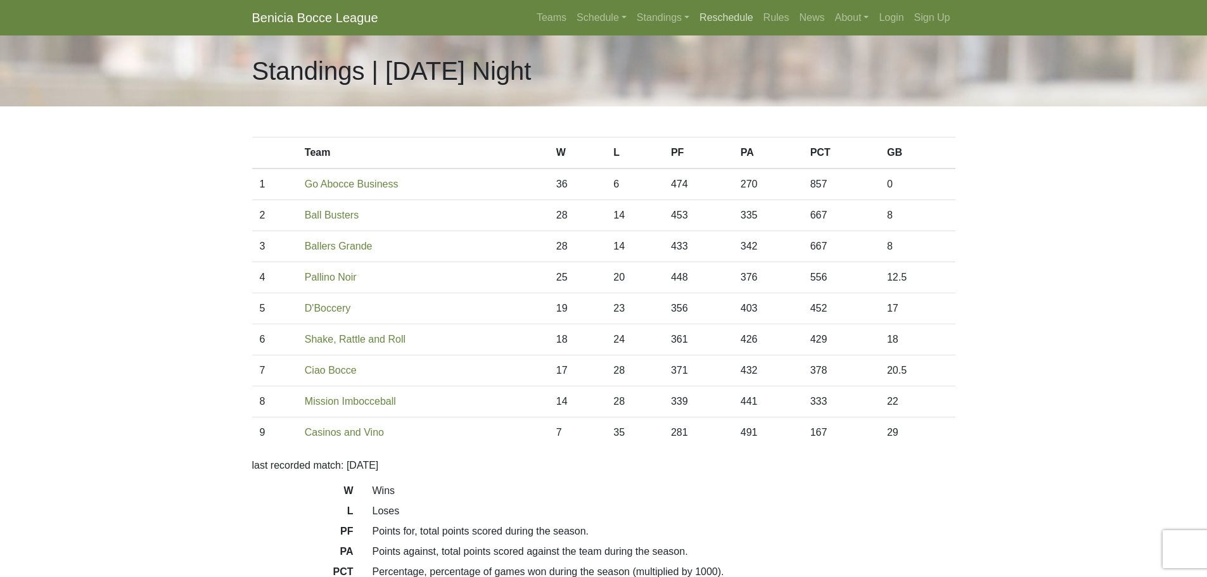
click at [724, 19] on link "Reschedule" at bounding box center [726, 17] width 64 height 25
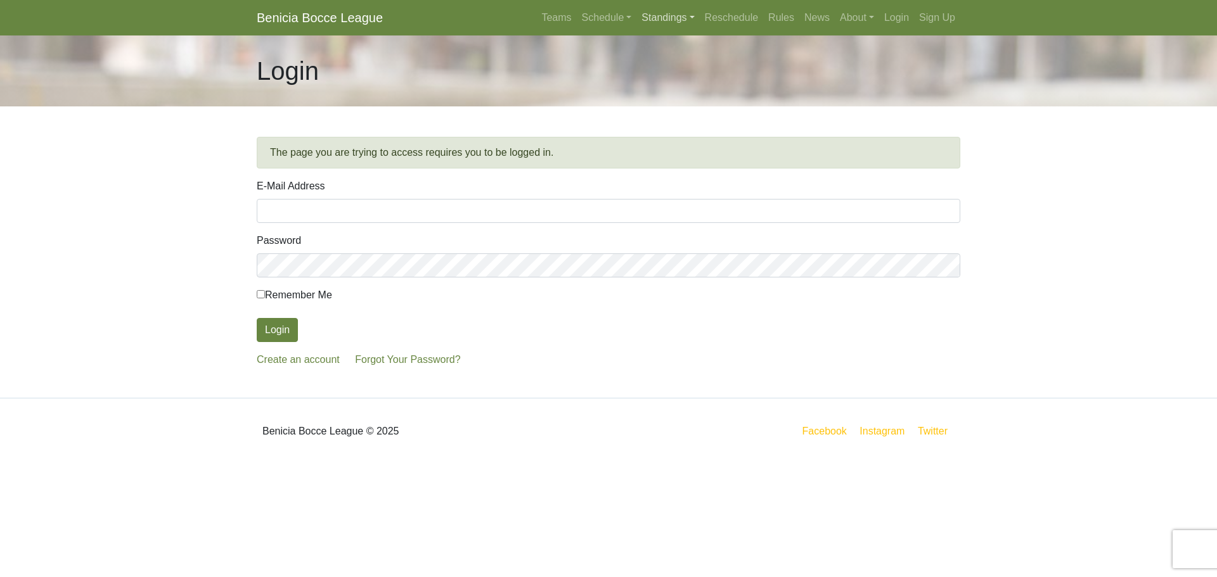
click at [674, 19] on link "Standings" at bounding box center [667, 17] width 63 height 25
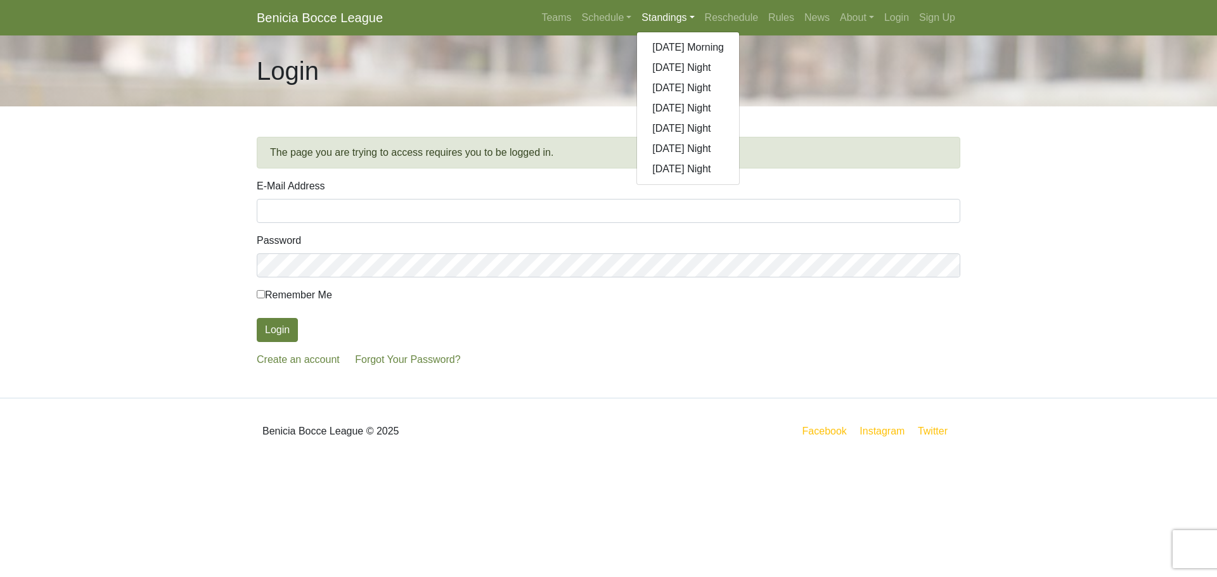
click at [849, 65] on div "Login" at bounding box center [608, 70] width 722 height 71
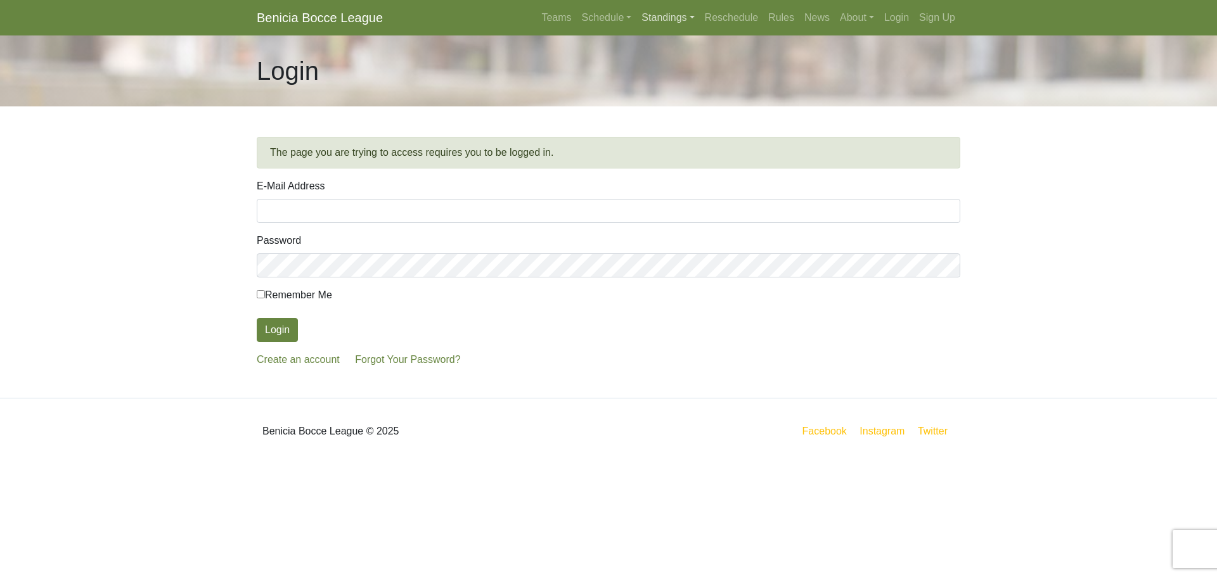
click at [657, 15] on link "Standings" at bounding box center [667, 17] width 63 height 25
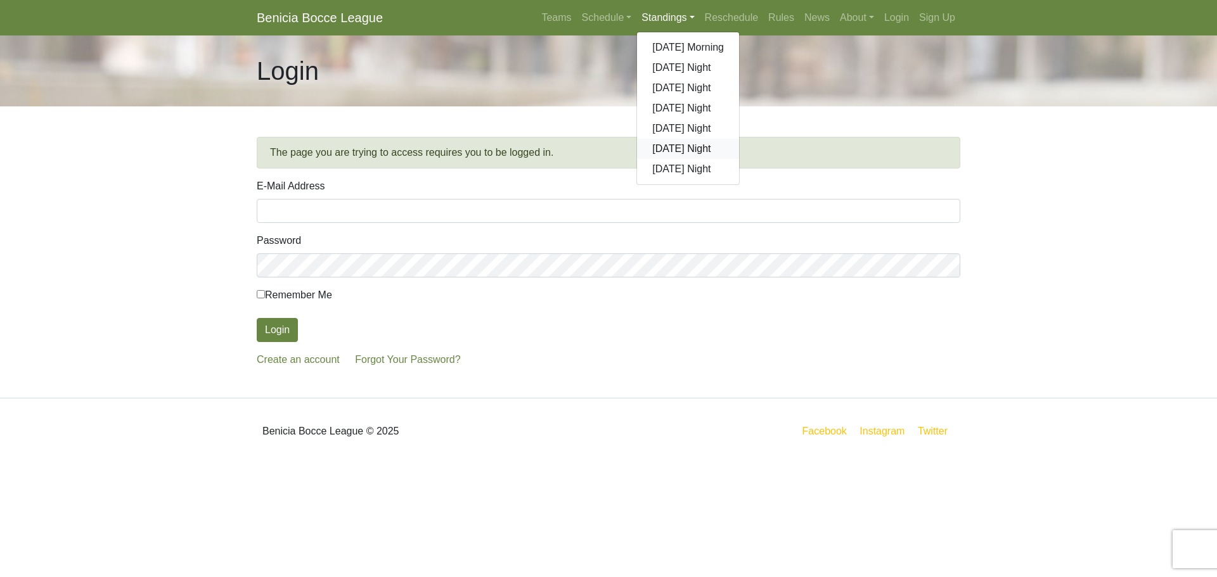
click at [663, 151] on link "[DATE] Night" at bounding box center [688, 149] width 102 height 20
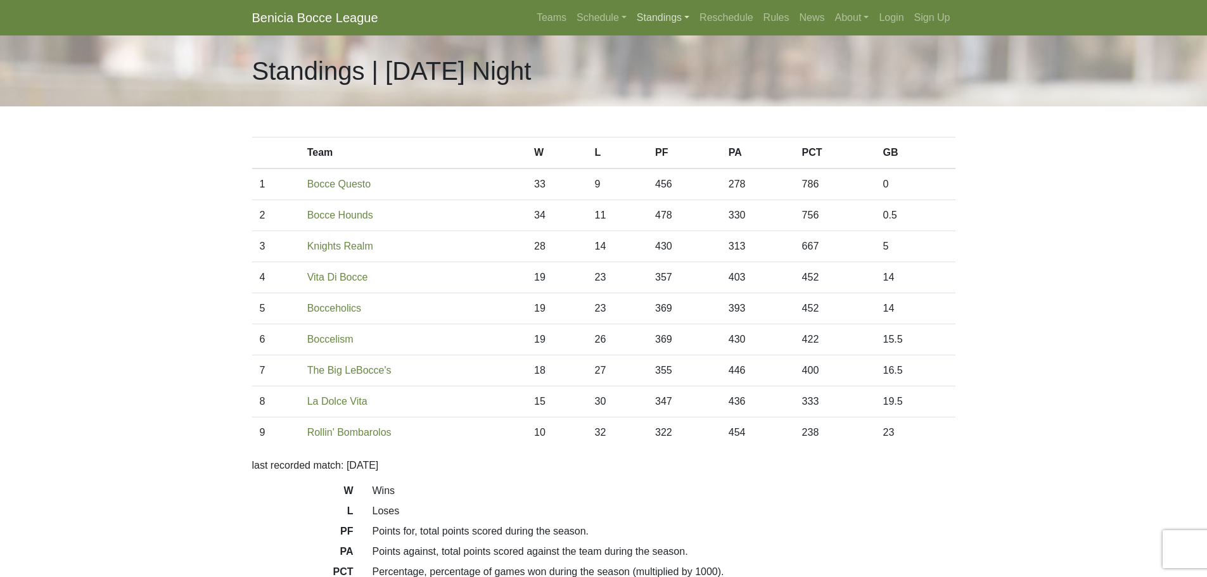
click at [669, 18] on link "Standings" at bounding box center [663, 17] width 63 height 25
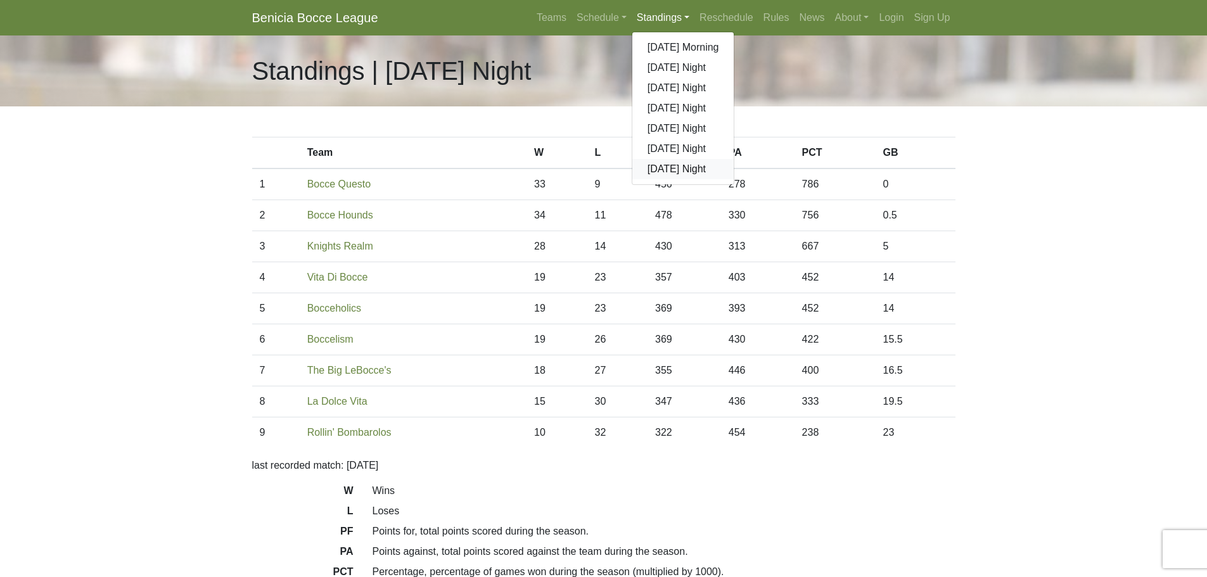
click at [665, 170] on link "[DATE] Night" at bounding box center [683, 169] width 102 height 20
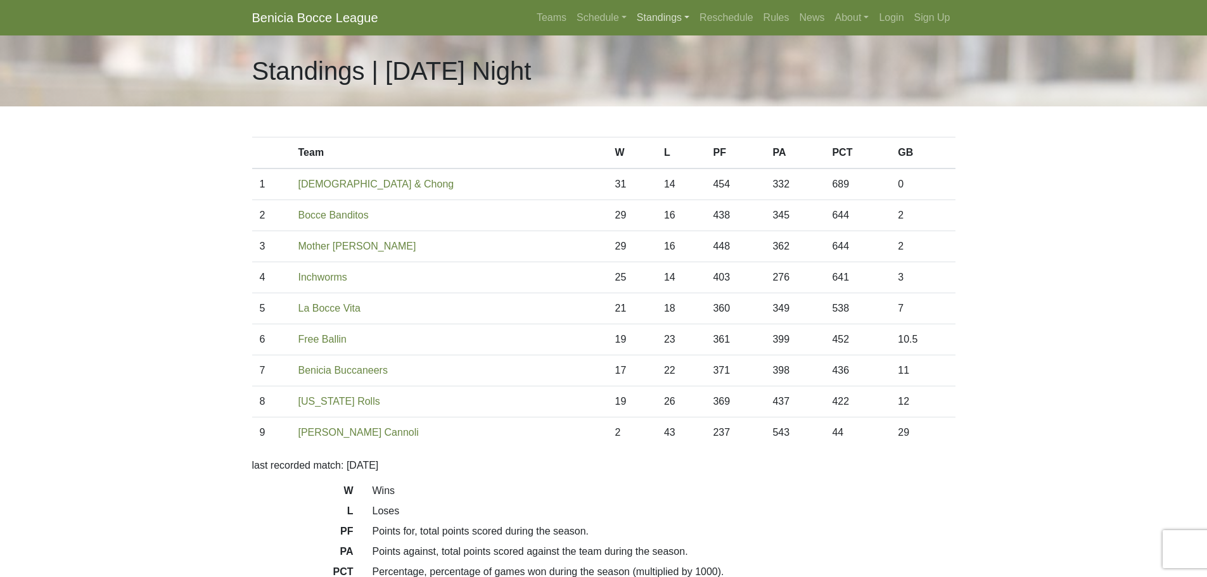
click at [653, 21] on link "Standings" at bounding box center [663, 17] width 63 height 25
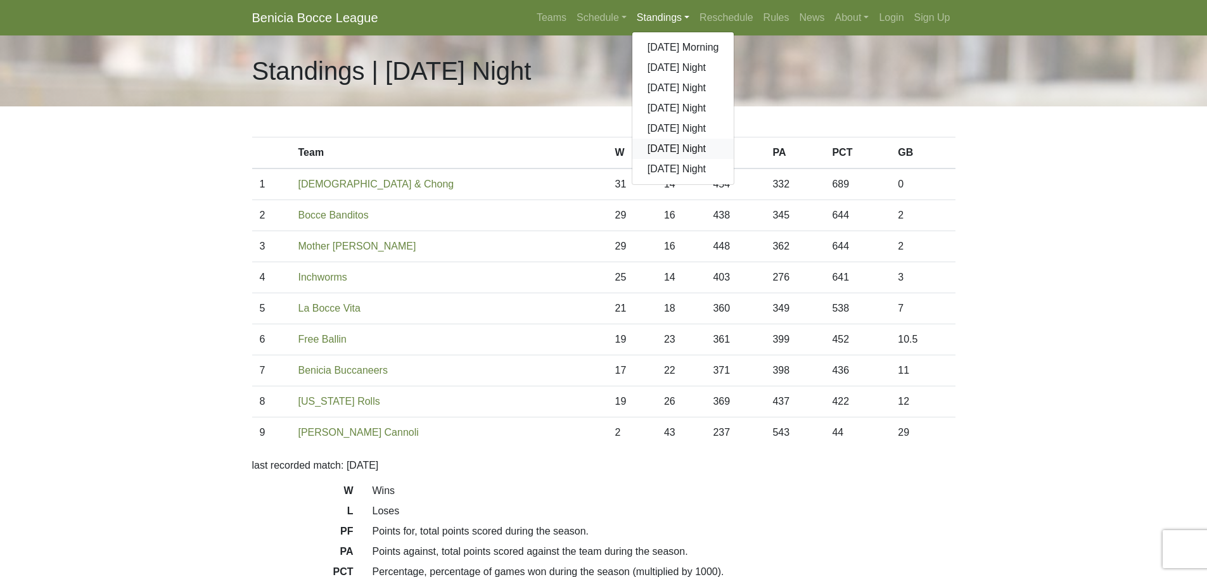
click at [677, 151] on link "[DATE] Night" at bounding box center [683, 149] width 102 height 20
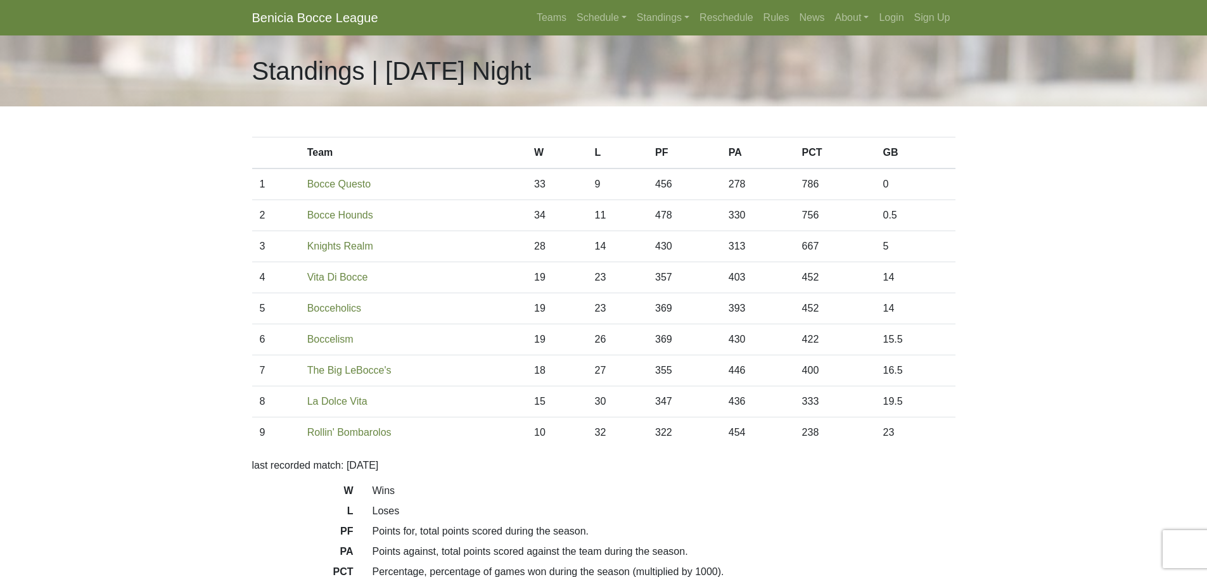
click at [669, 88] on div "Standings | Thursday Night" at bounding box center [604, 70] width 722 height 71
click at [349, 272] on link "Vita Di Bocce" at bounding box center [337, 277] width 61 height 11
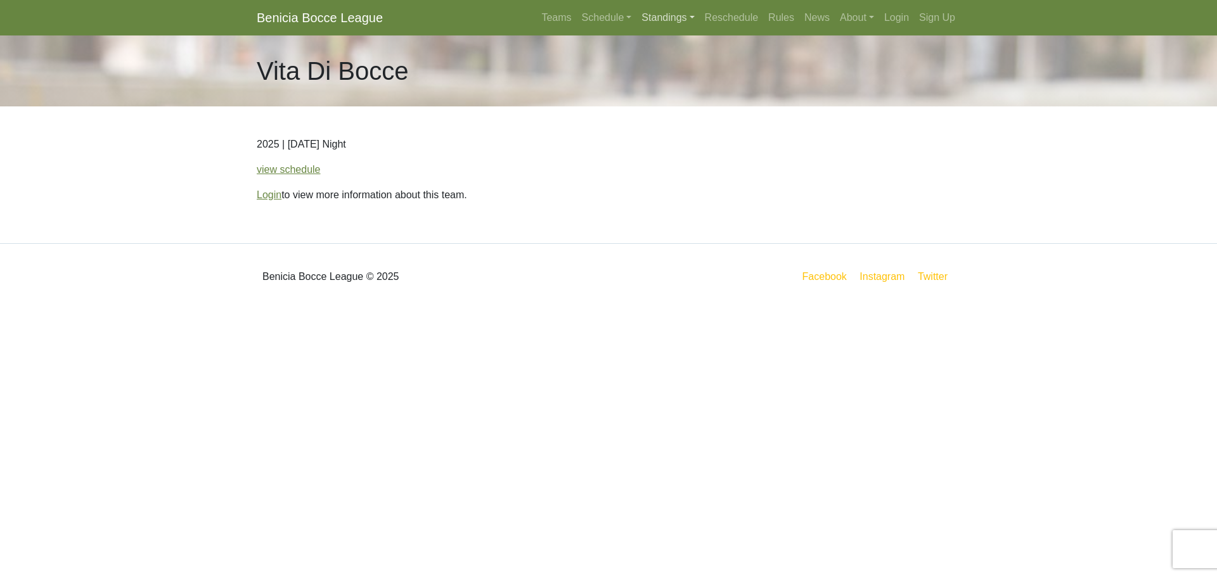
click at [668, 16] on link "Standings" at bounding box center [667, 17] width 63 height 25
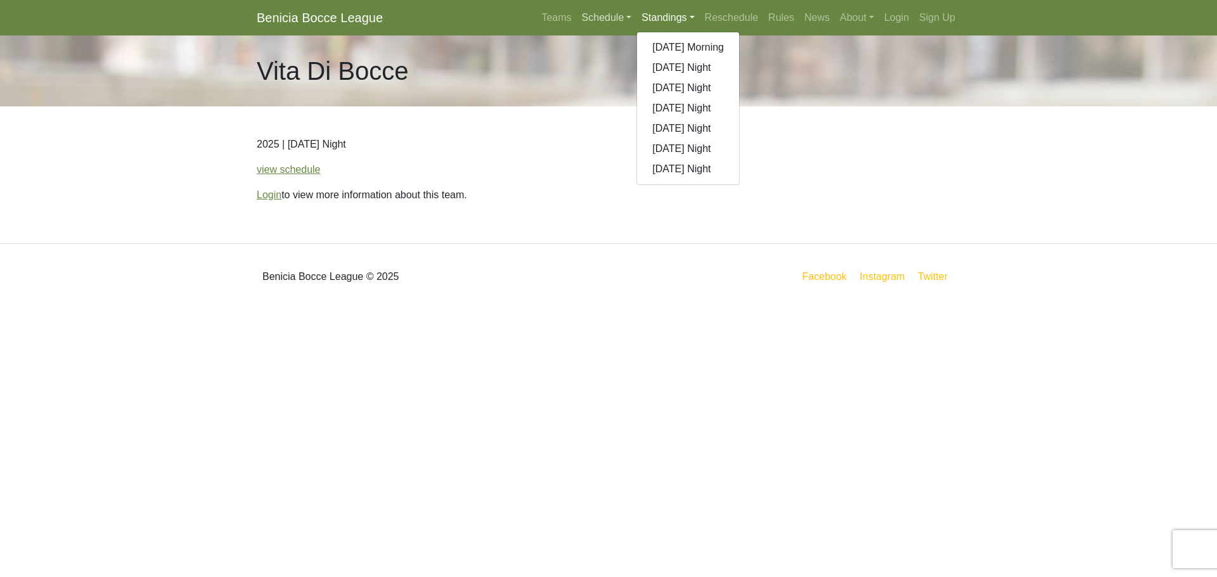
click at [593, 19] on link "Schedule" at bounding box center [607, 17] width 60 height 25
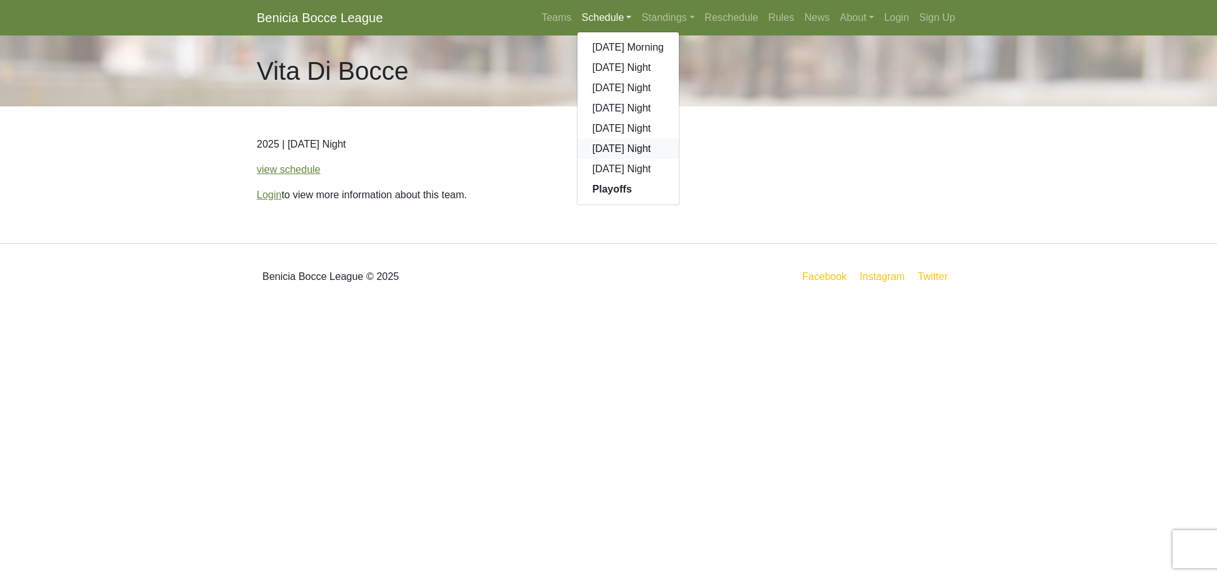
click at [617, 150] on link "[DATE] Night" at bounding box center [628, 149] width 102 height 20
